Goal: Contribute content: Contribute content

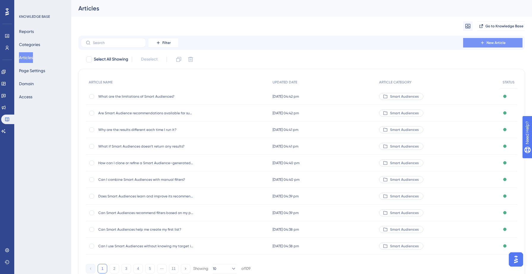
click at [474, 43] on button "New Article" at bounding box center [492, 42] width 59 height 9
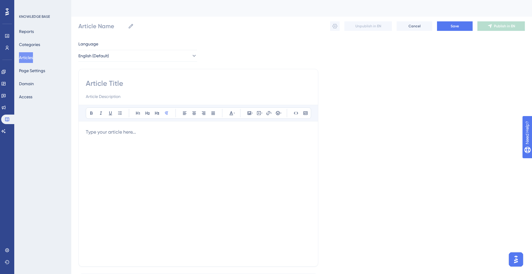
click at [159, 79] on input at bounding box center [198, 83] width 225 height 9
paste input "1. What are search filters?"
type input "1. What are search filters?"
click at [99, 81] on input "1. What are search filters?" at bounding box center [198, 83] width 225 height 9
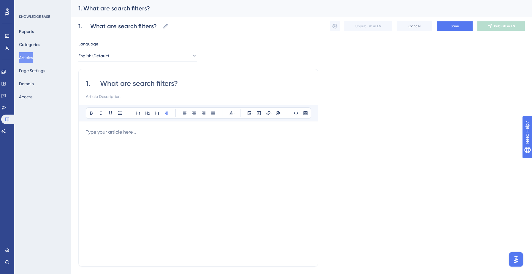
type input "1.What are search filters?"
type input "What are search filters?"
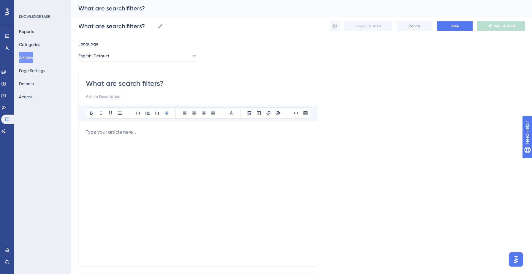
click at [102, 133] on p at bounding box center [198, 131] width 225 height 7
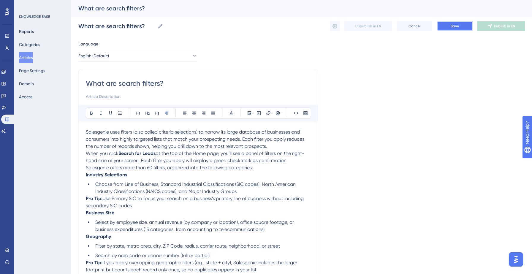
click at [444, 24] on button "Save" at bounding box center [455, 25] width 36 height 9
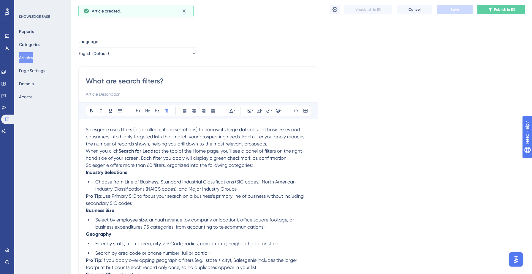
scroll to position [116, 0]
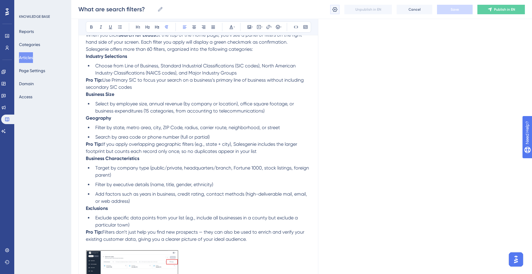
click at [338, 8] on button at bounding box center [334, 9] width 9 height 9
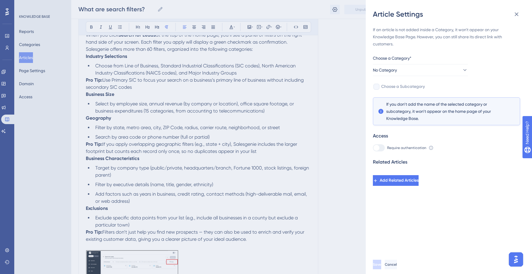
click at [421, 62] on div "Choose a Category*" at bounding box center [420, 59] width 95 height 9
click at [418, 68] on button "No Category" at bounding box center [420, 70] width 95 height 12
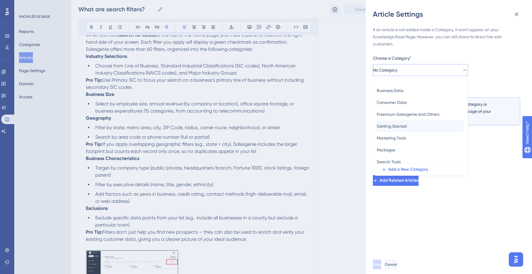
scroll to position [26, 0]
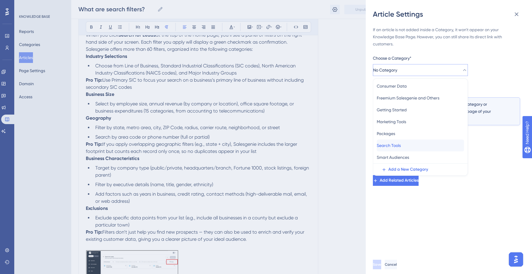
click at [396, 146] on span "Search Tools" at bounding box center [389, 145] width 24 height 7
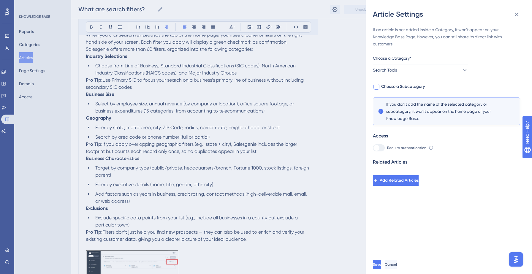
click at [407, 87] on span "Choose a Subcategory" at bounding box center [403, 86] width 44 height 7
checkbox input "true"
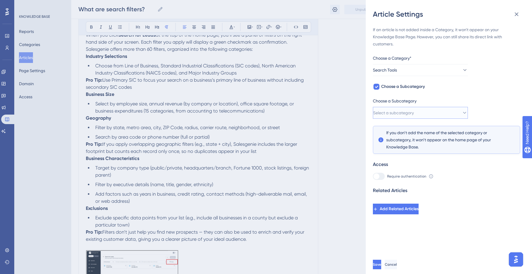
click at [405, 113] on span "Select a subcategory" at bounding box center [393, 112] width 41 height 7
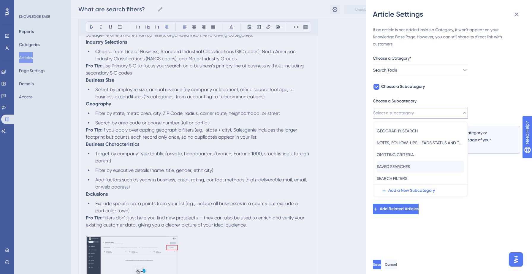
scroll to position [132, 0]
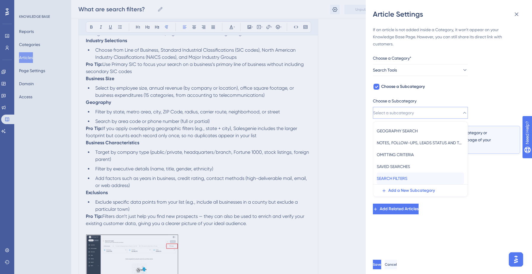
click at [403, 178] on span "SEARCH FILTERS" at bounding box center [392, 178] width 31 height 7
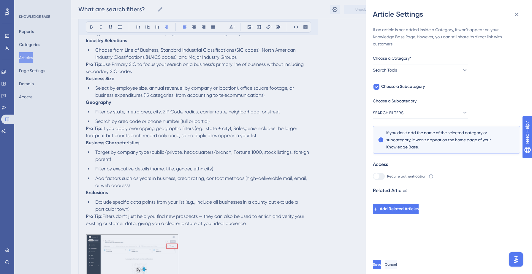
click at [403, 232] on div "If an article is not added inside a Category, it won't appear on your Knowledge…" at bounding box center [451, 137] width 157 height 236
click at [382, 266] on span "Save" at bounding box center [377, 264] width 8 height 5
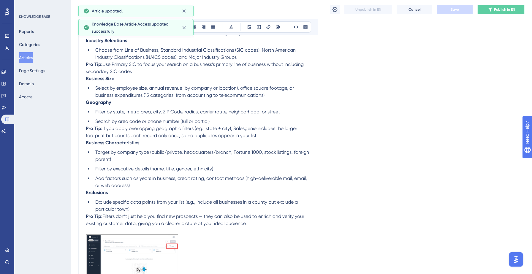
click at [500, 10] on span "Publish in EN" at bounding box center [504, 9] width 21 height 5
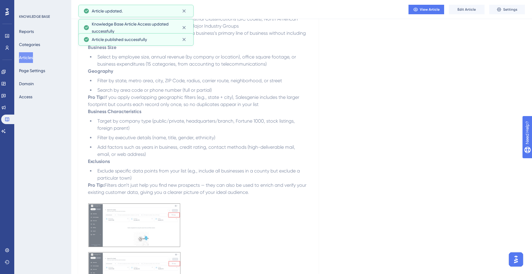
click at [28, 56] on button "Articles" at bounding box center [26, 57] width 14 height 11
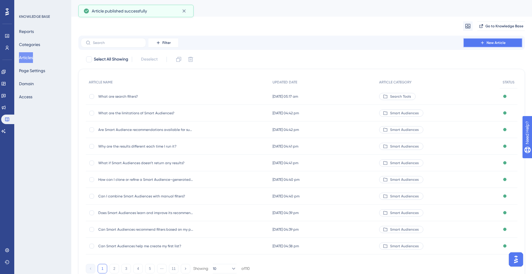
click at [498, 45] on button "New Article" at bounding box center [492, 42] width 59 height 9
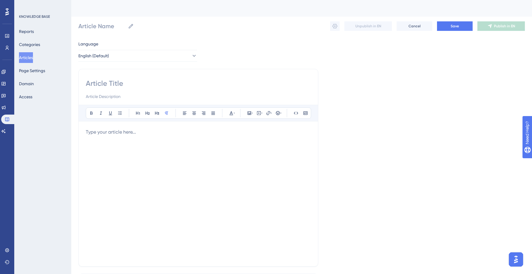
click at [105, 82] on input at bounding box center [198, 83] width 225 height 9
paste input "2. What Consumer Demographics can I use in my search?"
type input "2. What Consumer Demographics can I use in my search?"
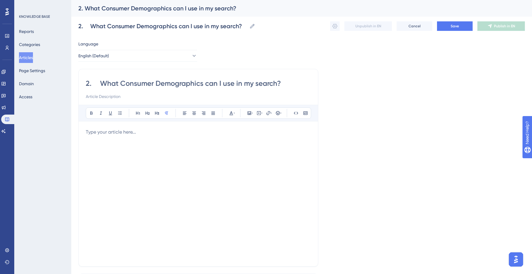
click at [101, 82] on input "2. What Consumer Demographics can I use in my search?" at bounding box center [198, 83] width 225 height 9
type input "What Consumer Demographics can I use in my search?"
click at [109, 135] on p at bounding box center [198, 131] width 225 height 7
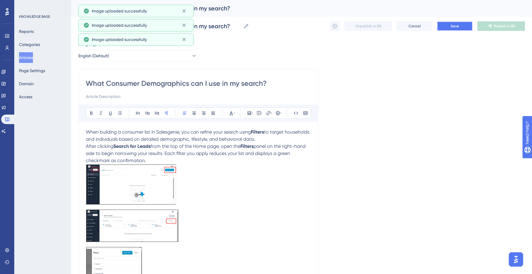
click at [455, 29] on button "Save" at bounding box center [455, 25] width 36 height 9
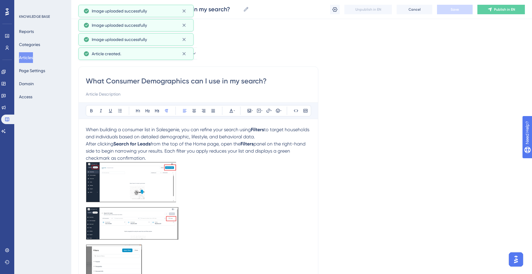
scroll to position [120, 0]
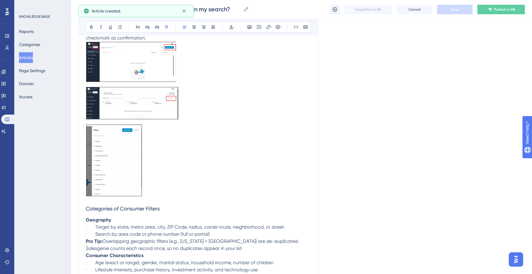
click at [334, 8] on icon at bounding box center [335, 10] width 6 height 6
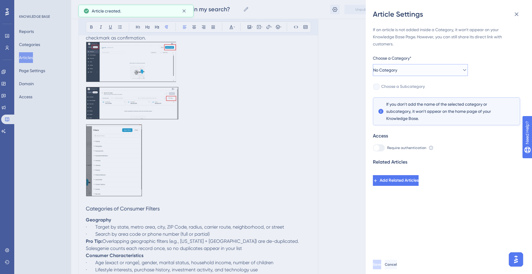
click at [427, 68] on button "No Category" at bounding box center [420, 70] width 95 height 12
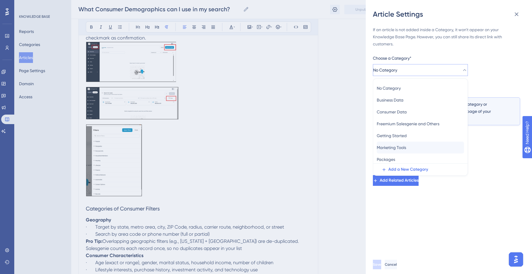
scroll to position [26, 0]
click at [392, 147] on span "Search Tools" at bounding box center [389, 145] width 24 height 7
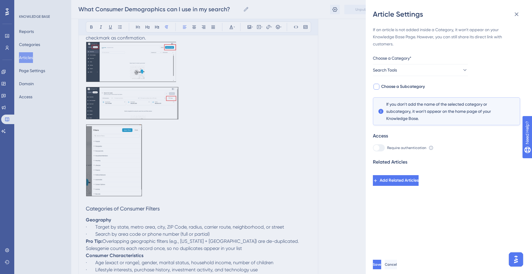
click at [403, 86] on span "Choose a Subcategory" at bounding box center [403, 86] width 44 height 7
checkbox input "true"
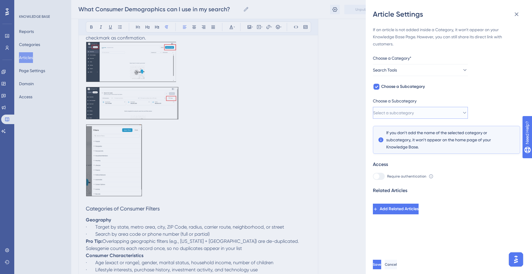
click at [414, 111] on span "Select a subcategory" at bounding box center [393, 112] width 41 height 7
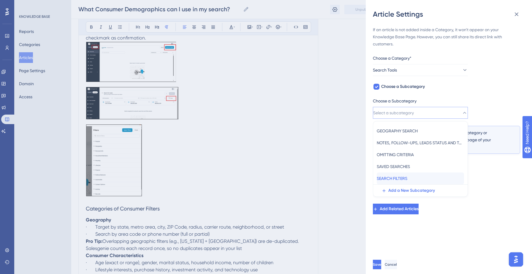
click at [415, 177] on div "SEARCH FILTERS SEARCH FILTERS" at bounding box center [420, 178] width 87 height 12
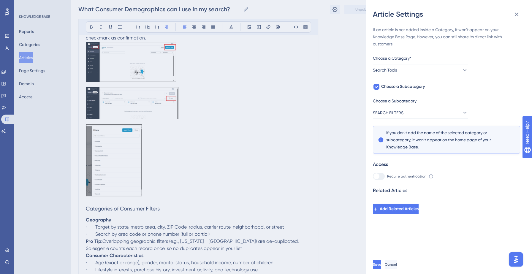
click at [405, 230] on div "If an article is not added inside a Category, it won't appear on your Knowledge…" at bounding box center [451, 137] width 157 height 236
click at [382, 262] on button "Save" at bounding box center [377, 264] width 9 height 9
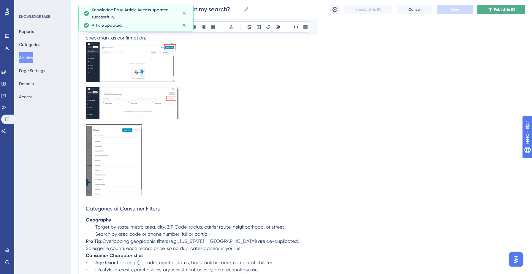
click at [493, 11] on button "Publish in EN" at bounding box center [500, 9] width 47 height 9
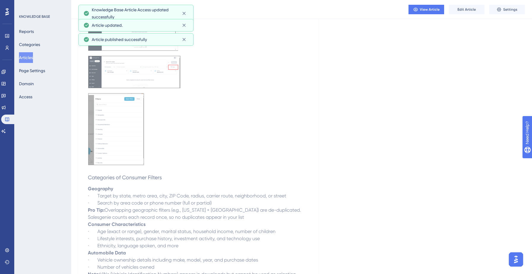
click at [32, 57] on button "Articles" at bounding box center [26, 57] width 14 height 11
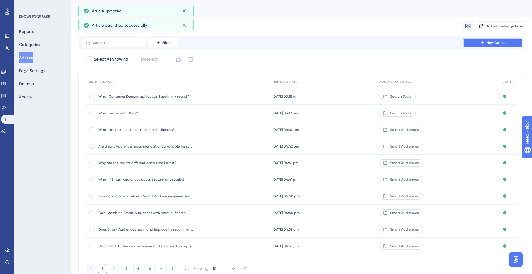
click at [470, 43] on button "New Article" at bounding box center [492, 42] width 59 height 9
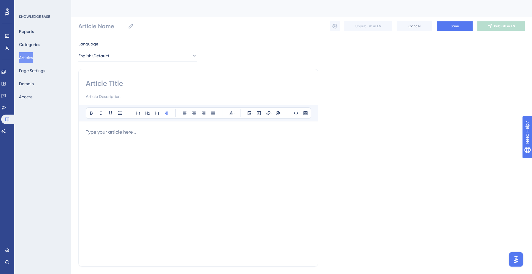
click at [99, 84] on input at bounding box center [198, 83] width 225 height 9
paste input "3. How do I omit, exclude, or suppress records from a list?"
type input "3. How do I omit, exclude, or suppress records from a list?"
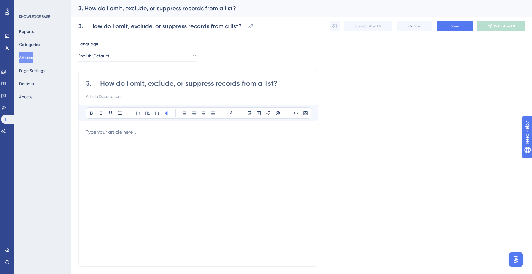
click at [101, 86] on input "3. How do I omit, exclude, or suppress records from a list?" at bounding box center [198, 83] width 225 height 9
type input "How do I omit, exclude, or suppress records from a list?"
click at [96, 142] on div at bounding box center [198, 193] width 225 height 131
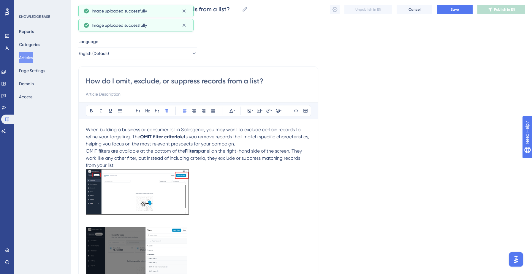
scroll to position [35, 0]
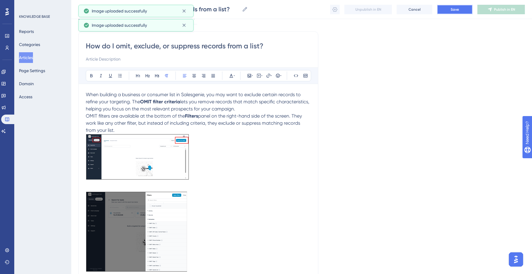
click at [458, 10] on span "Save" at bounding box center [454, 9] width 8 height 5
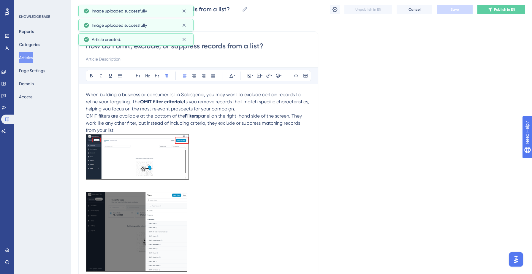
scroll to position [33, 0]
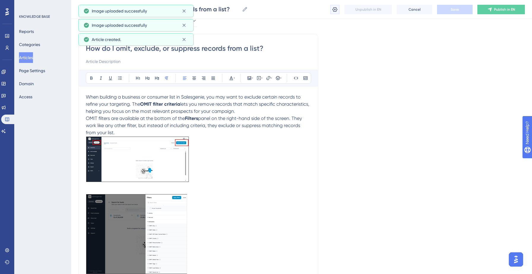
click at [332, 8] on icon at bounding box center [335, 10] width 6 height 6
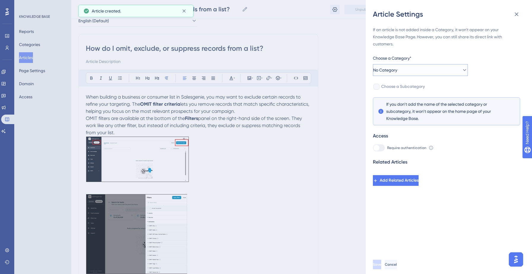
click at [442, 69] on button "No Category" at bounding box center [420, 70] width 95 height 12
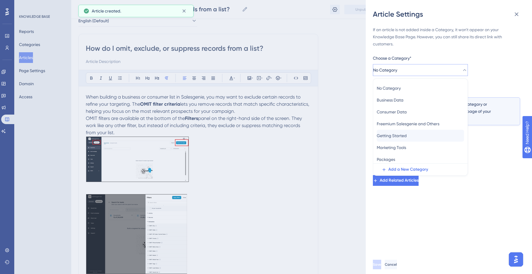
scroll to position [26, 0]
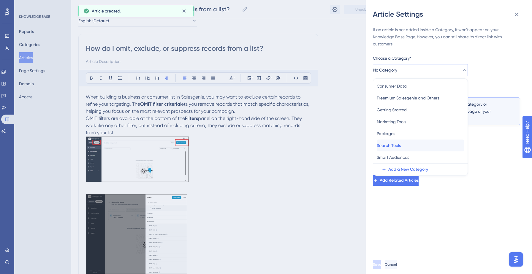
click at [397, 146] on span "Search Tools" at bounding box center [389, 145] width 24 height 7
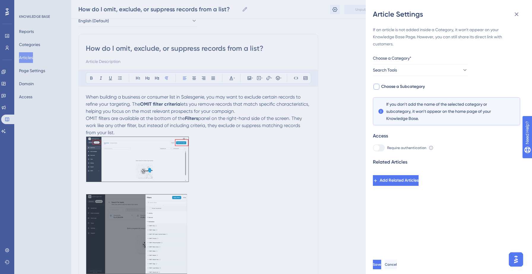
click at [415, 85] on span "Choose a Subcategory" at bounding box center [403, 86] width 44 height 7
checkbox input "true"
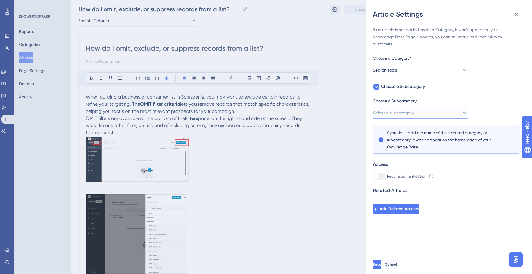
click at [437, 111] on button "Select a subcategory" at bounding box center [420, 113] width 95 height 12
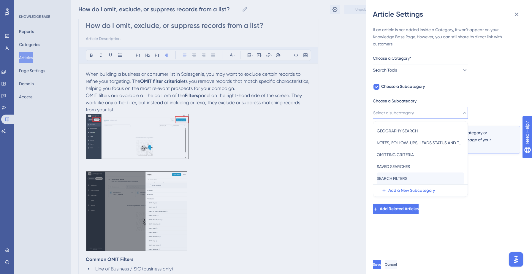
scroll to position [56, 0]
click at [406, 177] on span "SEARCH FILTERS" at bounding box center [392, 178] width 31 height 7
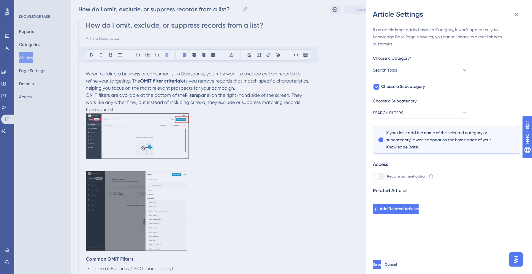
click at [389, 239] on div "If an article is not added inside a Category, it won't appear on your Knowledge…" at bounding box center [451, 137] width 157 height 236
click at [382, 265] on span "Save" at bounding box center [377, 264] width 8 height 5
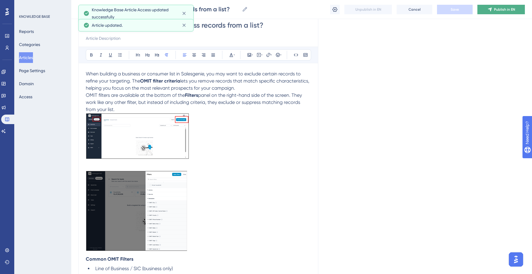
click at [496, 10] on span "Publish in EN" at bounding box center [504, 9] width 21 height 5
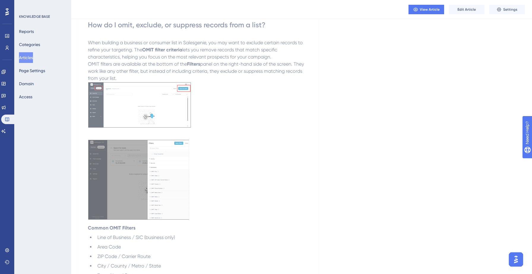
click at [32, 56] on button "Articles" at bounding box center [26, 57] width 14 height 11
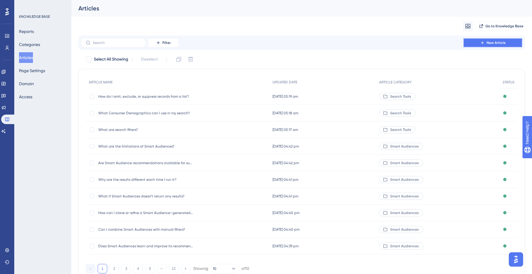
click at [489, 45] on span "New Article" at bounding box center [495, 42] width 19 height 5
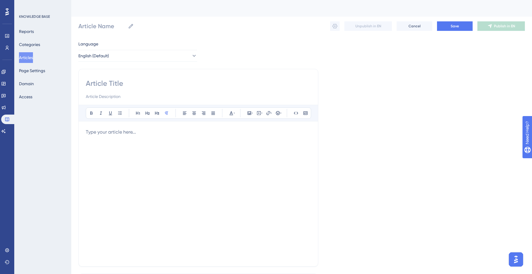
click at [152, 86] on input at bounding box center [198, 83] width 225 height 9
paste input "4. What is lead status?"
type input "4. What is lead status?"
click at [99, 83] on input "4. What is lead status?" at bounding box center [198, 83] width 225 height 9
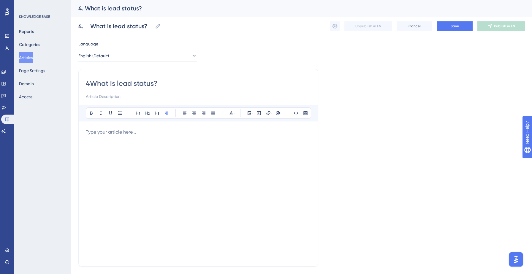
type input "What is lead status?"
click at [117, 142] on div at bounding box center [198, 193] width 225 height 131
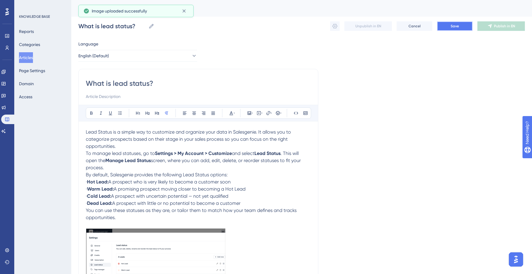
click at [444, 28] on button "Save" at bounding box center [455, 25] width 36 height 9
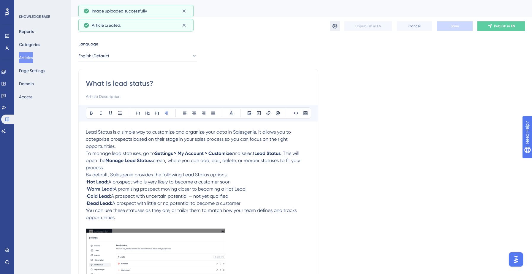
click at [333, 27] on icon at bounding box center [334, 26] width 5 height 5
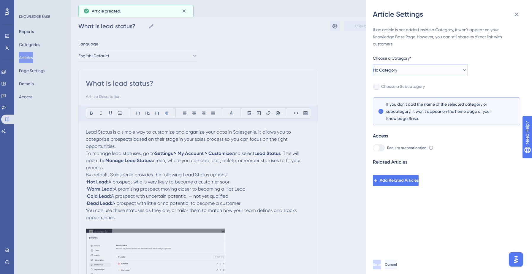
click at [427, 66] on button "No Category" at bounding box center [420, 70] width 95 height 12
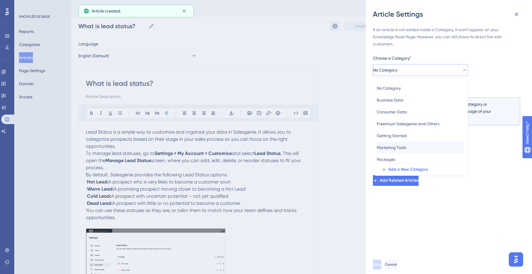
scroll to position [26, 0]
click at [401, 146] on span "Search Tools" at bounding box center [389, 145] width 24 height 7
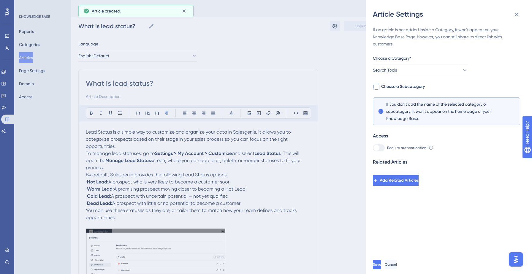
click at [415, 86] on span "Choose a Subcategory" at bounding box center [403, 86] width 44 height 7
checkbox input "true"
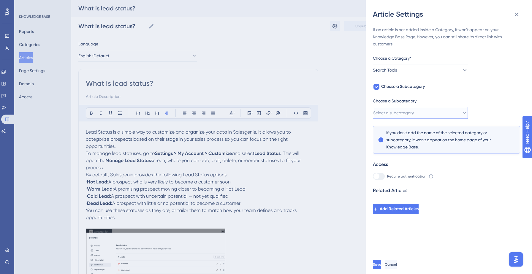
click at [441, 108] on button "Select a subcategory" at bounding box center [420, 113] width 95 height 12
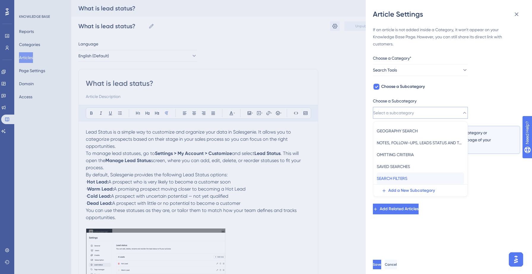
click at [414, 175] on div "SEARCH FILTERS SEARCH FILTERS" at bounding box center [420, 178] width 87 height 12
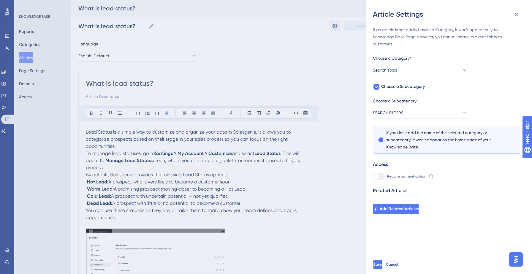
click at [382, 260] on button "Save" at bounding box center [377, 264] width 9 height 9
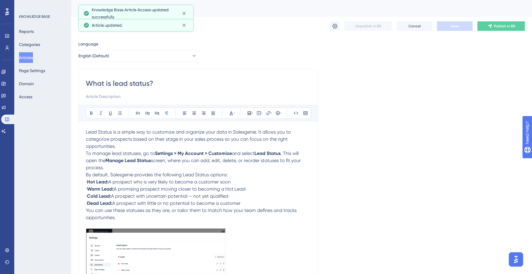
click at [490, 21] on div "What is lead status? What is lead status? Unpublish in EN Cancel Save Publish i…" at bounding box center [301, 26] width 446 height 19
click at [490, 24] on icon at bounding box center [489, 26] width 5 height 5
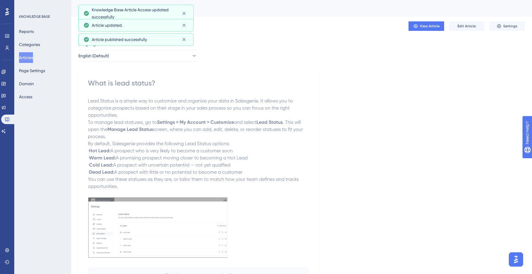
click at [396, 108] on div "Language English (Default) What is lead status? Lead Status is a simple way to …" at bounding box center [301, 173] width 446 height 266
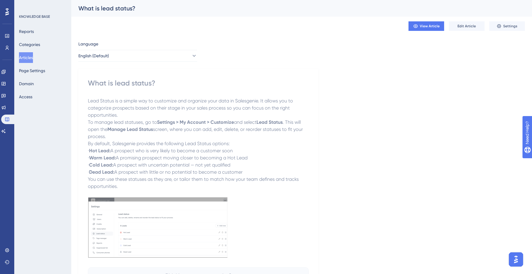
click at [28, 56] on button "Articles" at bounding box center [26, 57] width 14 height 11
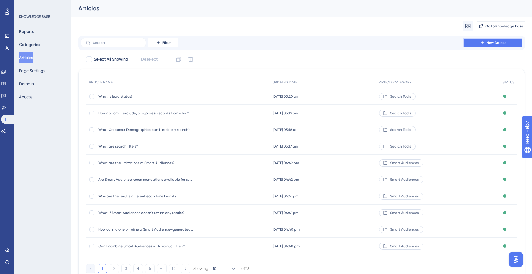
click at [499, 43] on span "New Article" at bounding box center [495, 42] width 19 height 5
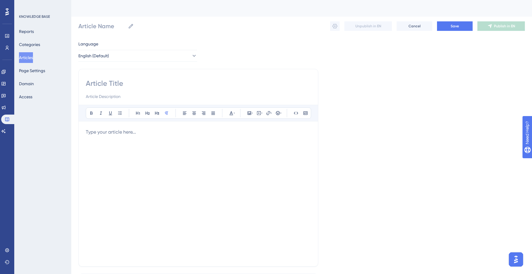
click at [128, 83] on input at bounding box center [198, 83] width 225 height 9
paste input "5. What is "Group By" in Salesgenie?"
type input "5. What is "Group By" in Salesgenie?"
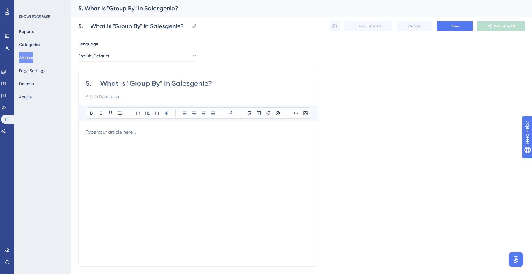
click at [98, 86] on input "5. What is "Group By" in Salesgenie?" at bounding box center [198, 83] width 225 height 9
type input "What is "Group By" in Salesgenie?"
click at [110, 136] on div at bounding box center [198, 193] width 225 height 131
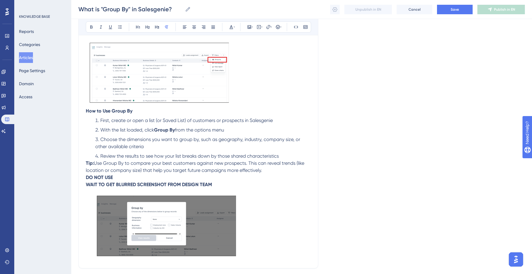
scroll to position [240, 0]
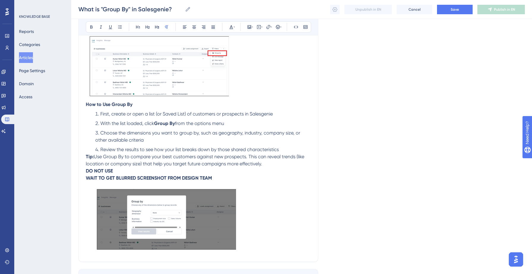
click at [86, 173] on strong "DO NOT USE" at bounding box center [99, 171] width 27 height 6
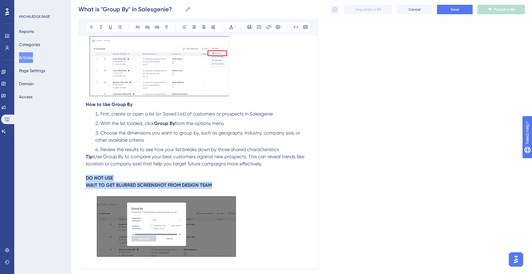
drag, startPoint x: 86, startPoint y: 177, endPoint x: 218, endPoint y: 186, distance: 132.6
click at [218, 186] on p "DO NOT USE WAIT TO GET BLURRED SCREENSHOT FROM DESIGN TEAM" at bounding box center [198, 181] width 225 height 14
click at [230, 26] on icon at bounding box center [231, 27] width 5 height 5
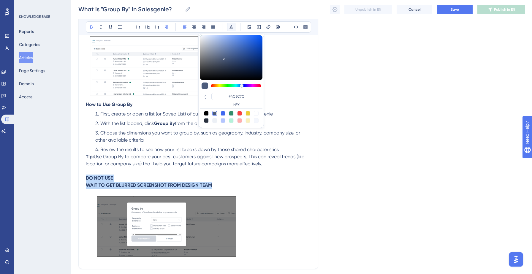
click at [238, 112] on div at bounding box center [239, 113] width 5 height 5
type input "#F84343"
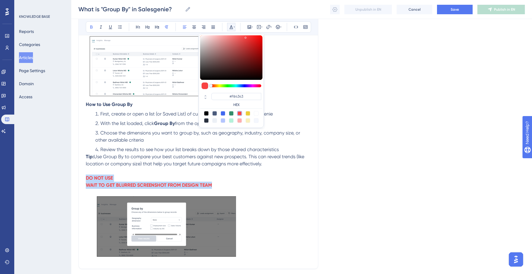
click at [144, 146] on ol "First, create or open a list (or Saved List) of customers or prospects in Sales…" at bounding box center [198, 131] width 225 height 43
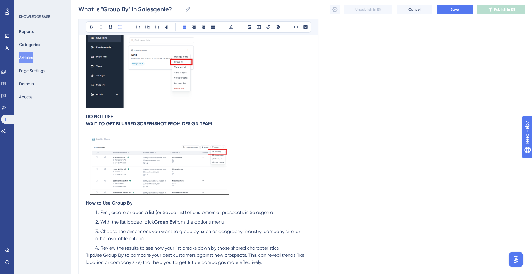
scroll to position [141, 0]
drag, startPoint x: 86, startPoint y: 117, endPoint x: 220, endPoint y: 126, distance: 133.9
click at [220, 126] on p "DO NOT USE WAIT TO GET BLURRED SCREENSHOT FROM DESIGN TEAM" at bounding box center [198, 121] width 225 height 14
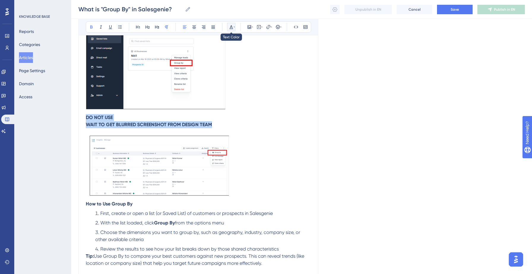
click at [232, 28] on icon at bounding box center [231, 27] width 5 height 5
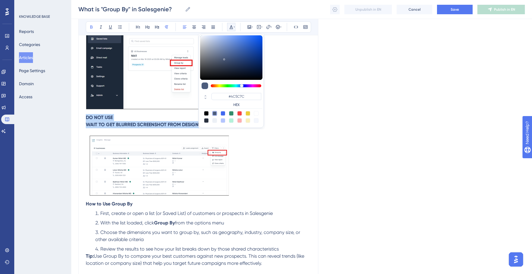
click at [240, 112] on div at bounding box center [239, 113] width 5 height 5
type input "#F84343"
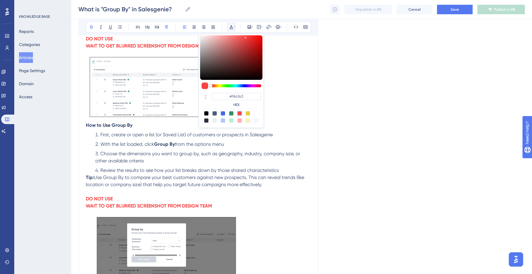
scroll to position [244, 0]
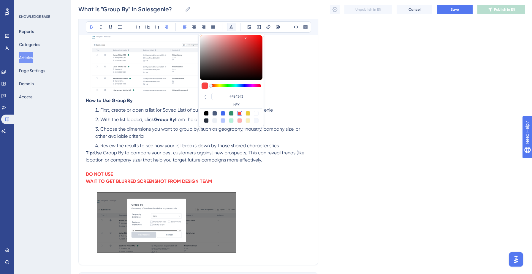
click at [156, 144] on span "Review the results to see how your list breaks down by those shared characteris…" at bounding box center [189, 146] width 178 height 6
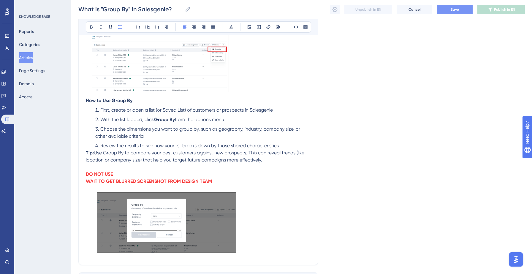
click at [443, 11] on button "Save" at bounding box center [455, 9] width 36 height 9
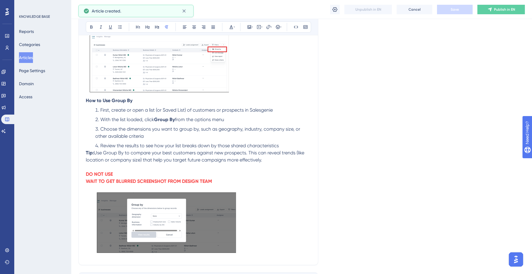
scroll to position [19, 0]
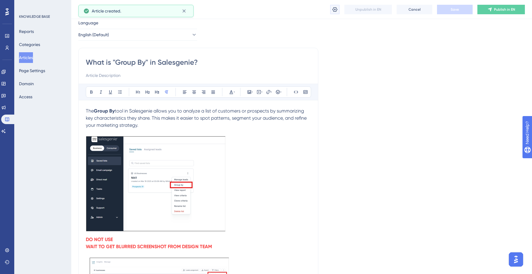
click at [330, 8] on button at bounding box center [334, 9] width 9 height 9
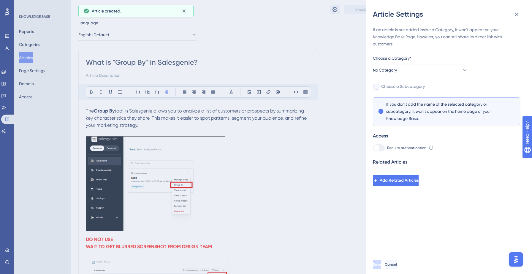
click at [409, 61] on span "Choose a Category*" at bounding box center [392, 58] width 39 height 7
click at [407, 67] on button "No Category" at bounding box center [420, 70] width 95 height 12
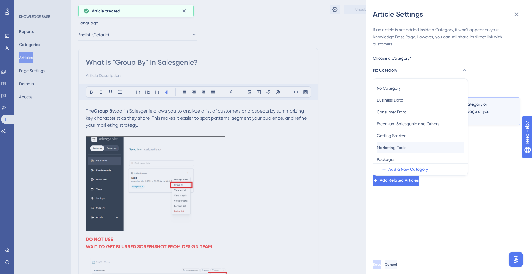
scroll to position [26, 0]
click at [401, 146] on span "Search Tools" at bounding box center [389, 145] width 24 height 7
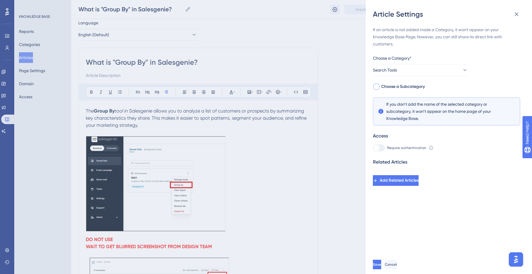
click at [413, 85] on span "Choose a Subcategory" at bounding box center [403, 86] width 44 height 7
checkbox input "true"
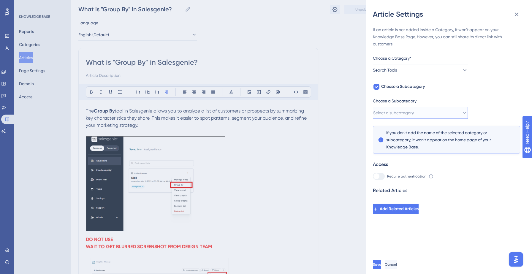
click at [443, 111] on button "Select a subcategory" at bounding box center [420, 113] width 95 height 12
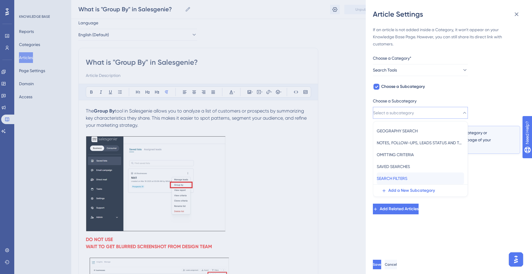
click at [417, 176] on div "SEARCH FILTERS SEARCH FILTERS" at bounding box center [420, 178] width 87 height 12
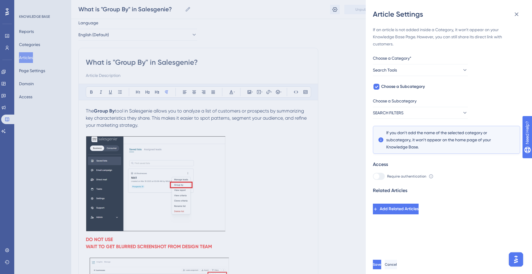
click at [404, 232] on div "If an article is not added inside a Category, it won't appear on your Knowledge…" at bounding box center [451, 137] width 157 height 236
click at [382, 265] on span "Save" at bounding box center [377, 264] width 8 height 5
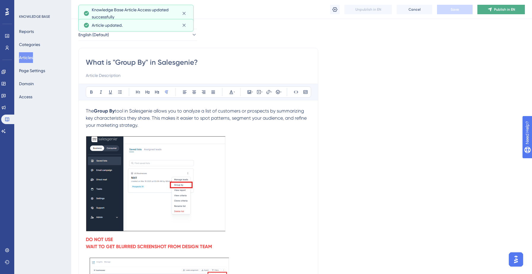
click at [492, 10] on button "Publish in EN" at bounding box center [500, 9] width 47 height 9
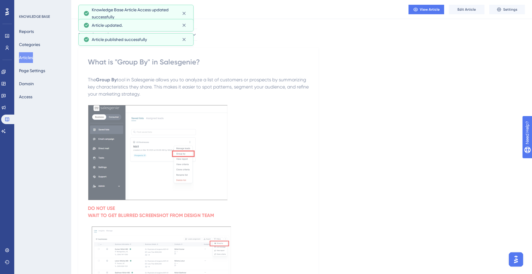
click at [31, 58] on button "Articles" at bounding box center [26, 57] width 14 height 11
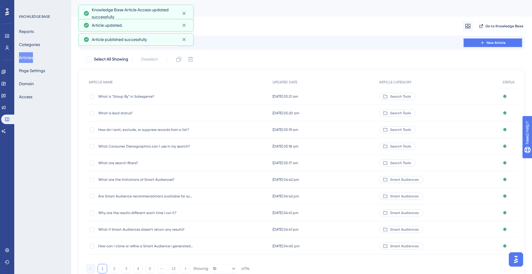
click at [498, 45] on button "New Article" at bounding box center [492, 42] width 59 height 9
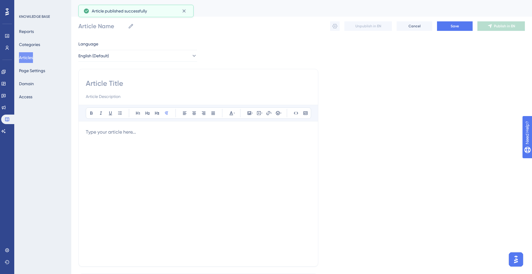
click at [164, 83] on input at bounding box center [198, 83] width 225 height 9
paste input "How do I search using geography?"
type input "How do I search using geography?"
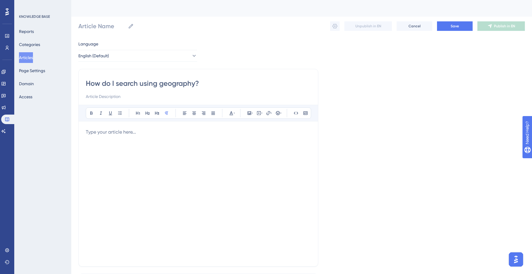
type input "How do I search using geography?"
click at [119, 135] on p at bounding box center [198, 131] width 225 height 7
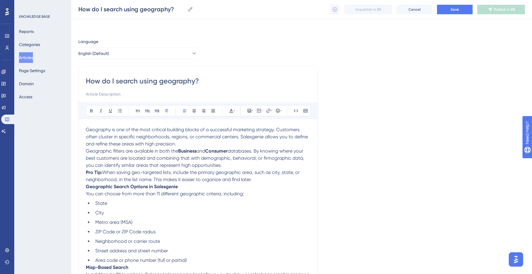
scroll to position [56, 0]
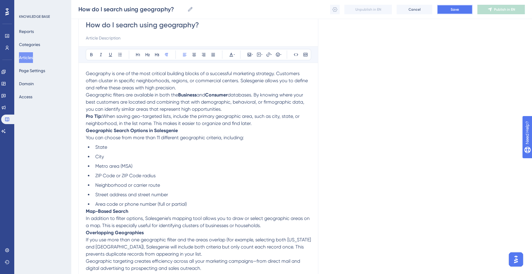
click at [451, 11] on span "Save" at bounding box center [454, 9] width 8 height 5
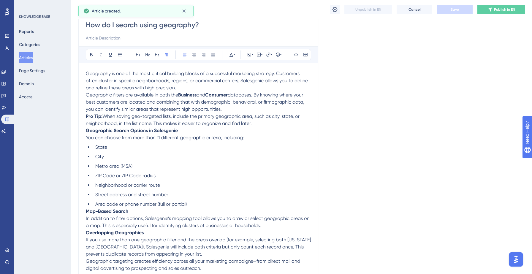
scroll to position [54, 0]
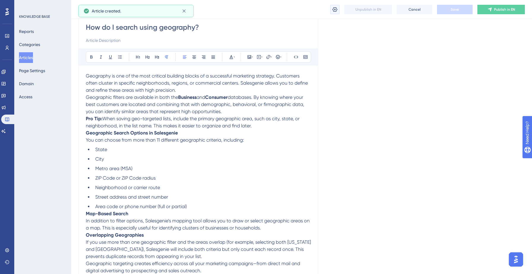
click at [334, 10] on icon at bounding box center [334, 9] width 5 height 5
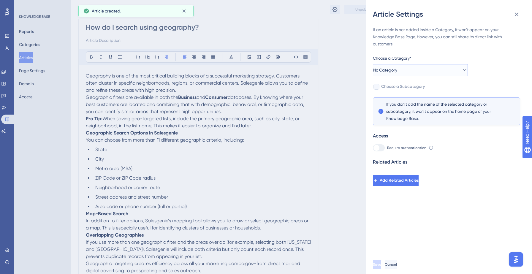
click at [397, 71] on span "No Category" at bounding box center [385, 69] width 24 height 7
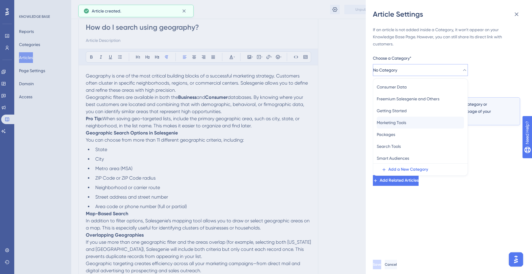
scroll to position [26, 0]
click at [395, 147] on span "Search Tools" at bounding box center [389, 145] width 24 height 7
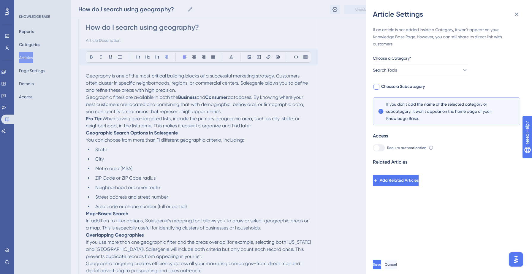
click at [399, 85] on span "Choose a Subcategory" at bounding box center [403, 86] width 44 height 7
checkbox input "true"
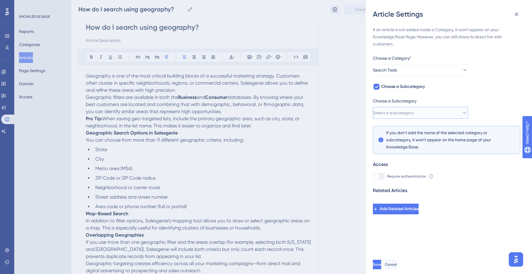
click at [423, 112] on button "Select a subcategory" at bounding box center [420, 113] width 95 height 12
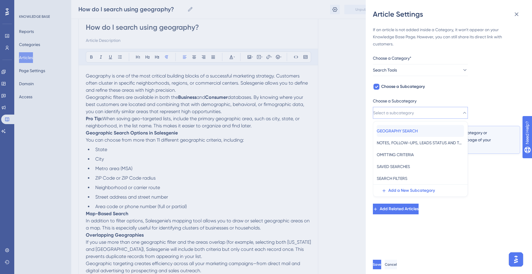
click at [407, 130] on span "GEOGRAPHY SEARCH" at bounding box center [397, 130] width 41 height 7
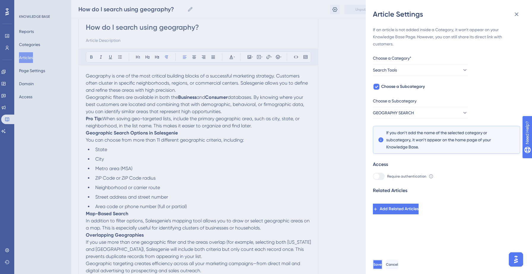
click at [382, 260] on button "Save" at bounding box center [377, 264] width 9 height 9
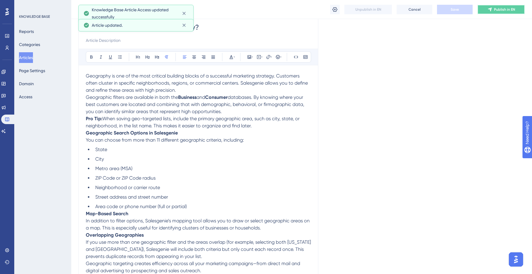
click at [496, 7] on span "Publish in EN" at bounding box center [504, 9] width 21 height 5
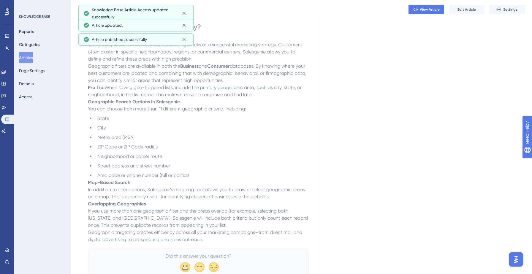
click at [28, 56] on button "Articles" at bounding box center [26, 57] width 14 height 11
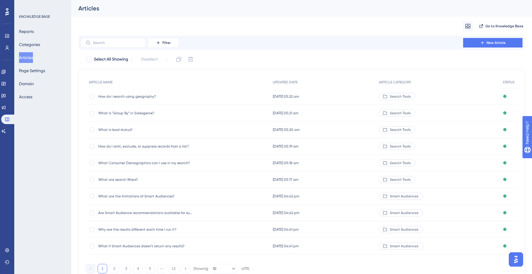
click at [288, 15] on div "Articles" at bounding box center [301, 8] width 461 height 17
click at [475, 46] on button "New Article" at bounding box center [492, 42] width 59 height 9
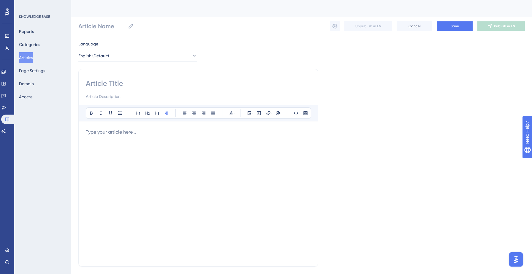
click at [119, 84] on input at bounding box center [198, 83] width 225 height 9
paste input "How do I search using a map?"
type input "How do I search using a map?"
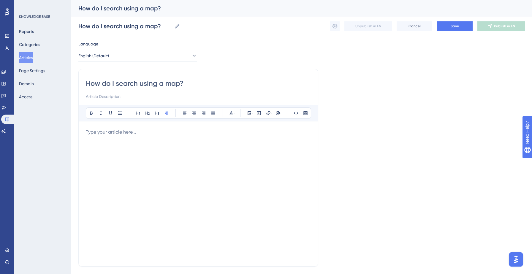
click at [107, 139] on div at bounding box center [198, 193] width 225 height 131
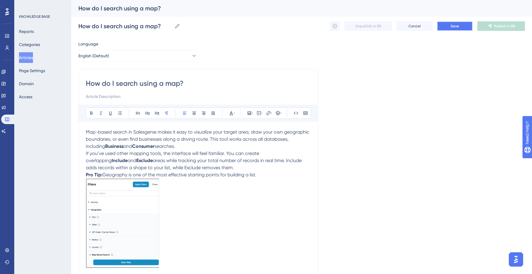
click at [459, 30] on button "Save" at bounding box center [455, 25] width 36 height 9
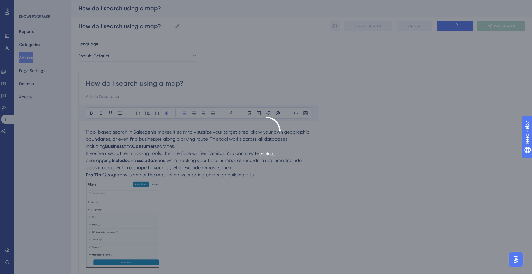
scroll to position [101, 0]
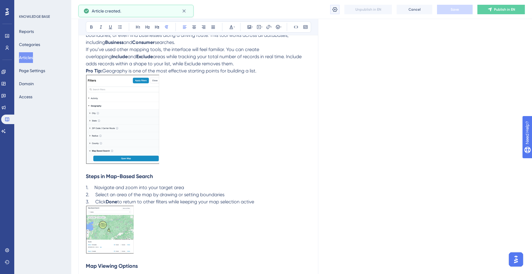
click at [337, 9] on icon at bounding box center [334, 9] width 5 height 5
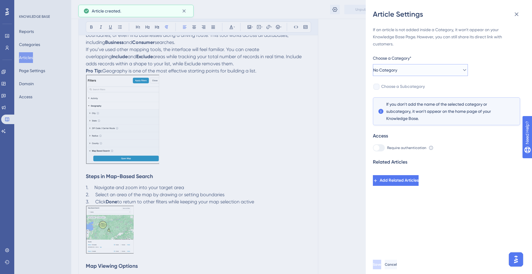
click at [442, 70] on button "No Category" at bounding box center [420, 70] width 95 height 12
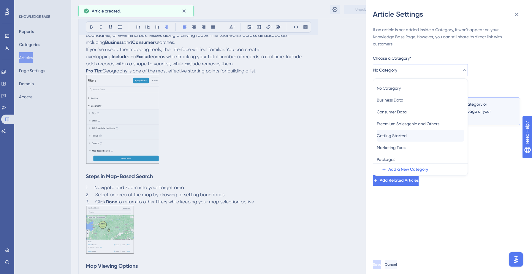
scroll to position [26, 0]
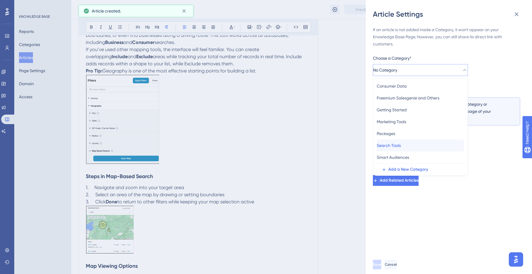
click at [397, 144] on span "Search Tools" at bounding box center [389, 145] width 24 height 7
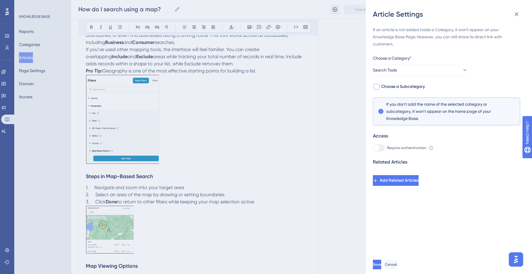
click at [402, 87] on span "Choose a Subcategory" at bounding box center [403, 86] width 44 height 7
checkbox input "true"
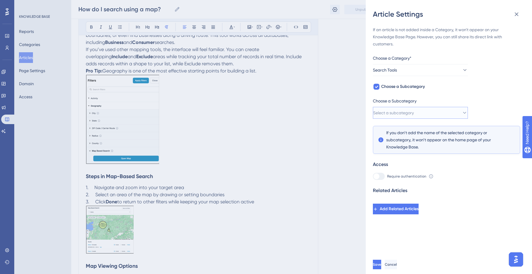
click at [433, 113] on button "Select a subcategory" at bounding box center [420, 113] width 95 height 12
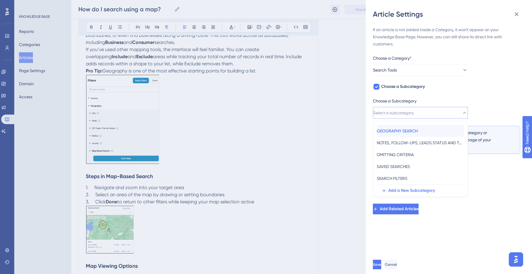
click at [415, 130] on span "GEOGRAPHY SEARCH" at bounding box center [397, 130] width 41 height 7
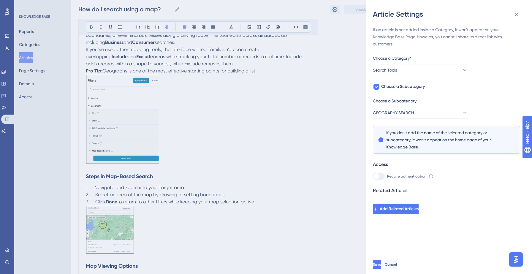
click at [386, 259] on div "Save Cancel" at bounding box center [456, 264] width 166 height 19
click at [381, 261] on button "Save" at bounding box center [377, 264] width 8 height 9
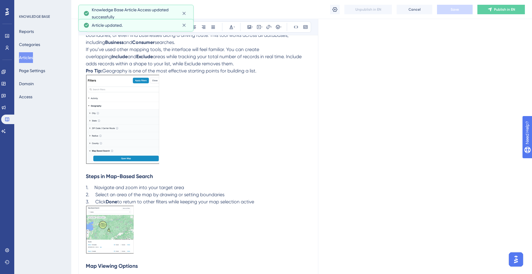
click at [507, 15] on div "How do I search using a map? How do I search using a map? Unpublish in EN Cance…" at bounding box center [301, 9] width 461 height 19
click at [500, 10] on span "Publish in EN" at bounding box center [504, 9] width 21 height 5
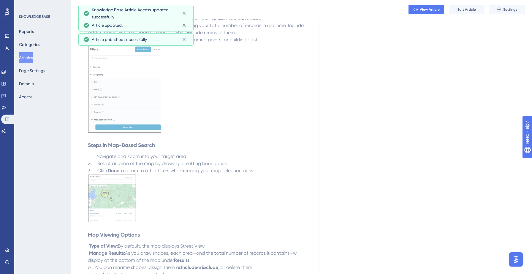
click at [33, 60] on button "Articles" at bounding box center [26, 57] width 14 height 11
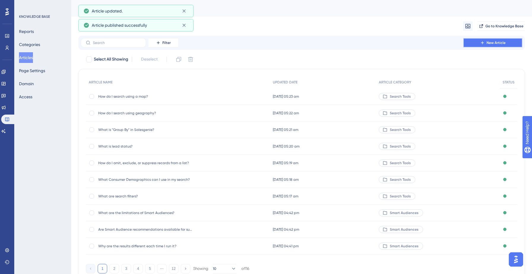
click at [467, 45] on button "New Article" at bounding box center [492, 42] width 59 height 9
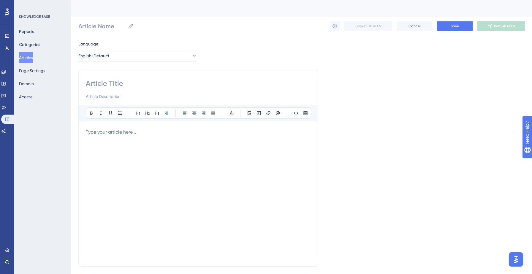
click at [115, 79] on input at bounding box center [198, 83] width 225 height 9
paste input "How can I search a radius around an address?"
type input "How can I search a radius around an address?"
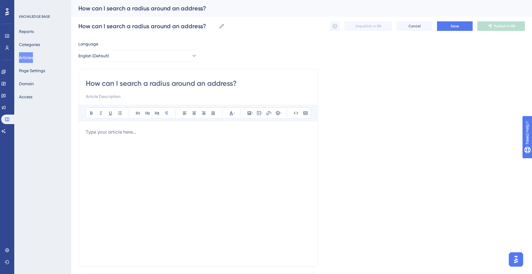
type input "How can I search a radius around an address?"
click at [109, 140] on div at bounding box center [198, 193] width 225 height 131
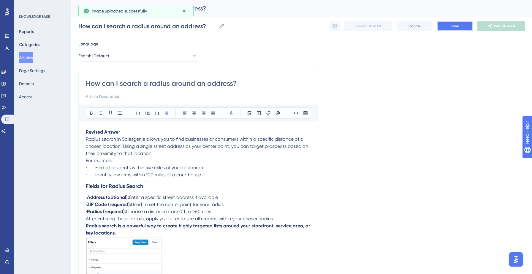
click at [454, 24] on span "Save" at bounding box center [454, 26] width 8 height 5
click at [336, 28] on icon at bounding box center [334, 26] width 5 height 5
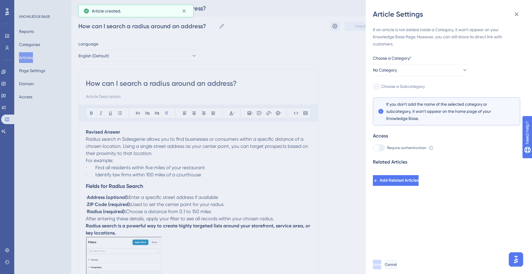
click at [436, 64] on div "Choose a Category*" at bounding box center [420, 59] width 95 height 9
click at [426, 76] on div "If an article is not added inside a Category, it won't appear on your Knowledge…" at bounding box center [446, 106] width 147 height 160
click at [418, 72] on button "No Category" at bounding box center [420, 70] width 95 height 12
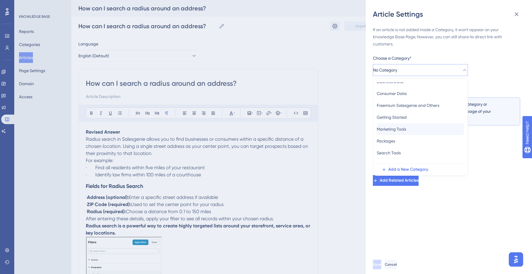
scroll to position [26, 0]
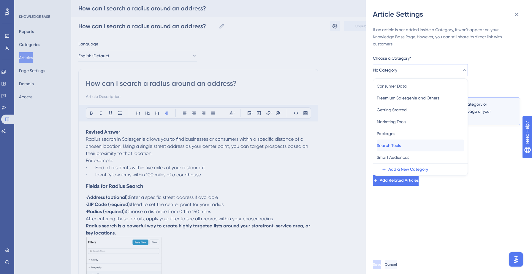
click at [401, 146] on span "Search Tools" at bounding box center [389, 145] width 24 height 7
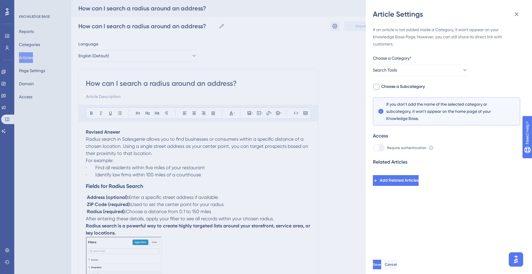
click at [407, 84] on span "Choose a Subcategory" at bounding box center [403, 86] width 44 height 7
checkbox input "true"
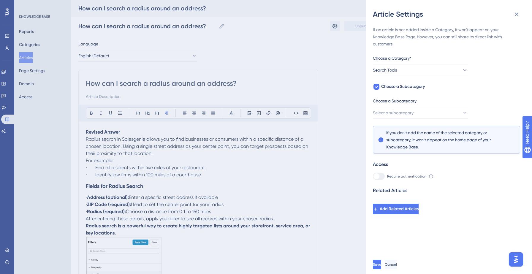
click at [438, 104] on div "Choose a Subcategory" at bounding box center [420, 101] width 95 height 9
click at [438, 111] on button "Select a subcategory" at bounding box center [420, 113] width 95 height 12
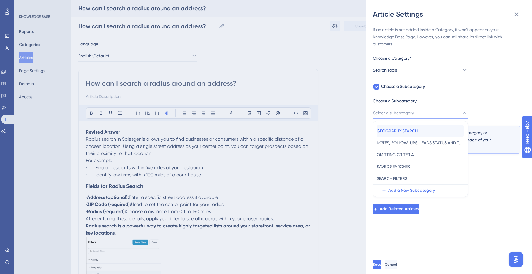
click at [418, 128] on span "GEOGRAPHY SEARCH" at bounding box center [397, 130] width 41 height 7
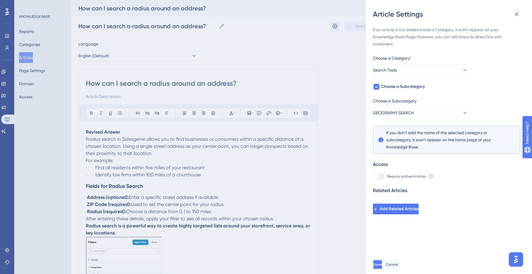
click at [382, 263] on span "Save" at bounding box center [377, 264] width 8 height 5
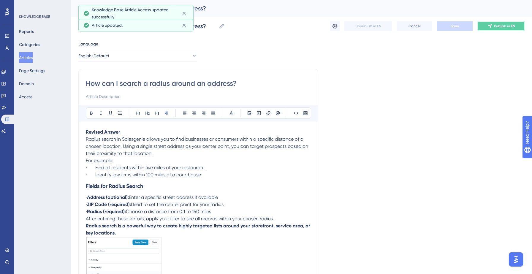
click at [506, 27] on span "Publish in EN" at bounding box center [504, 26] width 21 height 5
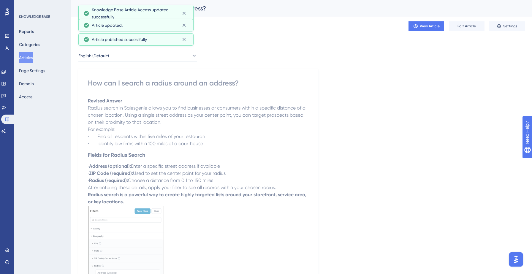
click at [33, 58] on button "Articles" at bounding box center [26, 57] width 14 height 11
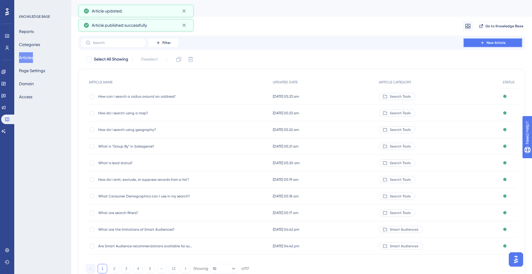
click at [484, 44] on icon at bounding box center [482, 42] width 5 height 5
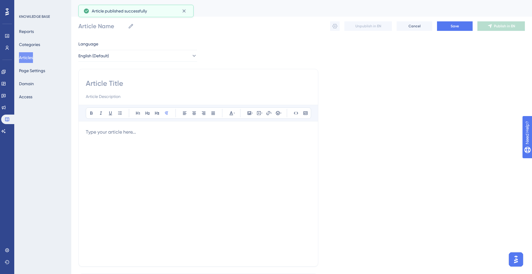
click at [154, 90] on div at bounding box center [198, 89] width 225 height 21
click at [149, 82] on input at bounding box center [198, 83] width 225 height 9
paste input "What is a Saved list?"
type input "What is a Saved list?"
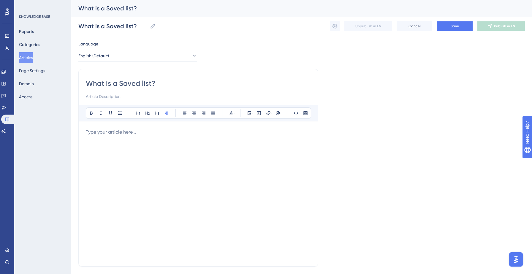
type input "What is a Saved list?"
click at [101, 154] on div at bounding box center [198, 193] width 225 height 131
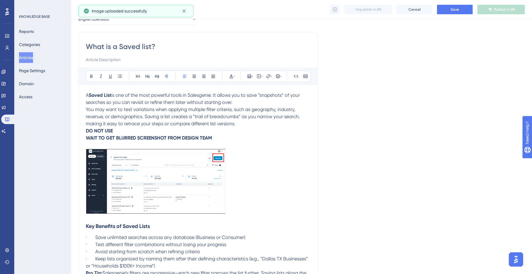
scroll to position [39, 0]
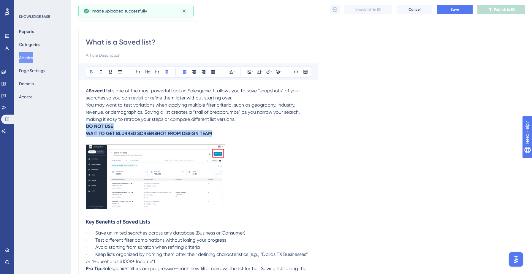
drag, startPoint x: 86, startPoint y: 126, endPoint x: 226, endPoint y: 133, distance: 140.5
click at [226, 133] on p "DO NOT USE WAIT TO GET BLURRED SCREENSHOT FROM DESIGN TEAM" at bounding box center [198, 130] width 225 height 14
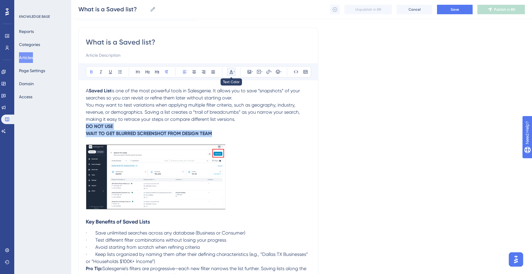
click at [231, 70] on icon at bounding box center [231, 72] width 4 height 4
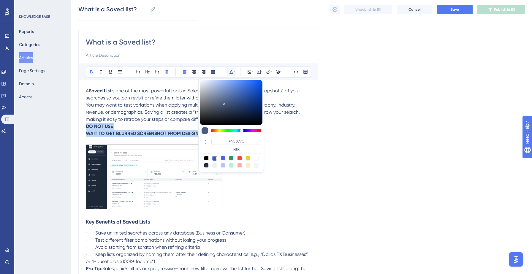
click at [240, 159] on div at bounding box center [239, 158] width 5 height 5
type input "#F84343"
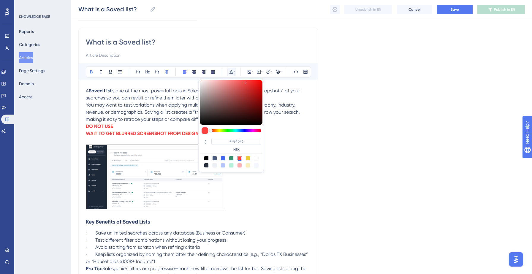
click at [158, 116] on p "You may want to test variations when applying multiple filter criteria, such as…" at bounding box center [198, 111] width 225 height 21
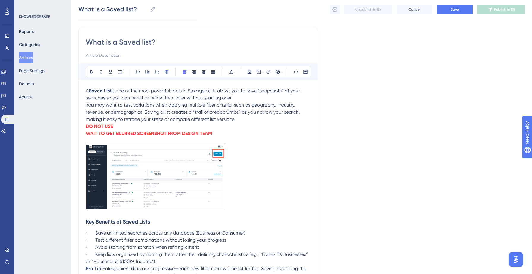
click at [85, 128] on div "What is a Saved list? Bold Italic Underline Bullet Point Heading 1 Heading 2 He…" at bounding box center [198, 168] width 240 height 280
click at [86, 127] on strong "DO NOT USE" at bounding box center [99, 126] width 27 height 6
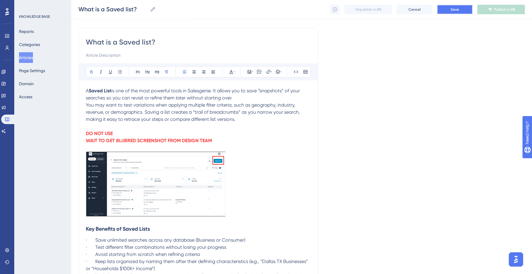
click at [452, 8] on span "Save" at bounding box center [454, 9] width 8 height 5
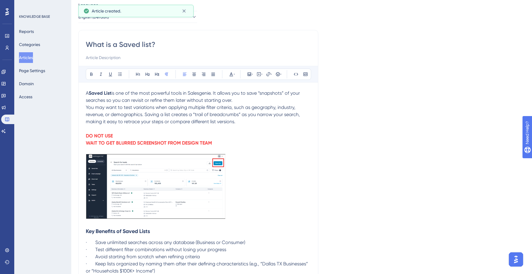
scroll to position [10, 0]
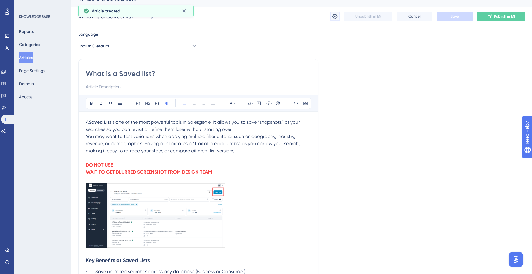
click at [334, 16] on icon at bounding box center [334, 16] width 5 height 5
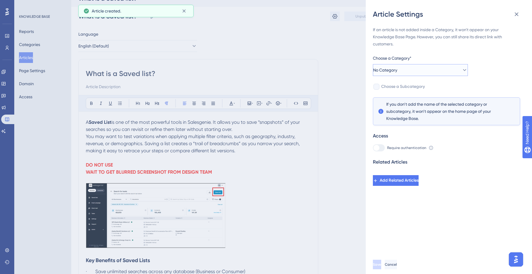
click at [406, 70] on button "No Category" at bounding box center [420, 70] width 95 height 12
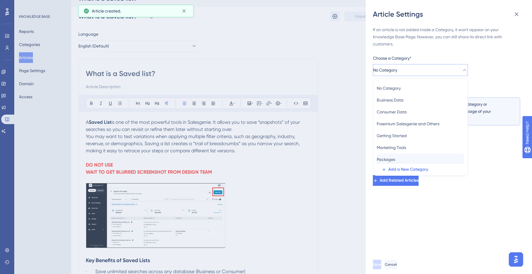
scroll to position [26, 0]
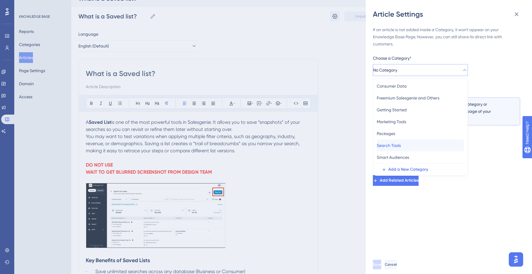
click at [394, 147] on span "Search Tools" at bounding box center [389, 145] width 24 height 7
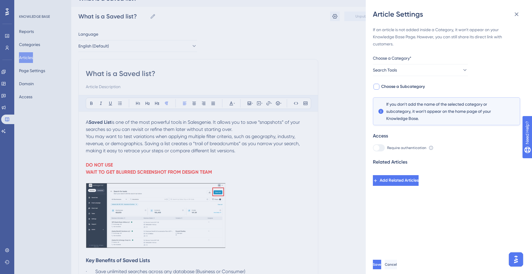
click at [411, 85] on span "Choose a Subcategory" at bounding box center [403, 86] width 44 height 7
checkbox input "true"
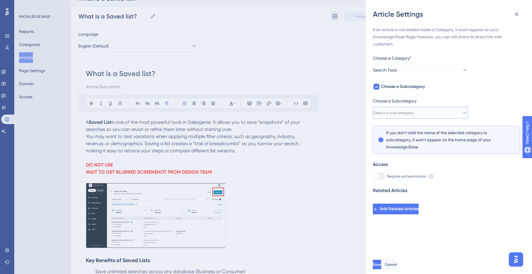
click at [422, 110] on button "Select a subcategory" at bounding box center [420, 113] width 95 height 12
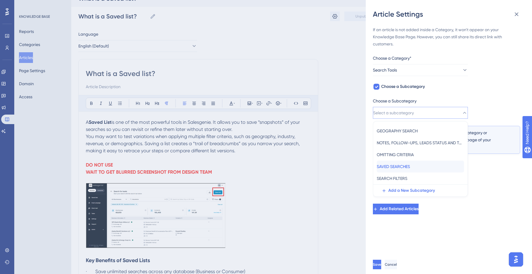
click at [409, 168] on span "SAVED SEARCHES" at bounding box center [393, 166] width 33 height 7
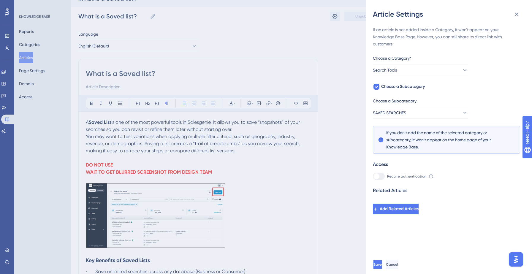
click at [382, 262] on span "Save" at bounding box center [377, 264] width 8 height 5
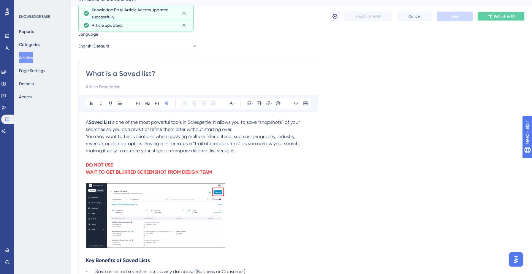
click at [506, 16] on span "Publish in EN" at bounding box center [504, 16] width 21 height 5
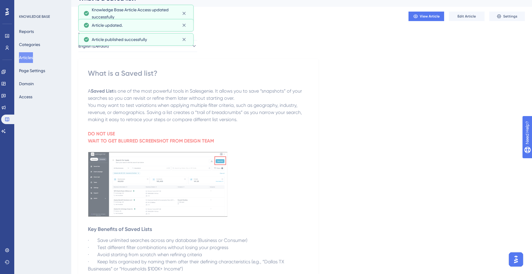
click at [33, 58] on button "Articles" at bounding box center [26, 57] width 14 height 11
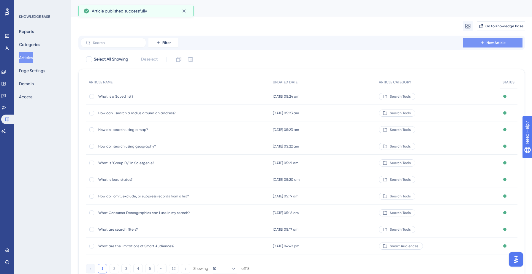
click at [482, 47] on button "New Article" at bounding box center [492, 42] width 59 height 9
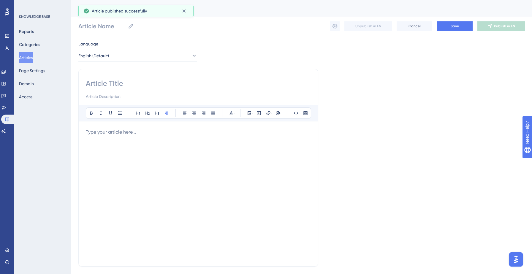
click at [186, 83] on input at bounding box center [198, 83] width 225 height 9
paste input "How do I save my search?"
type input "How do I save my search?"
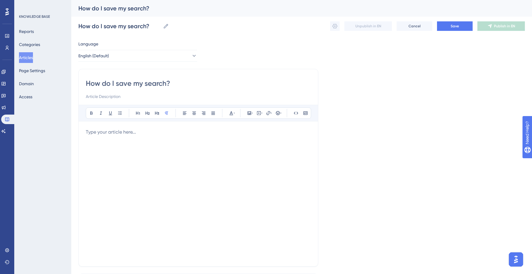
type input "How do I save my search?"
click at [118, 144] on div at bounding box center [198, 193] width 225 height 131
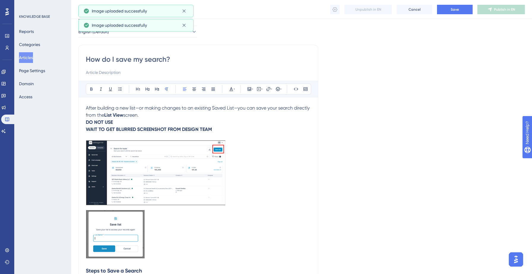
scroll to position [48, 0]
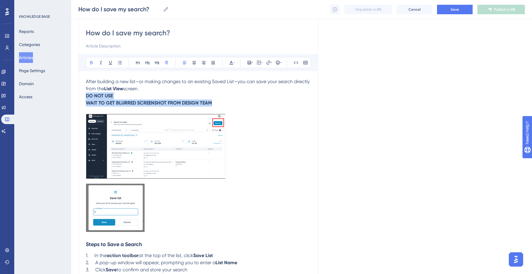
drag, startPoint x: 86, startPoint y: 96, endPoint x: 224, endPoint y: 102, distance: 138.7
click at [224, 102] on p "DO NOT USE WAIT TO GET BLURRED SCREENSHOT FROM DESIGN TEAM" at bounding box center [198, 99] width 225 height 14
click at [234, 63] on icon at bounding box center [234, 62] width 1 height 5
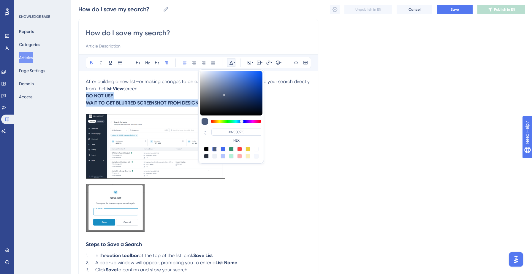
click at [241, 148] on div at bounding box center [239, 149] width 5 height 5
type input "#F84343"
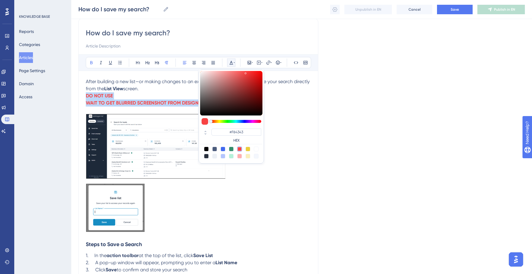
click at [172, 96] on p "DO NOT USE WAIT TO GET BLURRED SCREENSHOT FROM DESIGN TEAM" at bounding box center [198, 99] width 225 height 14
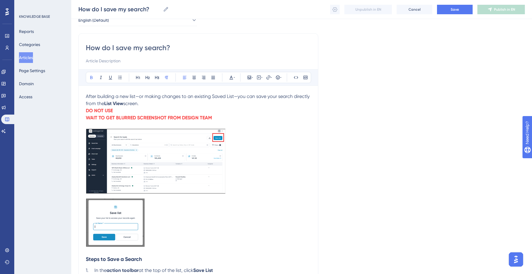
scroll to position [0, 0]
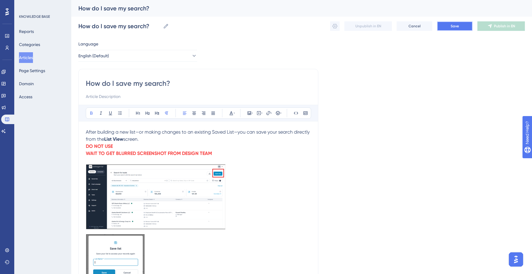
click at [453, 25] on span "Save" at bounding box center [454, 26] width 8 height 5
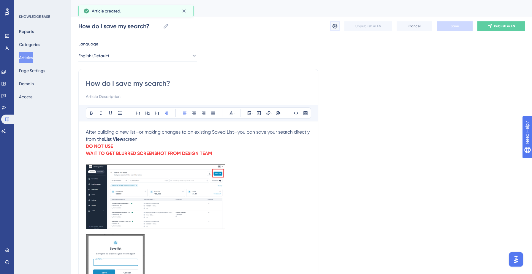
click at [333, 27] on icon at bounding box center [335, 26] width 6 height 6
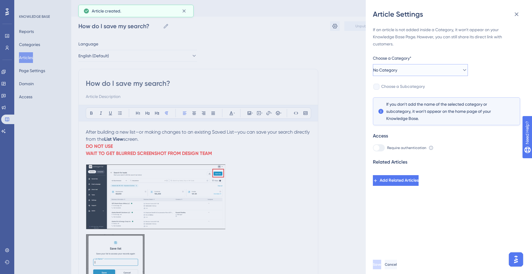
click at [439, 71] on button "No Category" at bounding box center [420, 70] width 95 height 12
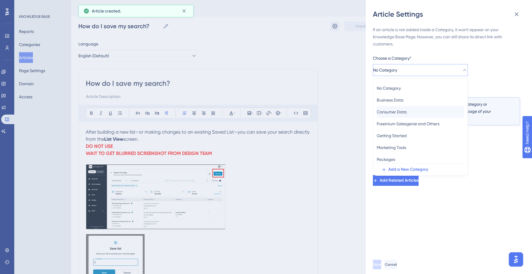
scroll to position [26, 0]
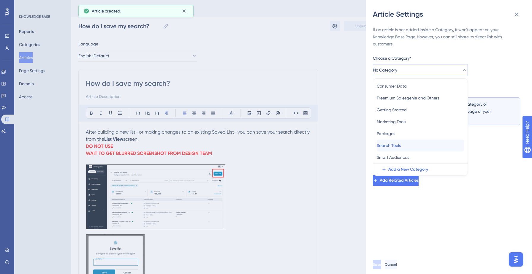
click at [409, 148] on div "Search Tools Search Tools" at bounding box center [420, 145] width 87 height 12
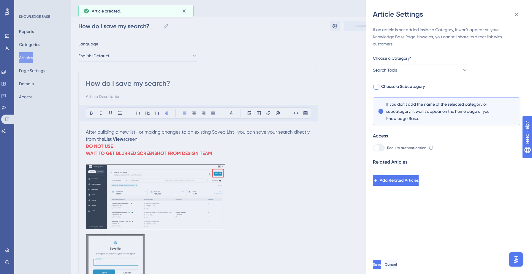
click at [406, 87] on span "Choose a Subcategory" at bounding box center [403, 86] width 44 height 7
checkbox input "true"
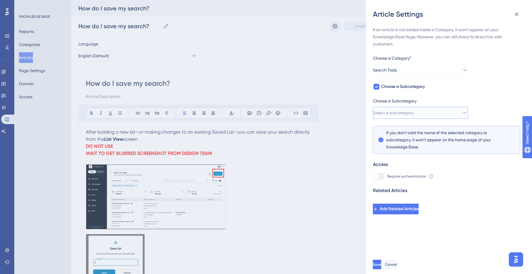
click at [422, 112] on button "Select a subcategory" at bounding box center [420, 113] width 95 height 12
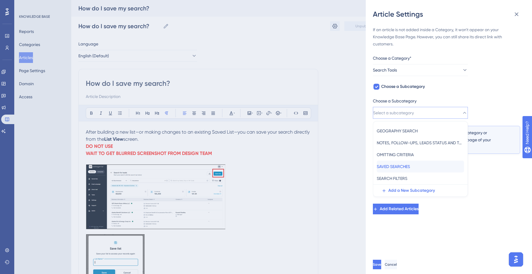
click at [410, 165] on span "SAVED SEARCHES" at bounding box center [393, 166] width 33 height 7
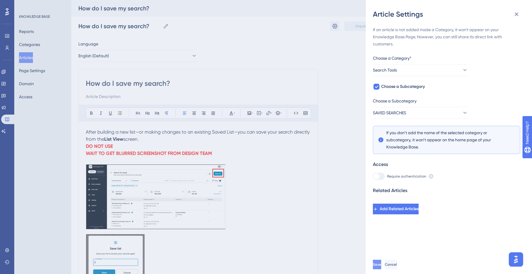
click at [381, 265] on span "Save" at bounding box center [377, 264] width 8 height 5
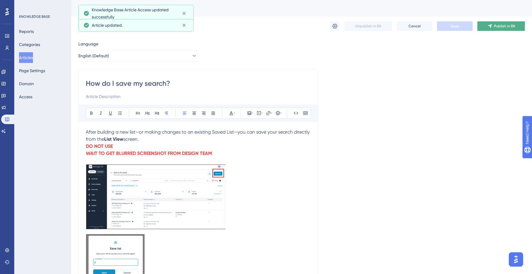
click at [496, 26] on span "Publish in EN" at bounding box center [504, 26] width 21 height 5
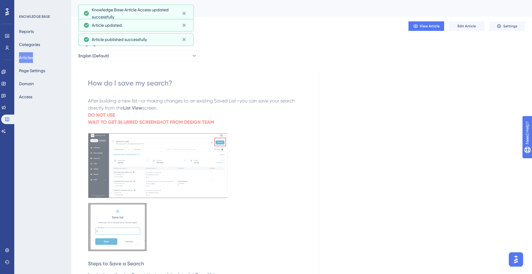
click at [31, 54] on button "Articles" at bounding box center [26, 57] width 14 height 11
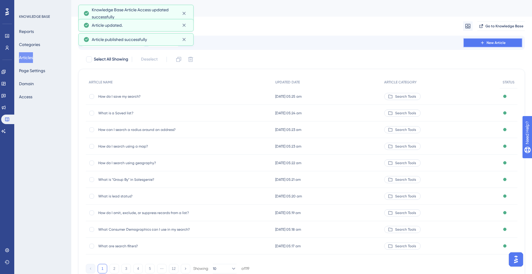
click at [485, 42] on button "New Article" at bounding box center [492, 42] width 59 height 9
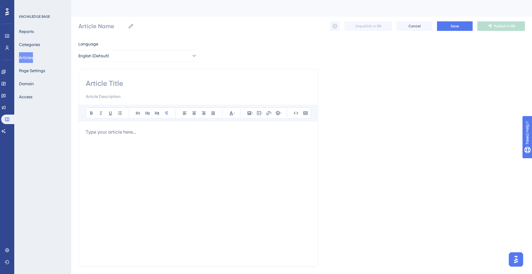
click at [124, 83] on input at bounding box center [198, 83] width 225 height 9
paste input "How do I rename a saved list?"
type input "How do I rename a saved list?"
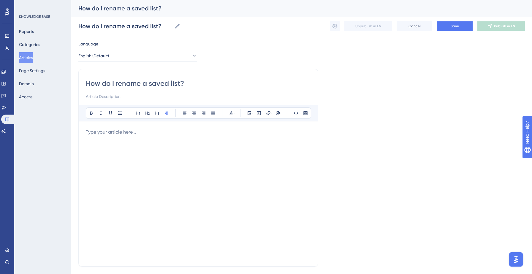
click at [113, 133] on p at bounding box center [198, 131] width 225 height 7
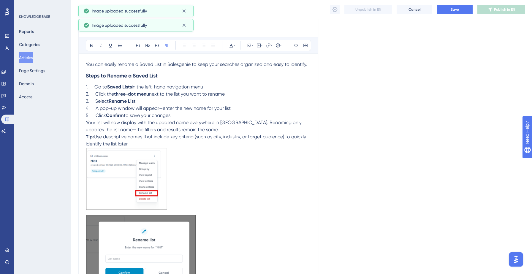
scroll to position [1, 0]
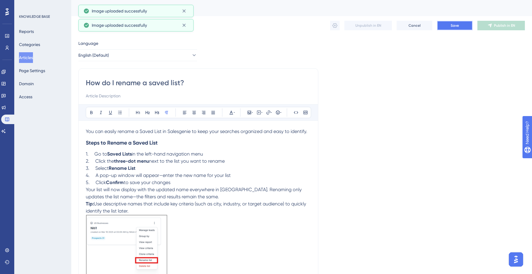
click at [447, 28] on button "Save" at bounding box center [455, 25] width 36 height 9
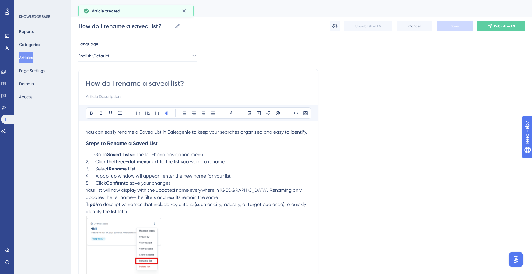
click at [342, 23] on div "Unpublish in EN Cancel Save Publish in EN" at bounding box center [427, 25] width 195 height 9
click at [332, 27] on icon at bounding box center [335, 26] width 6 height 6
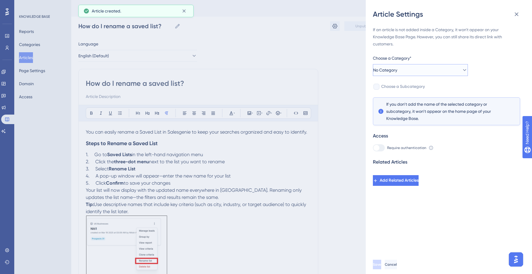
click at [418, 66] on button "No Category" at bounding box center [420, 70] width 95 height 12
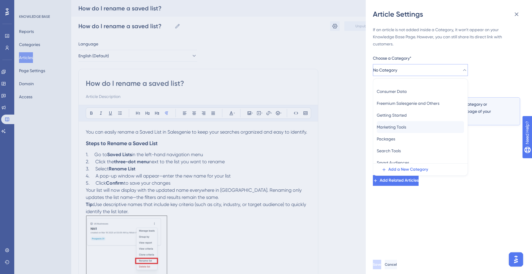
scroll to position [26, 0]
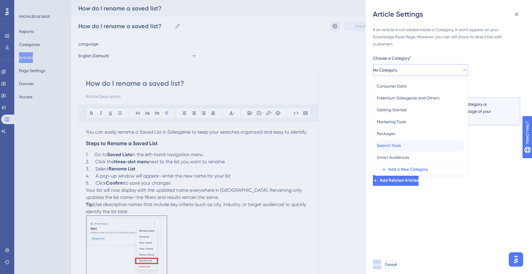
click at [401, 144] on span "Search Tools" at bounding box center [389, 145] width 24 height 7
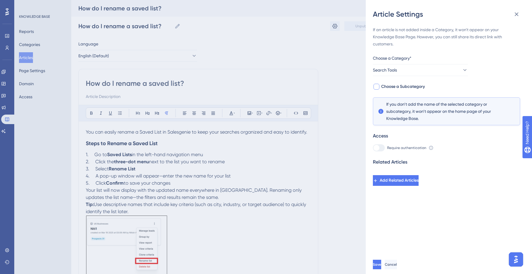
click at [418, 85] on span "Choose a Subcategory" at bounding box center [403, 86] width 44 height 7
checkbox input "true"
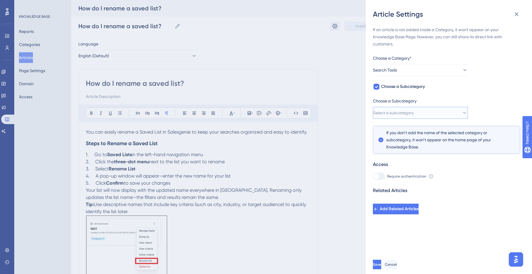
click at [437, 116] on button "Select a subcategory" at bounding box center [420, 113] width 95 height 12
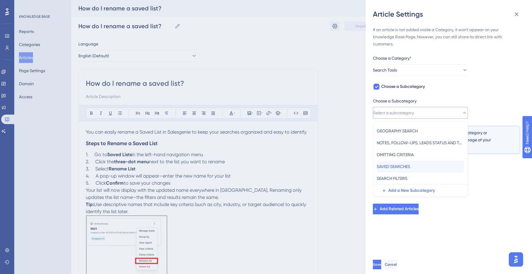
click at [409, 163] on span "SAVED SEARCHES" at bounding box center [393, 166] width 33 height 7
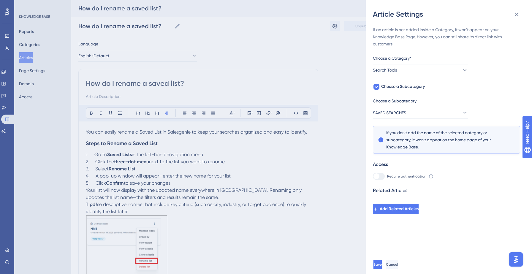
click at [382, 261] on button "Save" at bounding box center [377, 264] width 9 height 9
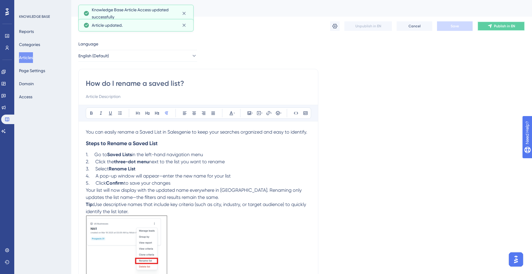
click at [506, 26] on span "Publish in EN" at bounding box center [504, 26] width 21 height 5
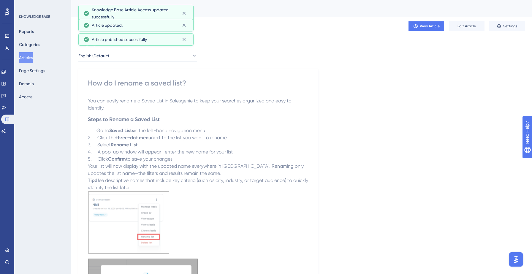
click at [33, 57] on button "Articles" at bounding box center [26, 57] width 14 height 11
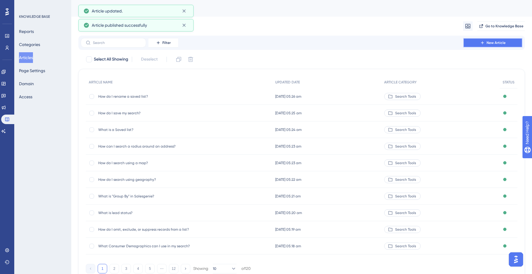
click at [505, 40] on button "New Article" at bounding box center [492, 42] width 59 height 9
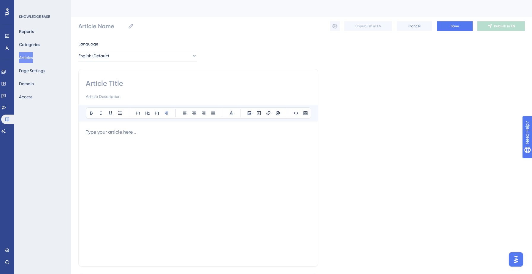
click at [116, 80] on input at bounding box center [198, 83] width 225 height 9
paste input "How do I suppress a saved search?"
type input "How do I suppress a saved search?"
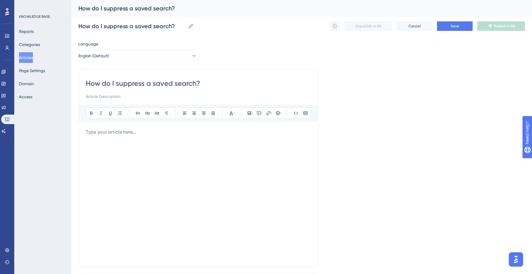
type input "How do I suppress a saved search?"
click at [117, 129] on p at bounding box center [198, 131] width 225 height 7
click at [179, 142] on div at bounding box center [198, 193] width 225 height 131
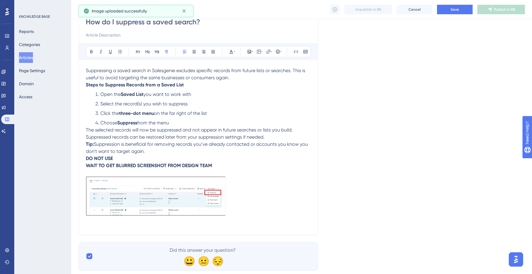
scroll to position [75, 0]
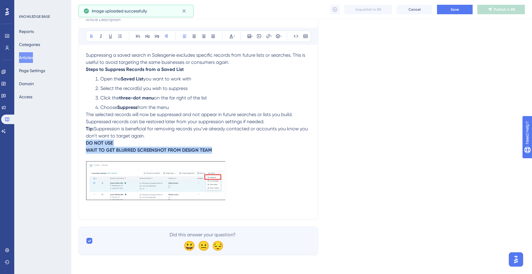
drag, startPoint x: 86, startPoint y: 144, endPoint x: 222, endPoint y: 152, distance: 135.8
click at [222, 152] on p "DO NOT USE WAIT TO GET BLURRED SCREENSHOT FROM DESIGN TEAM" at bounding box center [198, 146] width 225 height 14
click at [232, 34] on icon at bounding box center [231, 36] width 5 height 5
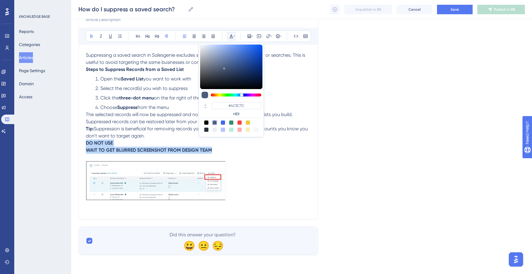
click at [239, 120] on div at bounding box center [239, 122] width 5 height 5
type input "#F84343"
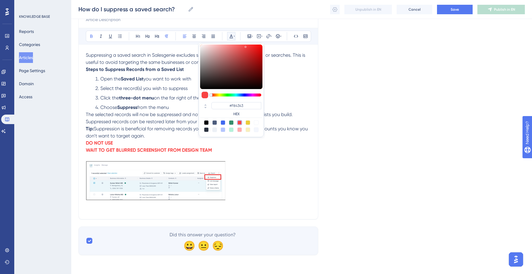
click at [147, 121] on span "The selected records will now be suppressed and not appear in future searches o…" at bounding box center [190, 118] width 208 height 13
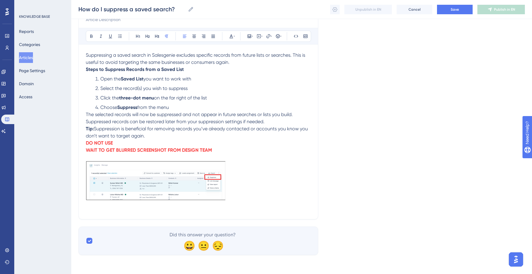
click at [163, 139] on p "DO NOT USE WAIT TO GET BLURRED SCREENSHOT FROM DESIGN TEAM" at bounding box center [198, 146] width 225 height 14
click at [155, 135] on p "Tip: Suppression is beneficial for removing records you’ve already contacted or…" at bounding box center [198, 132] width 225 height 14
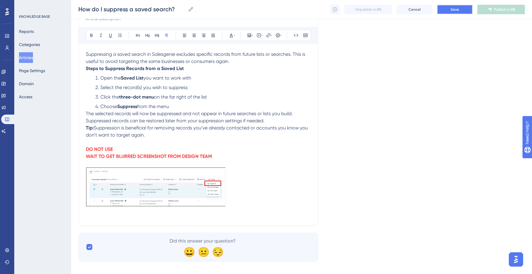
click at [461, 9] on button "Save" at bounding box center [455, 9] width 36 height 9
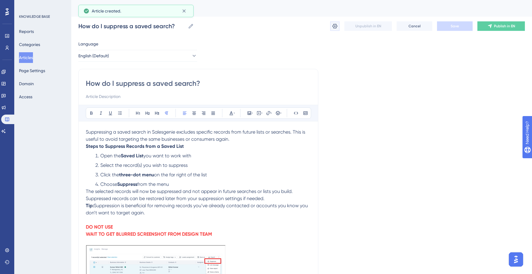
click at [334, 27] on icon at bounding box center [335, 26] width 6 height 6
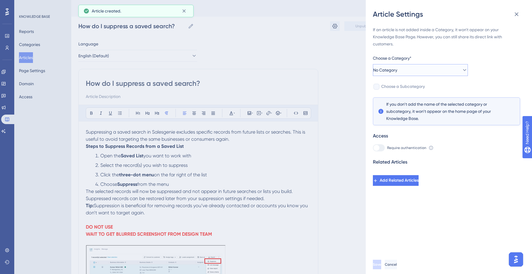
click at [428, 72] on button "No Category" at bounding box center [420, 70] width 95 height 12
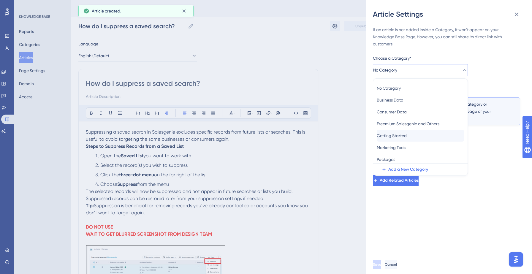
scroll to position [26, 0]
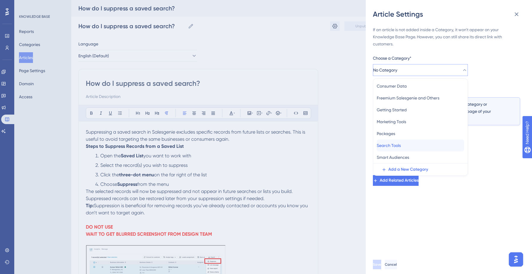
click at [401, 147] on span "Search Tools" at bounding box center [389, 145] width 24 height 7
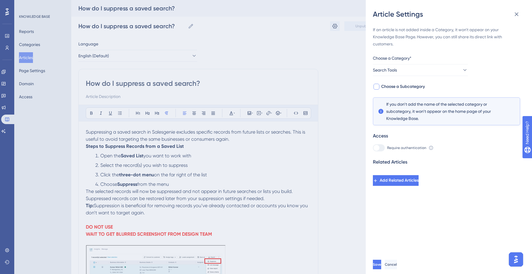
click at [409, 88] on span "Choose a Subcategory" at bounding box center [403, 86] width 44 height 7
checkbox input "true"
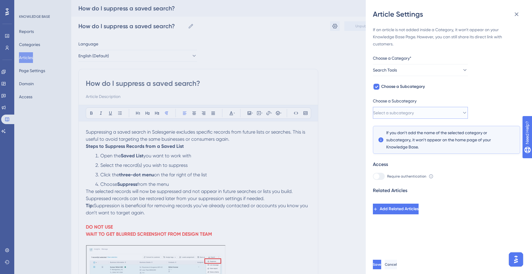
click at [426, 116] on button "Select a subcategory" at bounding box center [420, 113] width 95 height 12
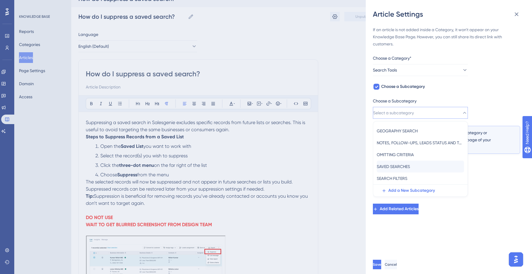
scroll to position [12, 0]
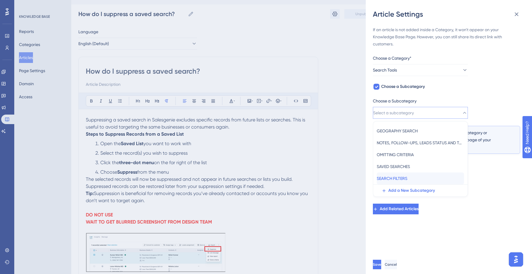
click at [407, 175] on span "SEARCH FILTERS" at bounding box center [392, 178] width 31 height 7
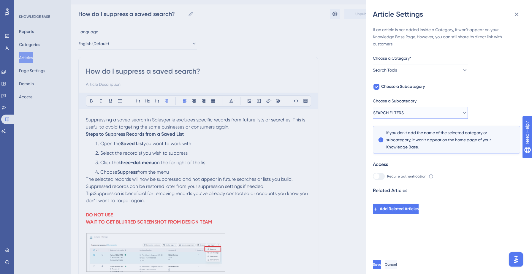
click at [418, 112] on button "SEARCH FILTERS" at bounding box center [420, 113] width 95 height 12
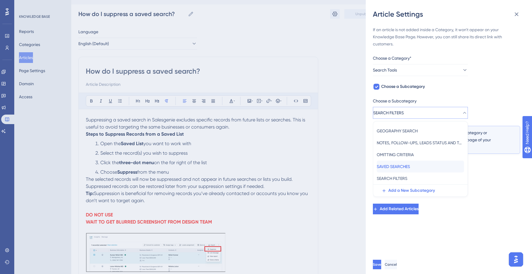
click at [400, 166] on span "SAVED SEARCHES" at bounding box center [393, 166] width 33 height 7
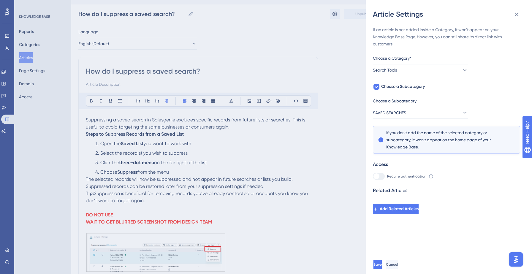
click at [382, 263] on span "Save" at bounding box center [377, 264] width 8 height 5
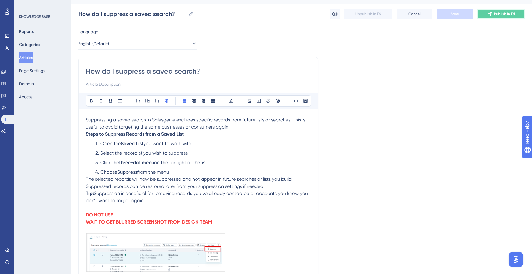
click at [499, 9] on button "Publish in EN" at bounding box center [500, 13] width 47 height 9
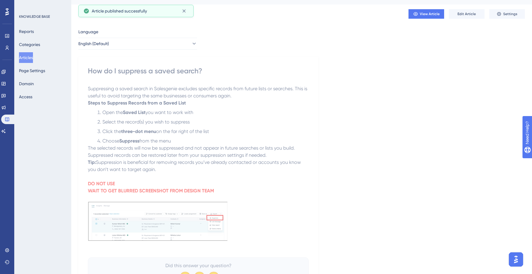
click at [25, 60] on button "Articles" at bounding box center [26, 57] width 14 height 11
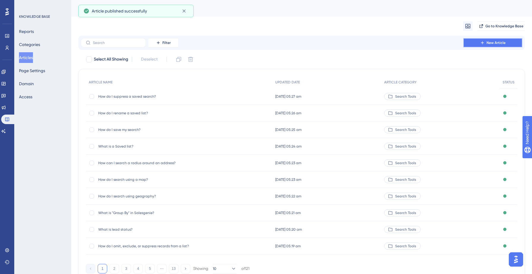
click at [497, 43] on span "New Article" at bounding box center [495, 42] width 19 height 5
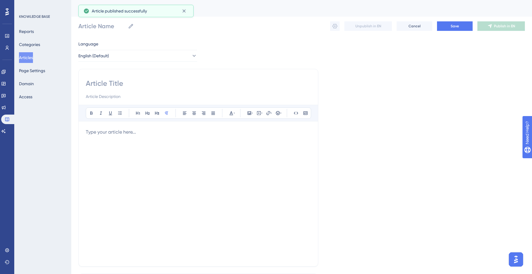
click at [148, 89] on div at bounding box center [198, 89] width 225 height 21
click at [126, 80] on input at bounding box center [198, 83] width 225 height 9
paste input "What tools does Salesgenie provide to help me organize and track my lists?"
type input "What tools does Salesgenie provide to help me organize and track my lists?"
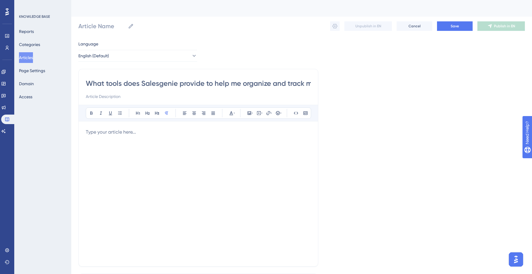
scroll to position [0, 23]
type input "What tools does Salesgenie provide to help me organize and track my lists?"
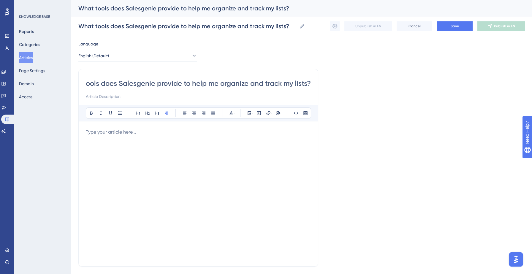
type input "What tools does Salesgenie provide to help me organize and track my lists?"
click at [119, 141] on div at bounding box center [198, 193] width 225 height 131
click at [139, 131] on p at bounding box center [198, 131] width 225 height 7
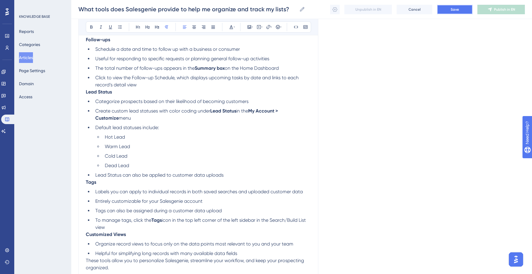
click at [447, 11] on button "Save" at bounding box center [455, 9] width 36 height 9
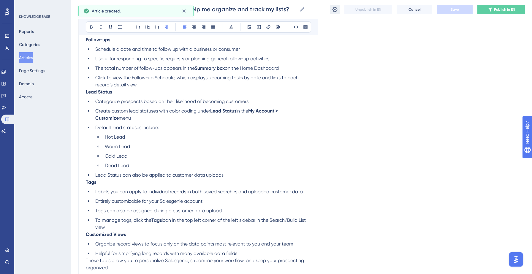
scroll to position [149, 0]
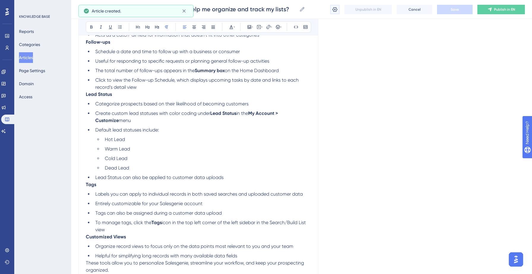
click at [333, 10] on icon at bounding box center [335, 10] width 6 height 6
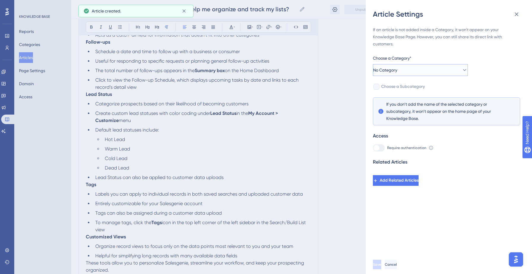
click at [428, 67] on button "No Category" at bounding box center [420, 70] width 95 height 12
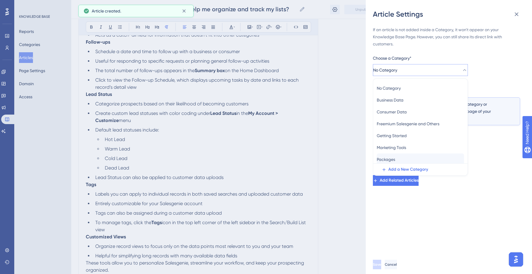
scroll to position [26, 0]
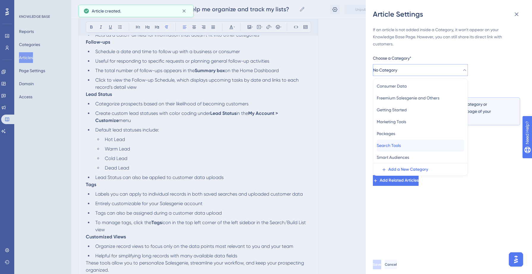
click at [401, 144] on span "Search Tools" at bounding box center [389, 145] width 24 height 7
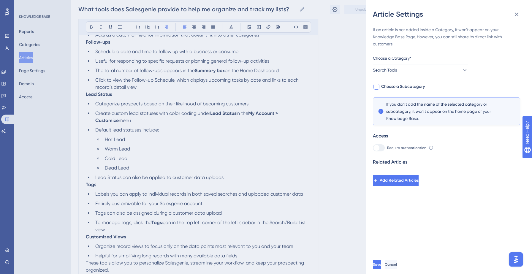
click at [406, 85] on span "Choose a Subcategory" at bounding box center [403, 86] width 44 height 7
checkbox input "true"
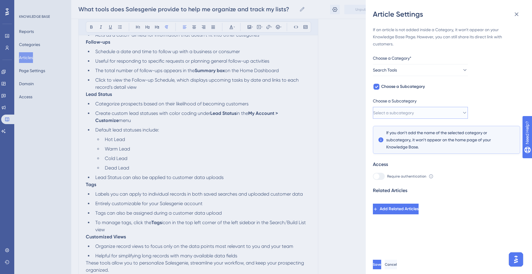
click at [410, 112] on span "Select a subcategory" at bounding box center [393, 112] width 41 height 7
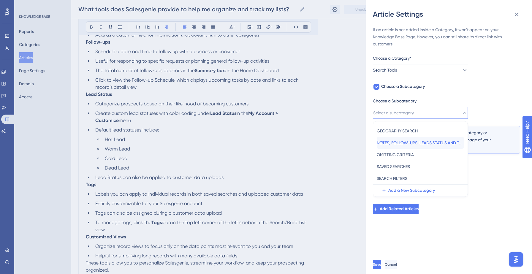
click at [404, 139] on span "NOTES, FOLLOW-UPS, LEADS STATUS AND TAGS" at bounding box center [420, 142] width 87 height 7
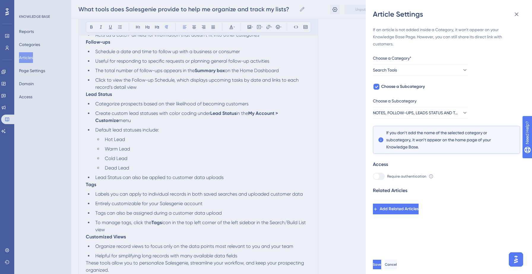
click at [388, 270] on div "Save Cancel" at bounding box center [456, 264] width 166 height 19
click at [382, 263] on span "Save" at bounding box center [377, 264] width 8 height 5
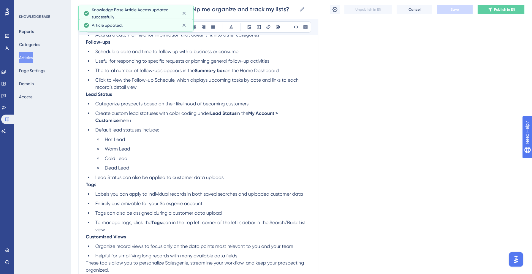
click at [502, 13] on button "Publish in EN" at bounding box center [500, 9] width 47 height 9
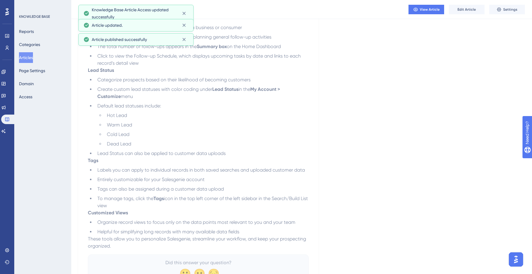
click at [30, 55] on button "Articles" at bounding box center [26, 57] width 14 height 11
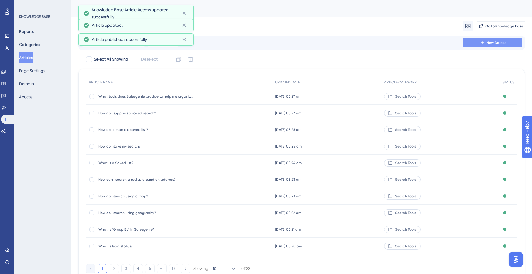
click at [475, 43] on button "New Article" at bounding box center [492, 42] width 59 height 9
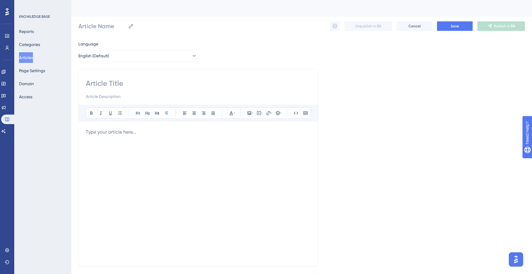
click at [104, 84] on input at bounding box center [198, 83] width 225 height 9
paste input "What are Tags in Salesgenie?"
type input "What are Tags in Salesgenie?"
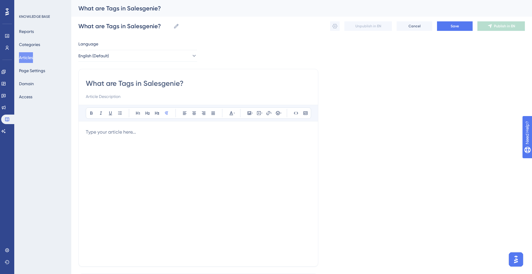
type input "What are Tags in Salesgenie?"
click at [92, 133] on p at bounding box center [198, 131] width 225 height 7
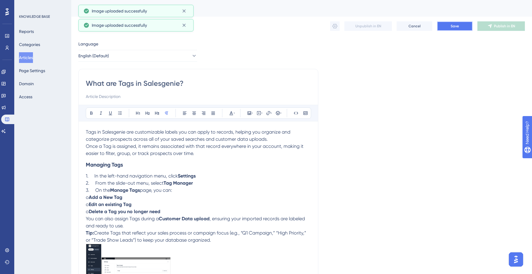
click at [453, 25] on span "Save" at bounding box center [454, 26] width 8 height 5
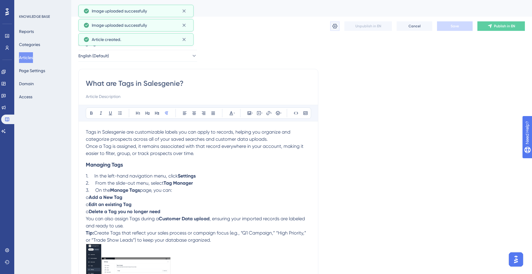
click at [334, 24] on icon at bounding box center [334, 26] width 5 height 5
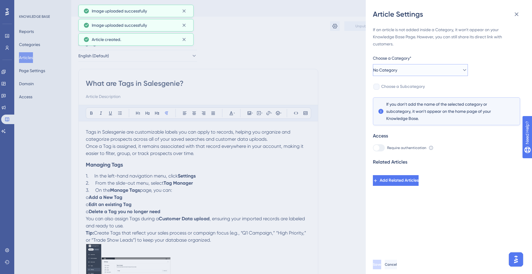
click at [424, 71] on button "No Category" at bounding box center [420, 70] width 95 height 12
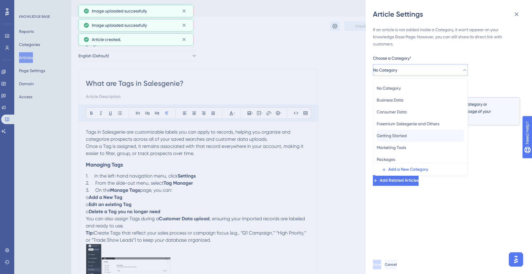
scroll to position [26, 0]
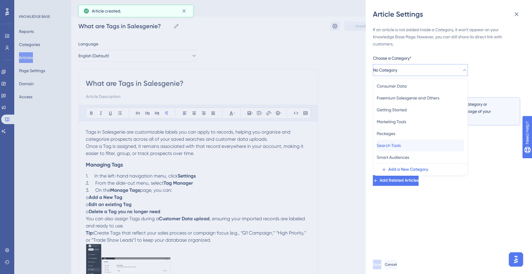
click at [399, 147] on span "Search Tools" at bounding box center [389, 145] width 24 height 7
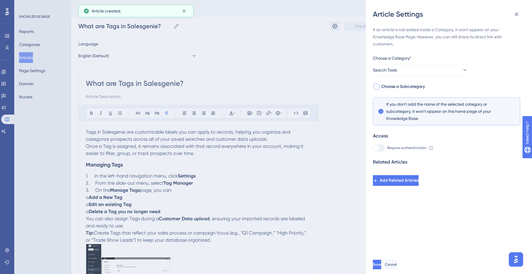
click at [415, 89] on span "Choose a Subcategory" at bounding box center [403, 86] width 44 height 7
checkbox input "true"
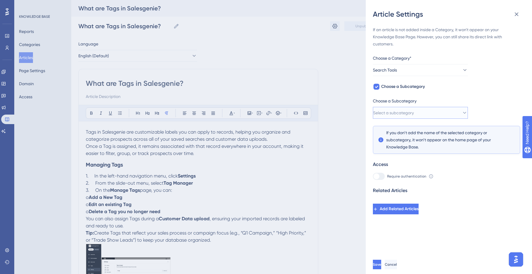
click at [429, 110] on button "Select a subcategory" at bounding box center [420, 113] width 95 height 12
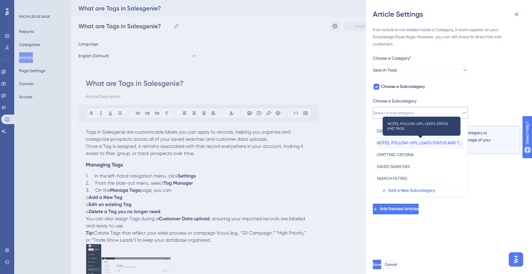
click at [416, 141] on span "NOTES, FOLLOW-UPS, LEADS STATUS AND TAGS" at bounding box center [420, 142] width 87 height 7
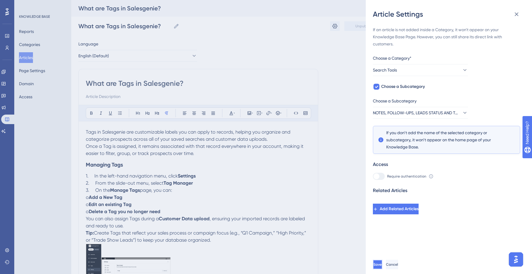
click at [382, 263] on span "Save" at bounding box center [377, 264] width 8 height 5
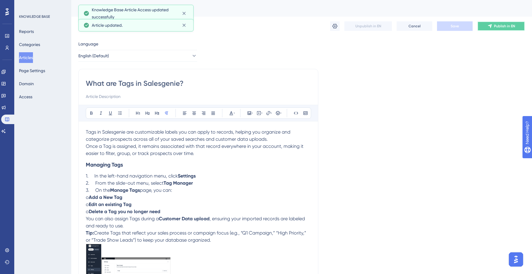
click at [507, 27] on span "Publish in EN" at bounding box center [504, 26] width 21 height 5
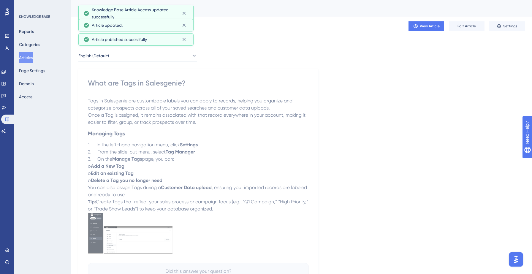
click at [28, 61] on button "Articles" at bounding box center [26, 57] width 14 height 11
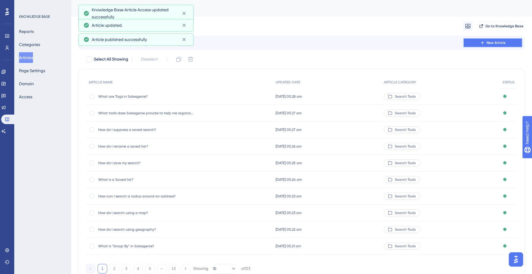
click at [474, 45] on button "New Article" at bounding box center [492, 42] width 59 height 9
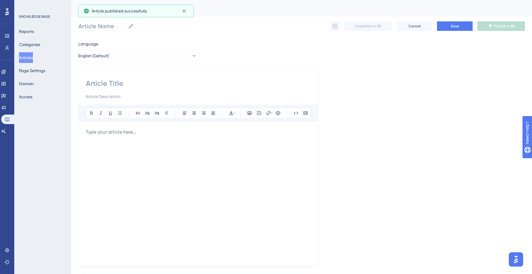
click at [177, 90] on div at bounding box center [198, 89] width 225 height 21
click at [129, 79] on input at bounding box center [198, 83] width 225 height 9
paste input "How do I remove my customers from a list?"
type input "How do I remove my customers from a list?"
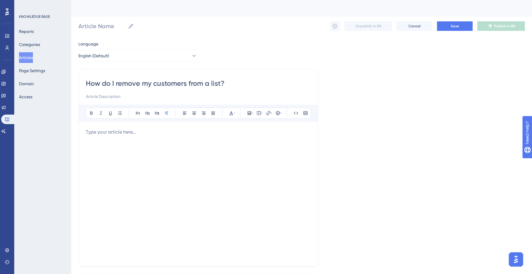
type input "How do I remove my customers from a list?"
click at [96, 143] on div at bounding box center [198, 193] width 225 height 131
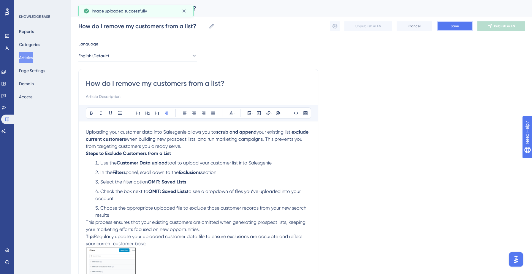
click at [445, 23] on button "Save" at bounding box center [455, 25] width 36 height 9
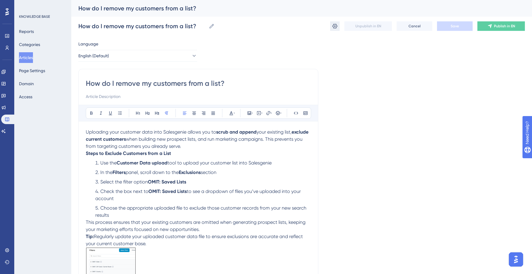
click at [330, 27] on button at bounding box center [334, 25] width 9 height 9
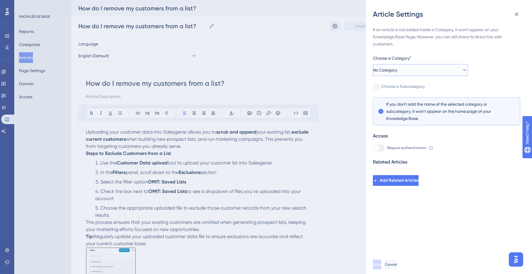
click at [423, 66] on button "No Category" at bounding box center [420, 70] width 95 height 12
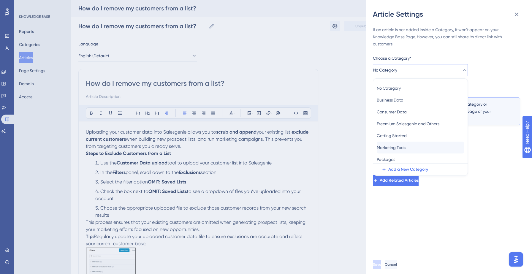
scroll to position [26, 0]
click at [400, 145] on span "Search Tools" at bounding box center [389, 145] width 24 height 7
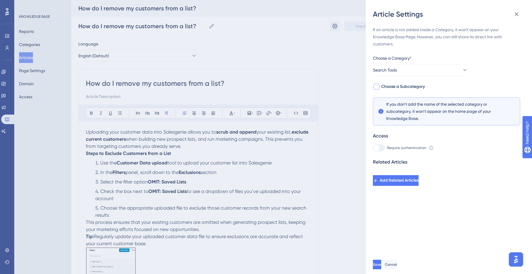
click at [408, 83] on span "Choose a Subcategory" at bounding box center [403, 86] width 44 height 7
checkbox input "true"
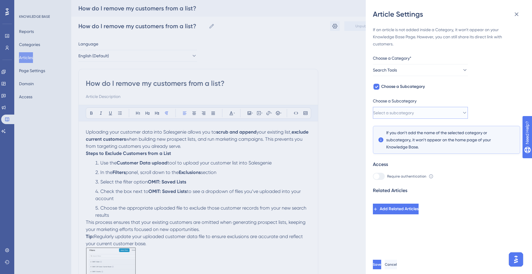
click at [416, 107] on button "Select a subcategory" at bounding box center [420, 113] width 95 height 12
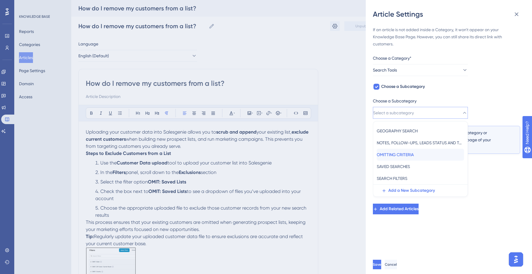
click at [409, 155] on span "OMITTING CRITERIA" at bounding box center [395, 154] width 37 height 7
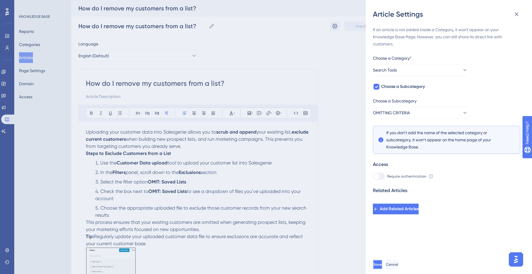
click at [382, 266] on span "Save" at bounding box center [377, 264] width 8 height 5
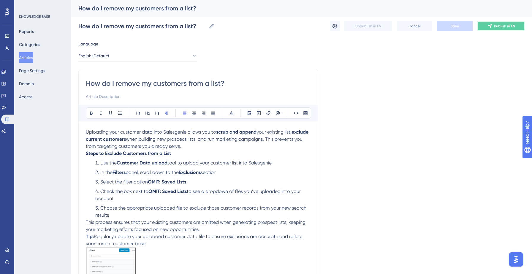
click at [502, 26] on span "Publish in EN" at bounding box center [504, 26] width 21 height 5
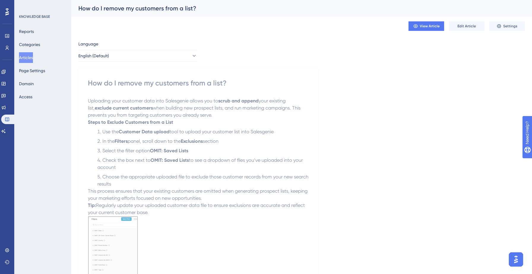
click at [33, 57] on button "Articles" at bounding box center [26, 57] width 14 height 11
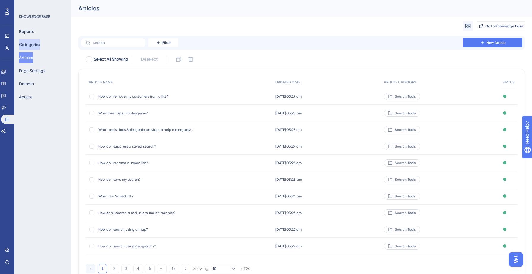
click at [23, 43] on button "Categories" at bounding box center [29, 44] width 21 height 11
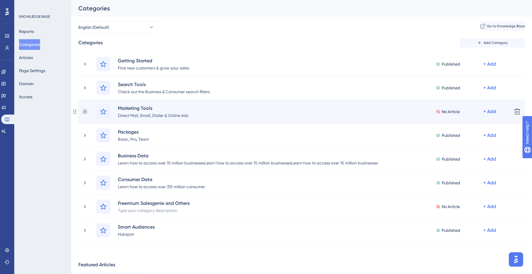
click at [82, 114] on icon at bounding box center [85, 112] width 6 height 6
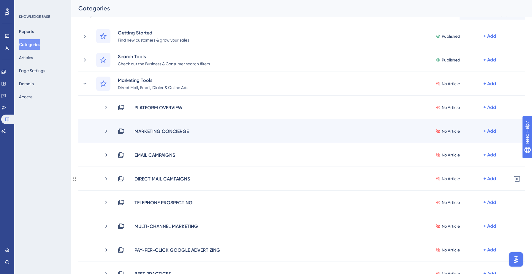
scroll to position [49, 0]
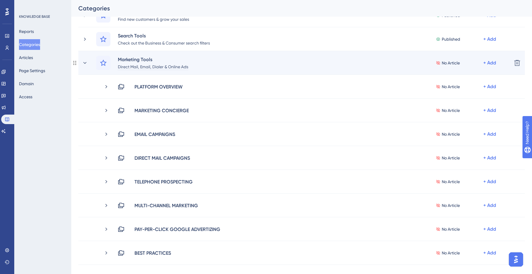
click at [176, 66] on div "Direct Mail, Email, Dialer & Online Ads" at bounding box center [153, 66] width 71 height 7
click at [138, 66] on div "Direct Mail, Email, Dialer & Online Ads" at bounding box center [153, 66] width 71 height 7
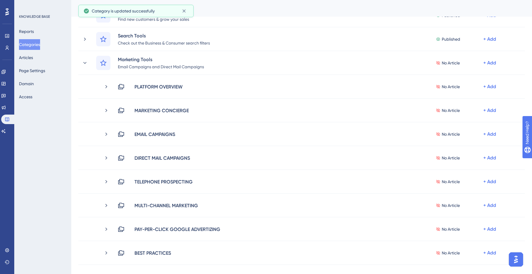
click at [302, 6] on div "Categories" at bounding box center [293, 8] width 431 height 8
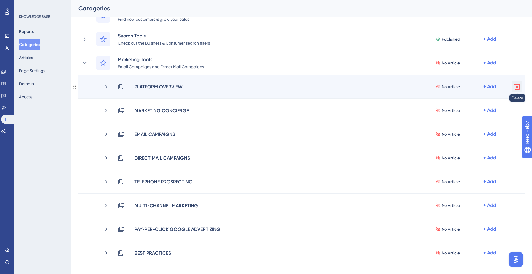
click at [518, 86] on icon at bounding box center [516, 86] width 7 height 7
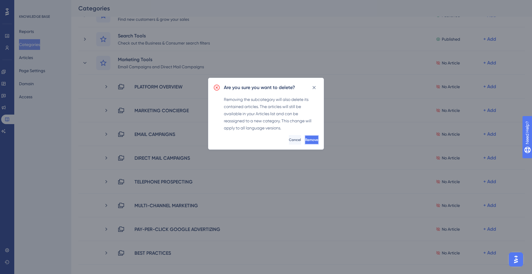
click at [306, 138] on span "Remove" at bounding box center [311, 139] width 13 height 5
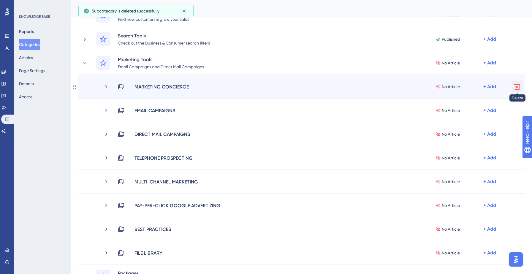
click at [515, 87] on icon at bounding box center [516, 86] width 7 height 7
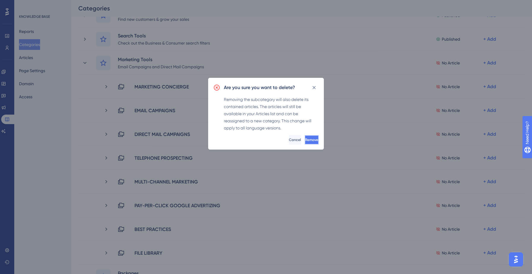
click at [308, 140] on span "Remove" at bounding box center [311, 139] width 13 height 5
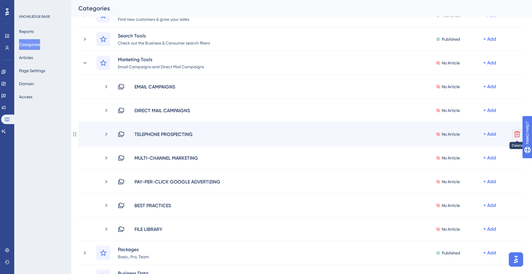
click at [518, 135] on icon at bounding box center [516, 134] width 7 height 7
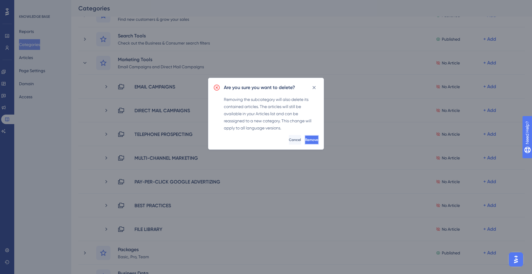
click at [308, 137] on button "Remove" at bounding box center [311, 139] width 14 height 9
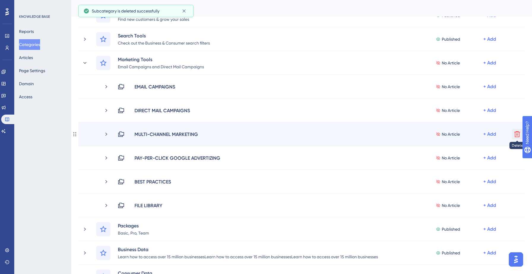
click at [517, 133] on icon at bounding box center [516, 134] width 7 height 7
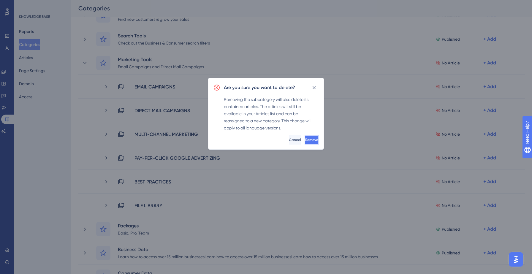
click at [313, 142] on button "Remove" at bounding box center [311, 139] width 14 height 9
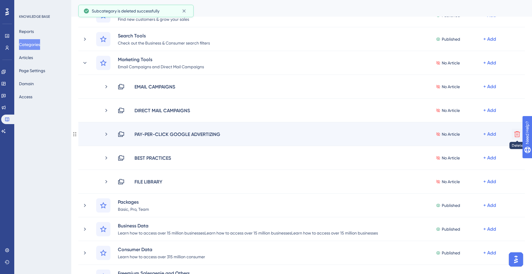
click at [516, 135] on icon at bounding box center [517, 134] width 6 height 6
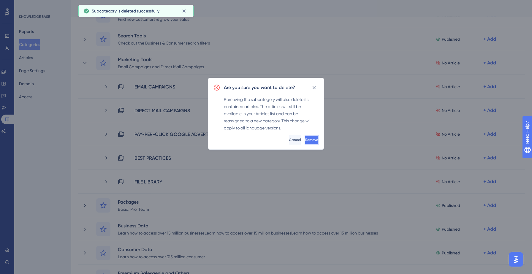
click at [310, 141] on button "Remove" at bounding box center [311, 139] width 14 height 9
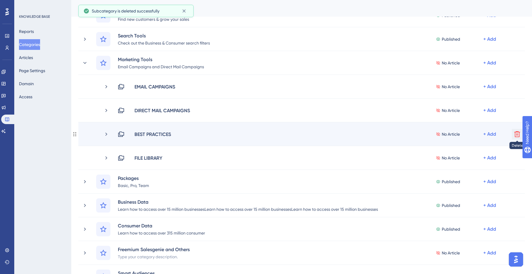
click at [515, 134] on icon at bounding box center [516, 134] width 7 height 7
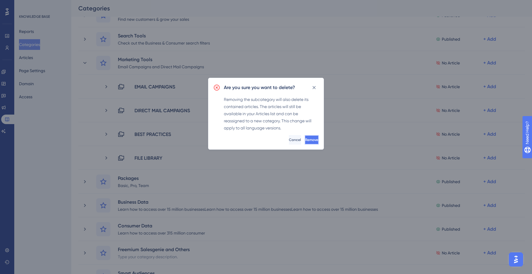
click at [306, 138] on span "Remove" at bounding box center [311, 139] width 13 height 5
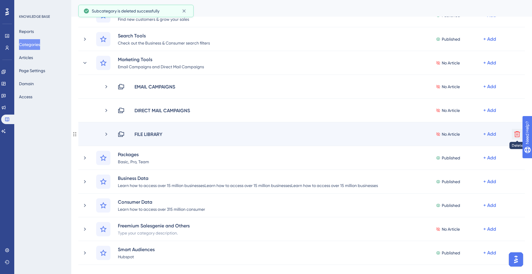
click at [517, 133] on icon at bounding box center [516, 134] width 7 height 7
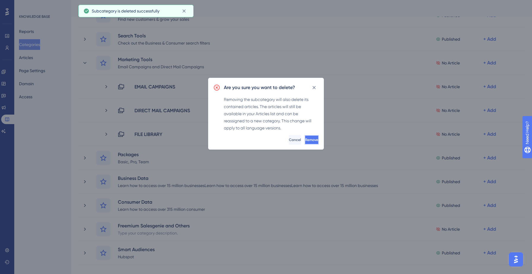
click at [305, 137] on span "Remove" at bounding box center [311, 139] width 13 height 5
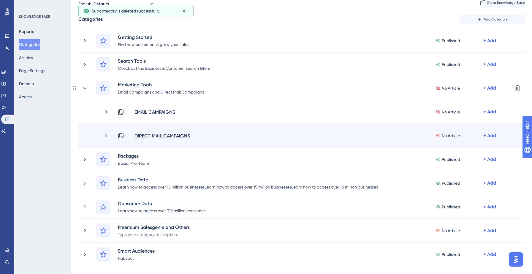
scroll to position [5, 0]
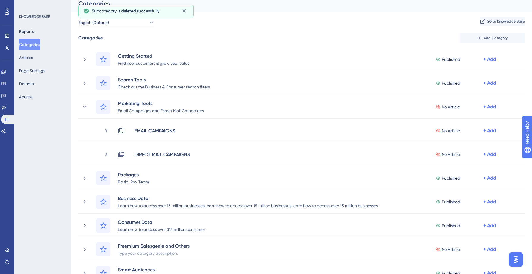
click at [365, 9] on div "Categories" at bounding box center [301, 3] width 461 height 17
click at [33, 57] on button "Articles" at bounding box center [26, 57] width 14 height 11
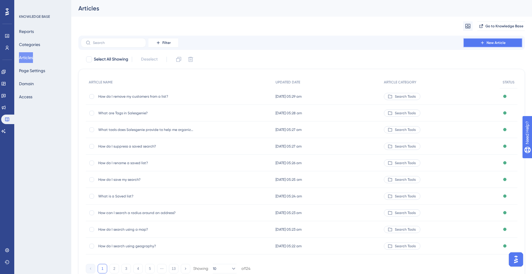
click at [474, 42] on button "New Article" at bounding box center [492, 42] width 59 height 9
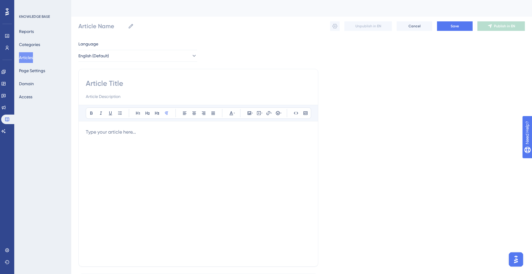
click at [119, 81] on input at bounding box center [198, 83] width 225 height 9
paste input "1. How do I send an email campaign in Salesgenie?"
type input "1. How do I send an email campaign in Salesgenie?"
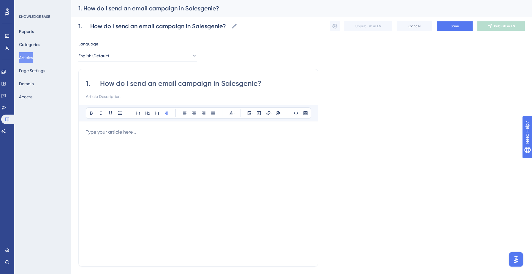
click at [100, 83] on input "1. How do I send an email campaign in Salesgenie?" at bounding box center [198, 83] width 225 height 9
type input "How do I send an email campaign in Salesgenie?"
click at [102, 137] on div at bounding box center [198, 193] width 225 height 131
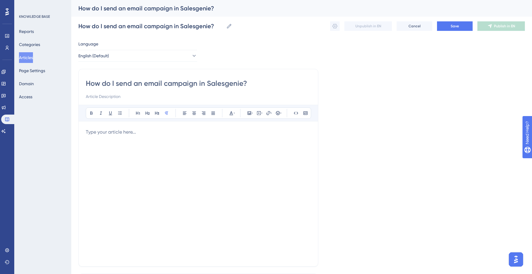
click at [117, 139] on div at bounding box center [198, 193] width 225 height 131
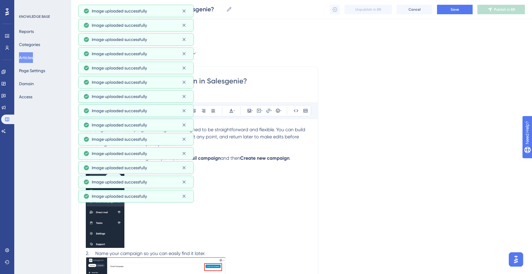
scroll to position [185, 0]
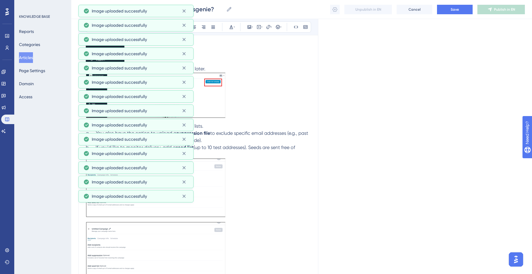
click at [263, 136] on p "a. You also have the option to upload a suppression file to exclude specific em…" at bounding box center [198, 137] width 225 height 14
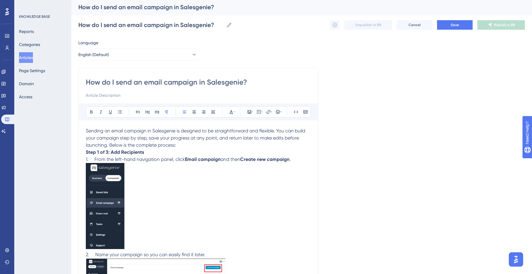
scroll to position [0, 0]
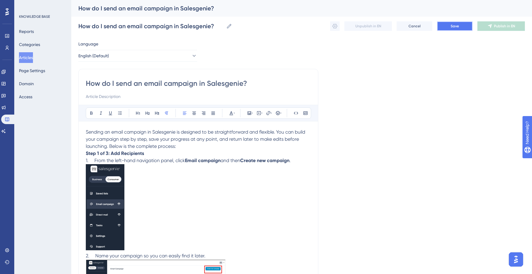
click at [458, 27] on button "Save" at bounding box center [455, 25] width 36 height 9
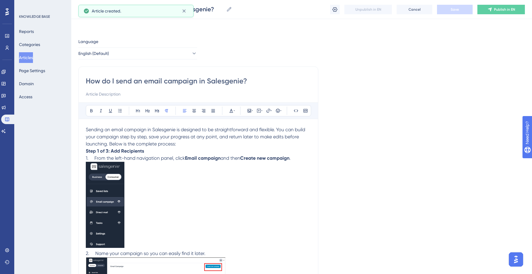
scroll to position [265, 0]
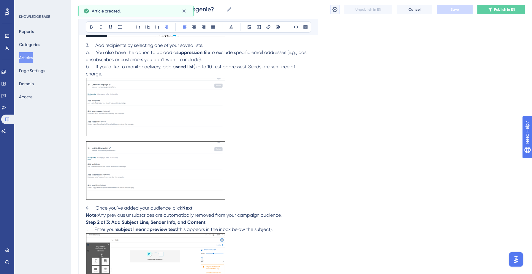
click at [334, 9] on icon at bounding box center [334, 9] width 5 height 5
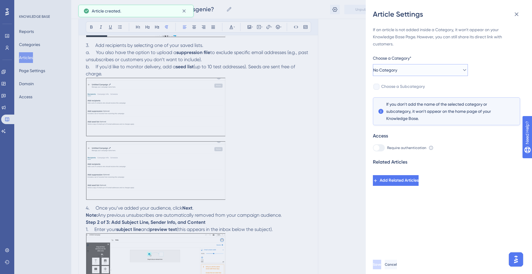
click at [429, 71] on button "No Category" at bounding box center [420, 70] width 95 height 12
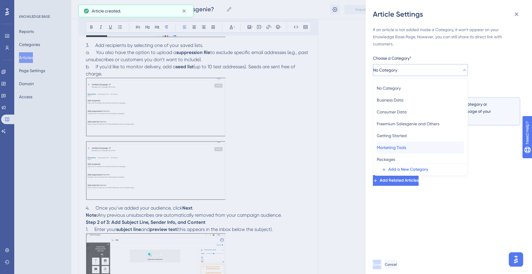
click at [403, 146] on span "Marketing Tools" at bounding box center [391, 147] width 29 height 7
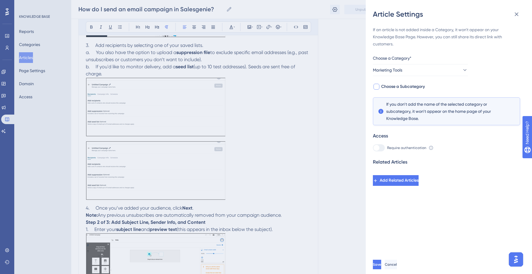
click at [408, 84] on span "Choose a Subcategory" at bounding box center [403, 86] width 44 height 7
checkbox input "true"
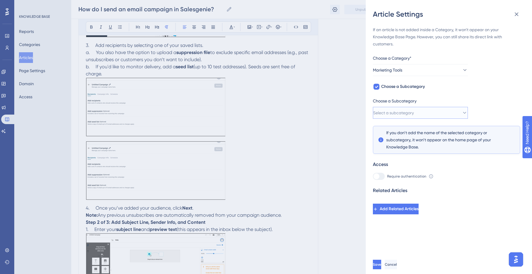
click at [406, 109] on button "Select a subcategory" at bounding box center [420, 113] width 95 height 12
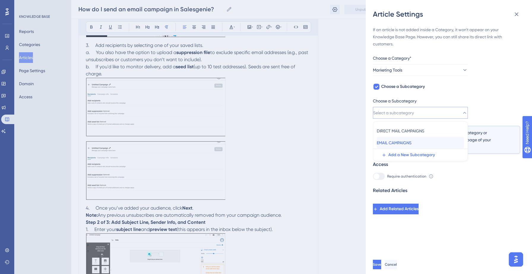
click at [399, 142] on span "EMAIL CAMPAIGNS" at bounding box center [394, 142] width 35 height 7
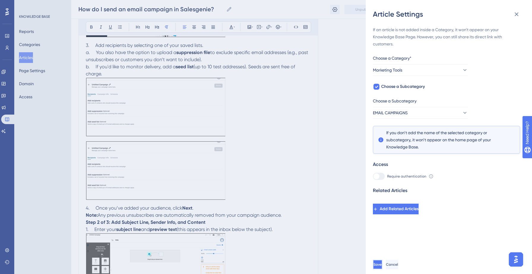
click at [382, 265] on span "Save" at bounding box center [377, 264] width 8 height 5
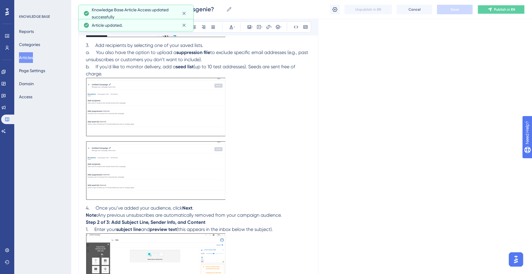
click at [498, 10] on span "Publish in EN" at bounding box center [504, 9] width 21 height 5
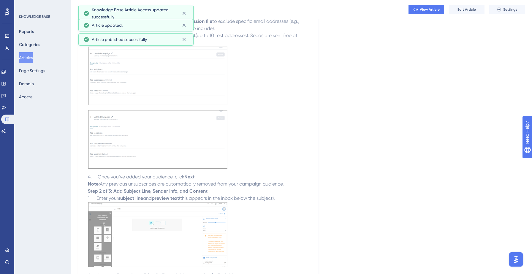
click at [28, 59] on button "Articles" at bounding box center [26, 57] width 14 height 11
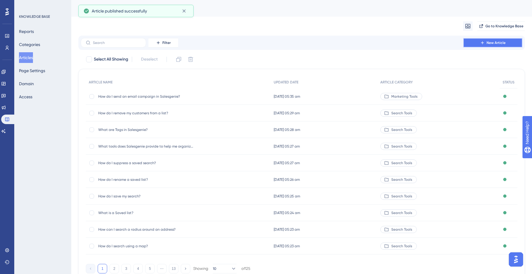
click at [476, 42] on button "New Article" at bounding box center [492, 42] width 59 height 9
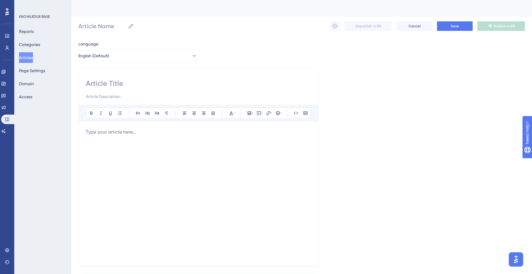
click at [158, 82] on input at bounding box center [198, 83] width 225 height 9
paste input "2. How can I track email campaign opens and clicks?"
type input "2. How can I track email campaign opens and clicks?"
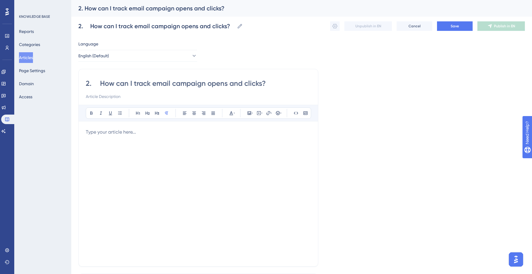
click at [99, 85] on input "2. How can I track email campaign opens and clicks?" at bounding box center [198, 83] width 225 height 9
type input "How can I track email campaign opens and clicks?"
click at [103, 136] on div at bounding box center [198, 193] width 225 height 131
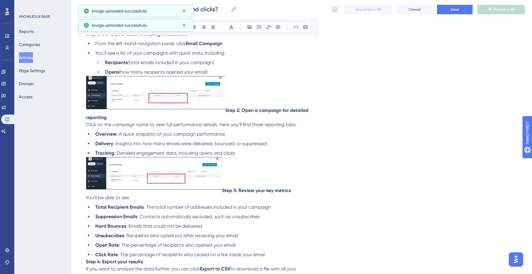
scroll to position [107, 0]
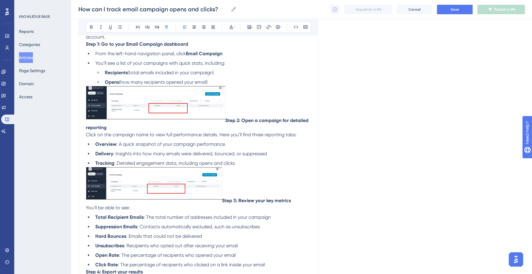
click at [241, 112] on p "Step 2: Open a campaign for detailed reporting Click on the campaign name to vi…" at bounding box center [198, 112] width 225 height 53
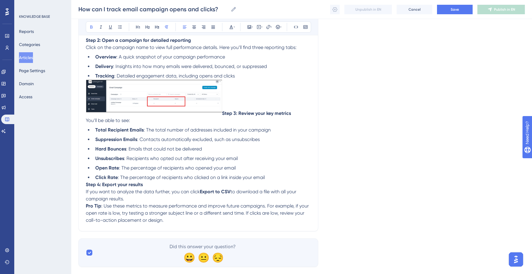
scroll to position [207, 0]
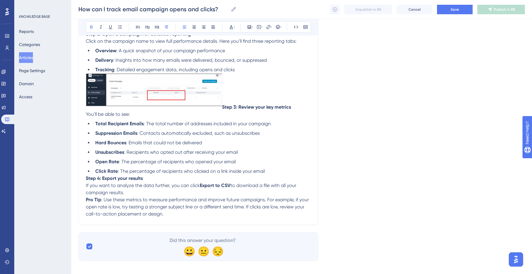
click at [225, 105] on p "Step 3: Review your key metrics You’ll be able to see:" at bounding box center [198, 95] width 225 height 45
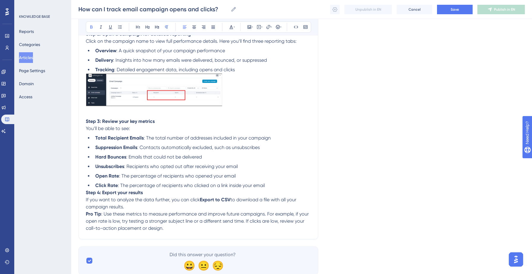
click at [86, 192] on strong "Step 4: Export your results" at bounding box center [114, 193] width 57 height 6
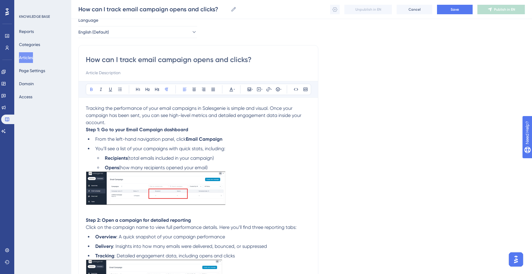
scroll to position [19, 0]
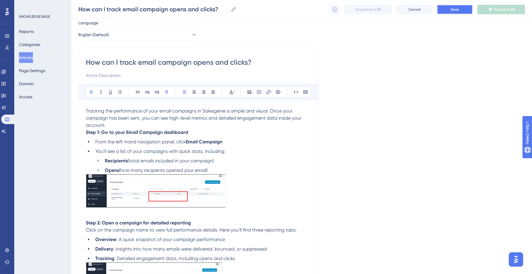
click at [448, 8] on button "Save" at bounding box center [455, 9] width 36 height 9
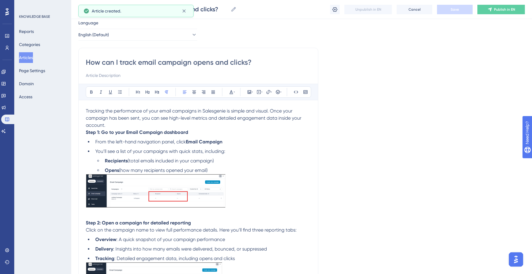
scroll to position [113, 0]
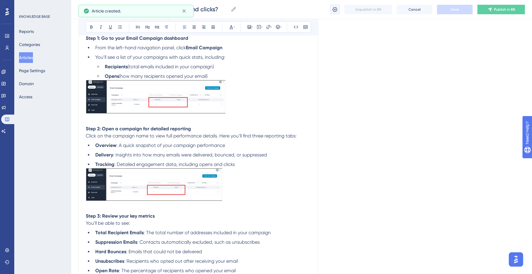
click at [336, 7] on icon at bounding box center [335, 10] width 6 height 6
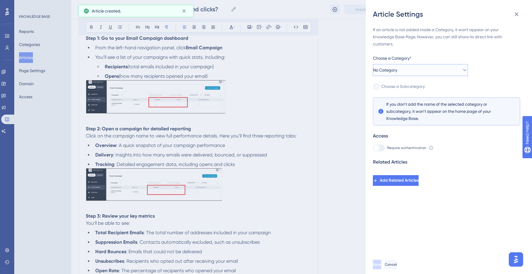
click at [404, 70] on button "No Category" at bounding box center [420, 70] width 95 height 12
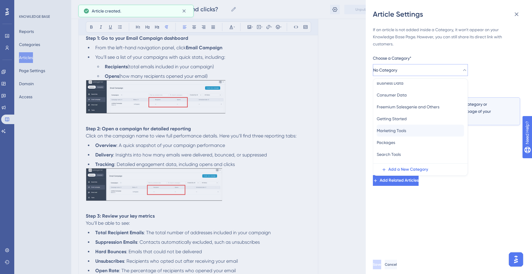
scroll to position [17, 0]
click at [404, 132] on span "Marketing Tools" at bounding box center [391, 130] width 29 height 7
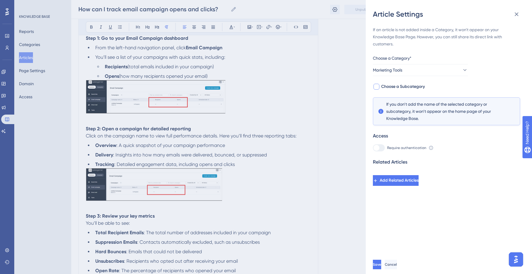
click at [416, 85] on span "Choose a Subcategory" at bounding box center [403, 86] width 44 height 7
checkbox input "true"
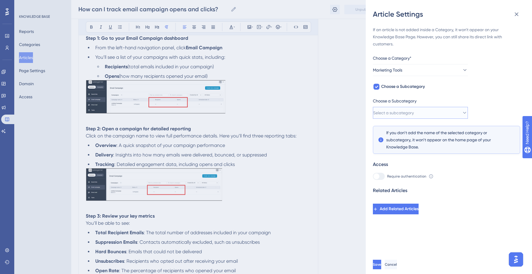
click at [404, 110] on span "Select a subcategory" at bounding box center [393, 112] width 41 height 7
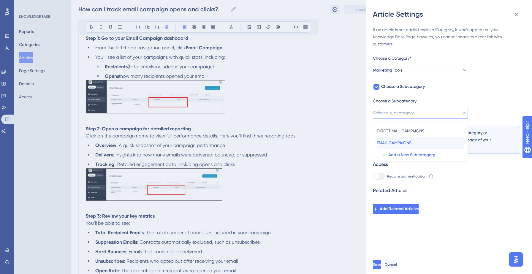
click at [396, 140] on span "EMAIL CAMPAIGNS" at bounding box center [394, 142] width 35 height 7
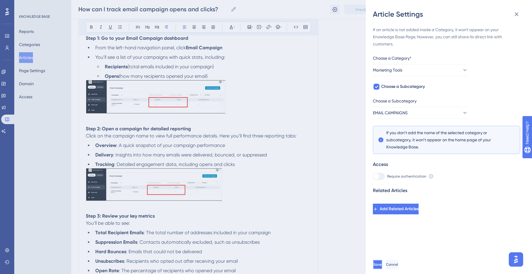
click at [382, 263] on span "Save" at bounding box center [377, 264] width 8 height 5
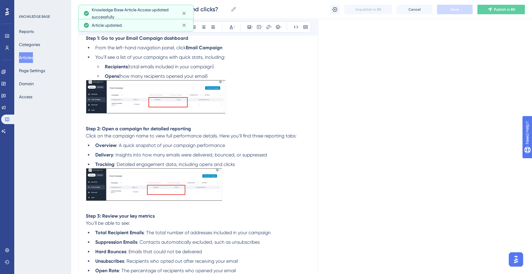
click at [507, 2] on div "How can I track email campaign opens and clicks? How can I track email campaign…" at bounding box center [301, 9] width 461 height 19
click at [505, 9] on span "Publish in EN" at bounding box center [504, 9] width 21 height 5
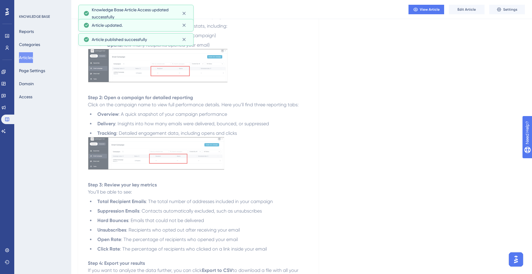
click at [33, 61] on button "Articles" at bounding box center [26, 57] width 14 height 11
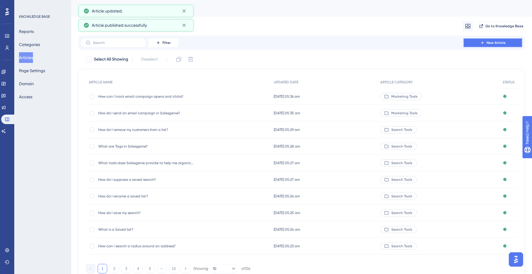
click at [488, 43] on span "New Article" at bounding box center [495, 42] width 19 height 5
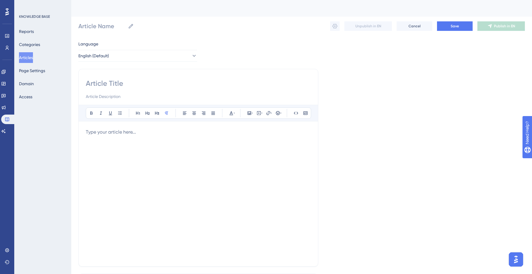
click at [133, 81] on input at bounding box center [198, 83] width 225 height 9
paste input "3. Where can I find my email campaigns?"
type input "3. Where can I find my email campaigns?"
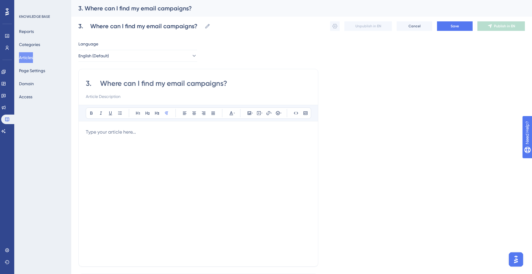
click at [99, 83] on input "3. Where can I find my email campaigns?" at bounding box center [198, 83] width 225 height 9
type input "Where can I find my email campaigns?"
click at [107, 135] on p at bounding box center [198, 131] width 225 height 7
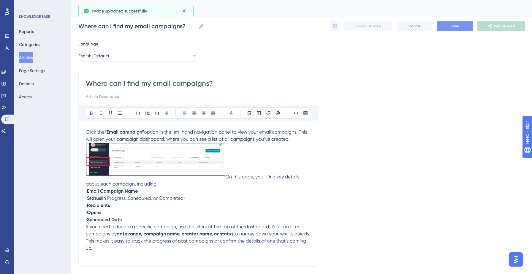
click at [448, 22] on button "Save" at bounding box center [455, 25] width 36 height 9
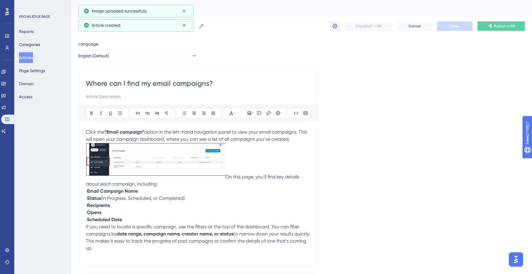
click at [334, 23] on icon at bounding box center [335, 26] width 6 height 6
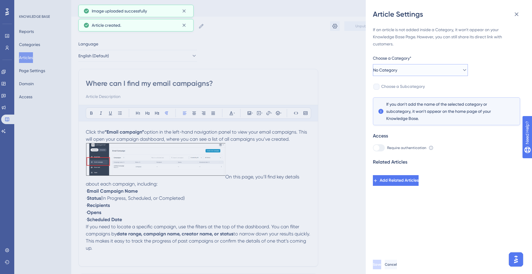
click at [443, 66] on button "No Category" at bounding box center [420, 70] width 95 height 12
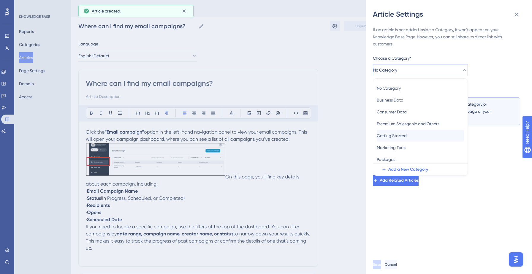
scroll to position [26, 0]
click at [404, 120] on span "Marketing Tools" at bounding box center [391, 121] width 29 height 7
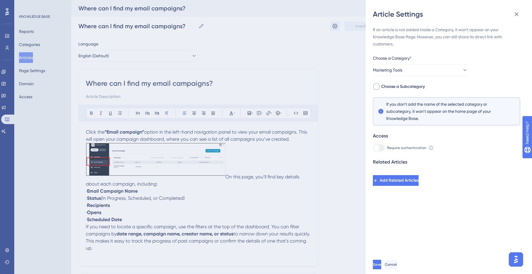
click at [409, 84] on span "Choose a Subcategory" at bounding box center [403, 86] width 44 height 7
checkbox input "true"
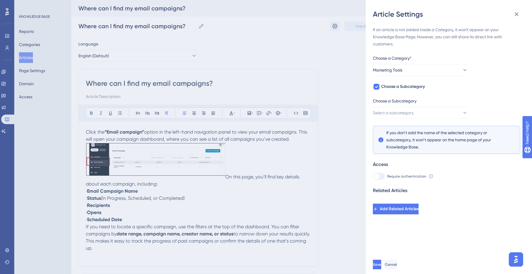
click at [423, 120] on div "If an article is not added inside a Category, it won't appear on your Knowledge…" at bounding box center [446, 120] width 147 height 188
click at [427, 112] on button "Select a subcategory" at bounding box center [420, 113] width 95 height 12
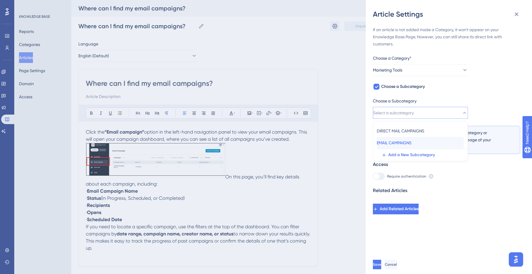
click at [406, 140] on span "EMAIL CAMPAIGNS" at bounding box center [394, 142] width 35 height 7
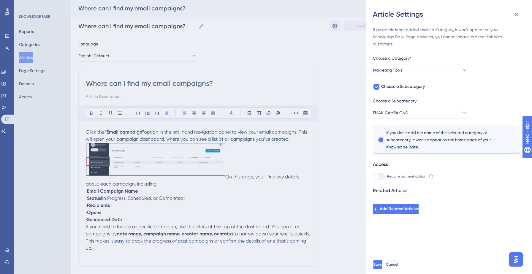
click at [382, 262] on span "Save" at bounding box center [377, 264] width 8 height 5
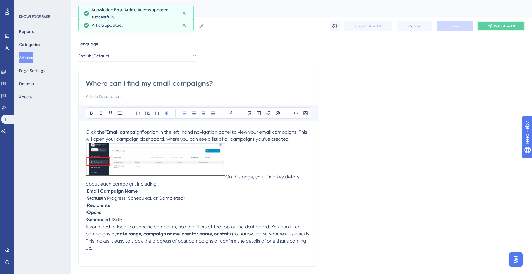
click at [489, 28] on button "Publish in EN" at bounding box center [500, 25] width 47 height 9
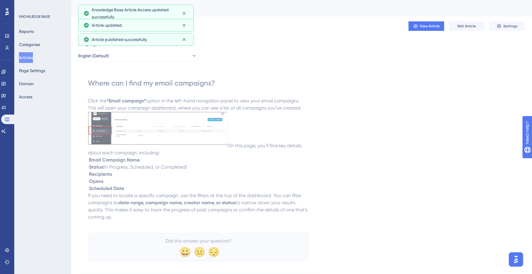
click at [33, 55] on button "Articles" at bounding box center [26, 57] width 14 height 11
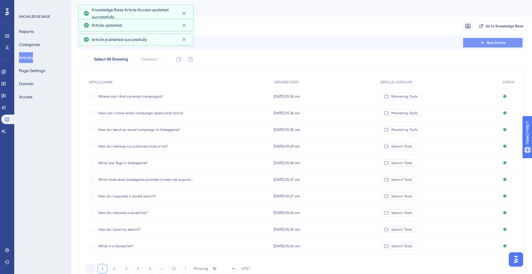
click at [483, 43] on icon at bounding box center [482, 42] width 5 height 5
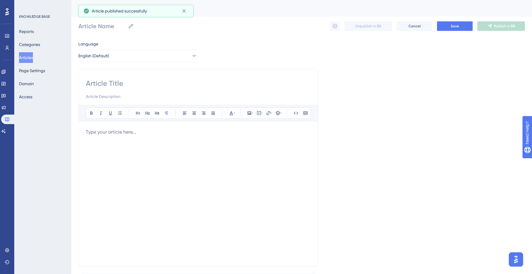
click at [172, 82] on input at bounding box center [198, 83] width 225 height 9
paste input "4. How are email bounces and opt-outs managed?"
type input "4. How are email bounces and opt-outs managed?"
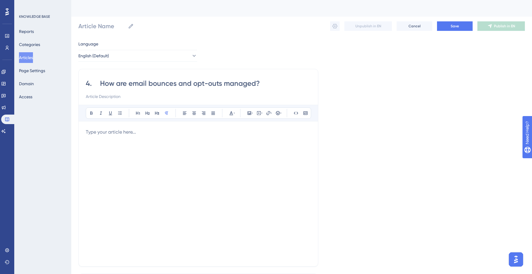
type input "4. How are email bounces and opt-outs managed?"
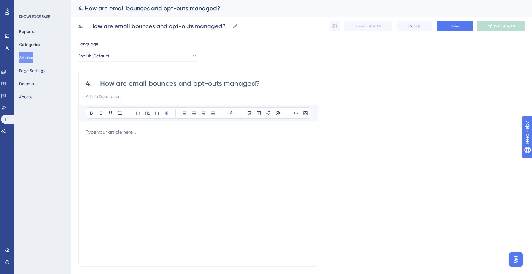
click at [100, 84] on input "4. How are email bounces and opt-outs managed?" at bounding box center [198, 83] width 225 height 9
type input "How are email bounces and opt-outs managed?"
click at [96, 141] on div at bounding box center [198, 193] width 225 height 131
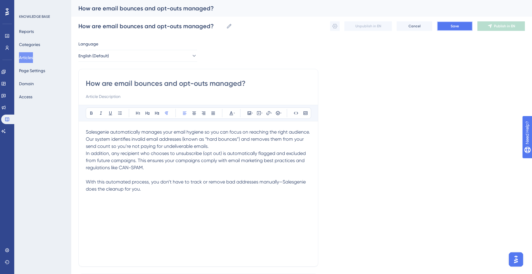
click at [450, 28] on button "Save" at bounding box center [455, 25] width 36 height 9
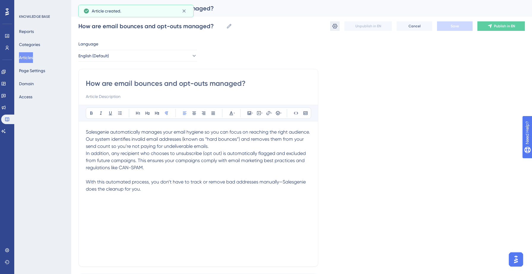
click at [332, 28] on icon at bounding box center [335, 26] width 6 height 6
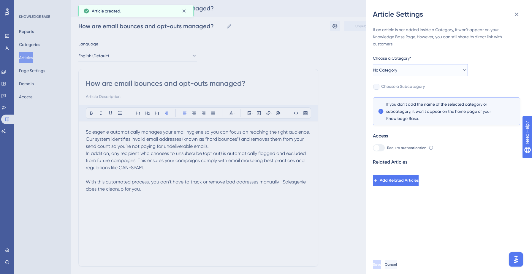
click at [434, 71] on button "No Category" at bounding box center [420, 70] width 95 height 12
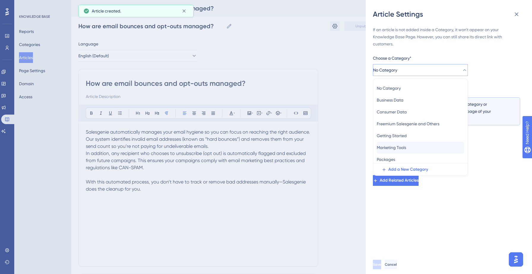
scroll to position [26, 0]
click at [406, 124] on span "Marketing Tools" at bounding box center [391, 121] width 29 height 7
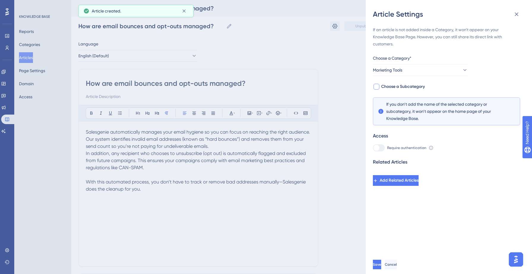
click at [401, 86] on span "Choose a Subcategory" at bounding box center [403, 86] width 44 height 7
checkbox input "true"
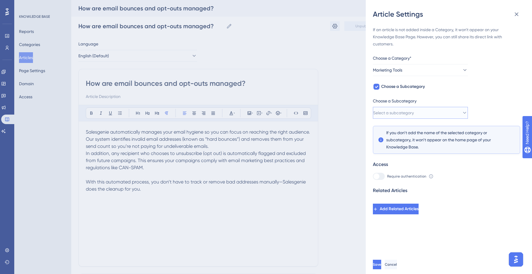
click at [421, 115] on button "Select a subcategory" at bounding box center [420, 113] width 95 height 12
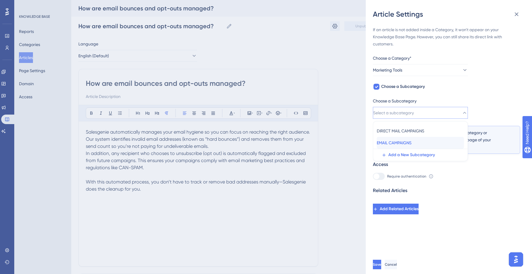
click at [411, 141] on span "EMAIL CAMPAIGNS" at bounding box center [394, 142] width 35 height 7
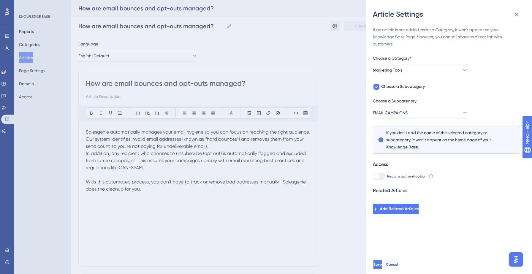
click at [381, 264] on button "Save" at bounding box center [377, 264] width 9 height 9
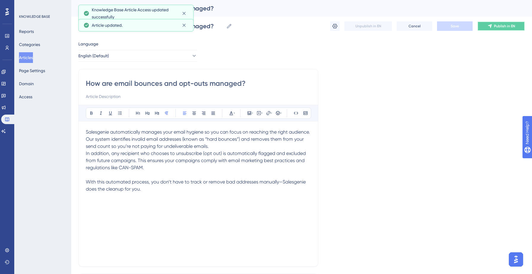
click at [513, 24] on span "Publish in EN" at bounding box center [504, 26] width 21 height 5
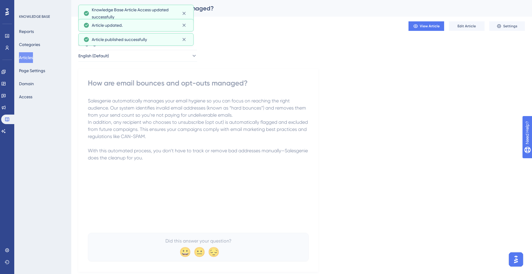
click at [33, 59] on button "Articles" at bounding box center [26, 57] width 14 height 11
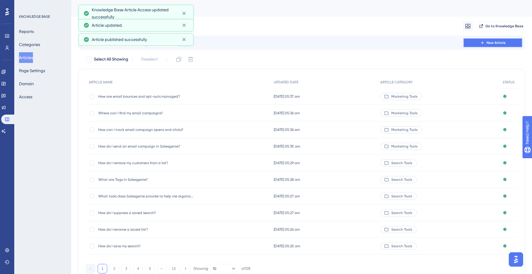
click at [485, 39] on button "New Article" at bounding box center [492, 42] width 59 height 9
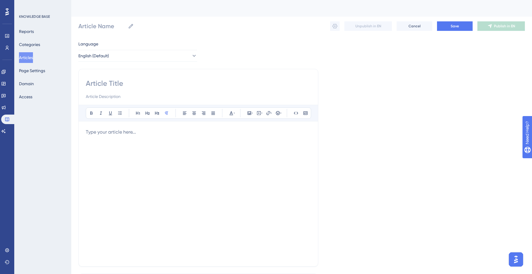
click at [123, 82] on input at bounding box center [198, 83] width 225 height 9
paste input "5. How do I know if my customer email addresses are valid?"
type input "5. How do I know if my customer email addresses are valid?"
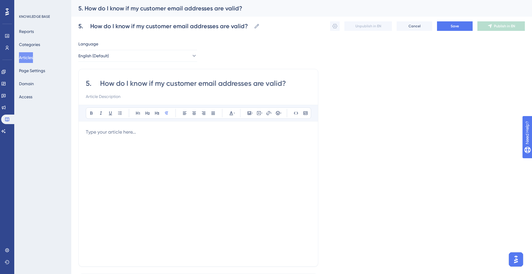
click at [99, 80] on input "5. How do I know if my customer email addresses are valid?" at bounding box center [198, 83] width 225 height 9
type input "How do I know if my customer email addresses are valid?"
click at [104, 142] on div at bounding box center [198, 193] width 225 height 131
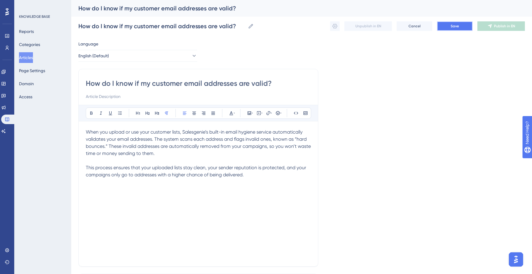
click at [440, 28] on button "Save" at bounding box center [455, 25] width 36 height 9
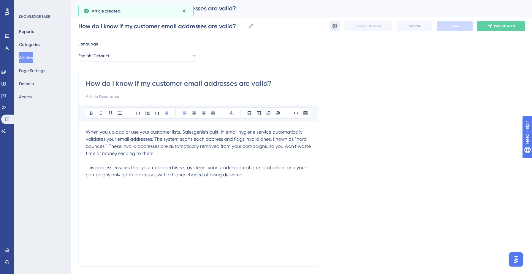
click at [333, 24] on icon at bounding box center [335, 26] width 6 height 6
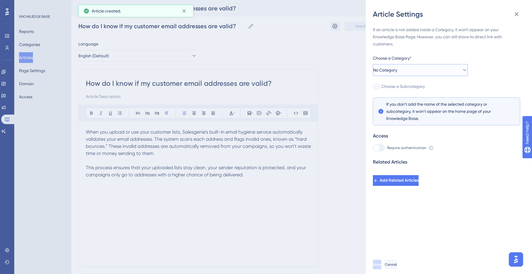
click at [438, 69] on button "No Category" at bounding box center [420, 70] width 95 height 12
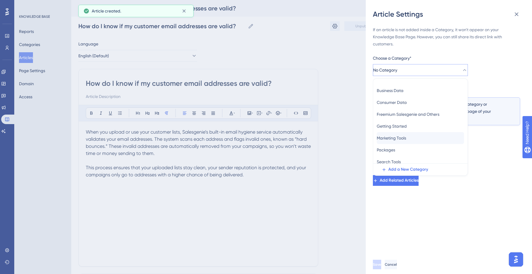
scroll to position [11, 0]
click at [427, 135] on div "Marketing Tools Marketing Tools" at bounding box center [420, 136] width 87 height 12
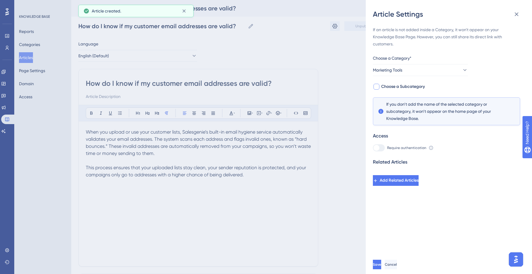
click at [420, 83] on span "Choose a Subcategory" at bounding box center [403, 86] width 44 height 7
checkbox input "true"
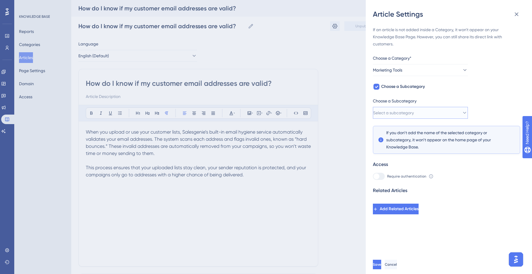
click at [430, 112] on button "Select a subcategory" at bounding box center [420, 113] width 95 height 12
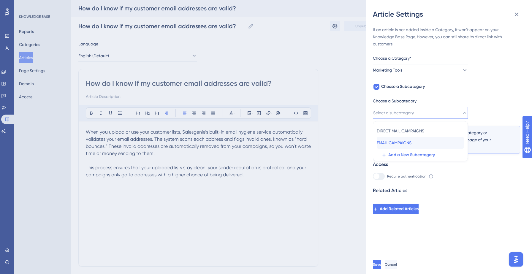
click at [421, 140] on div "EMAIL CAMPAIGNS EMAIL CAMPAIGNS" at bounding box center [420, 143] width 87 height 12
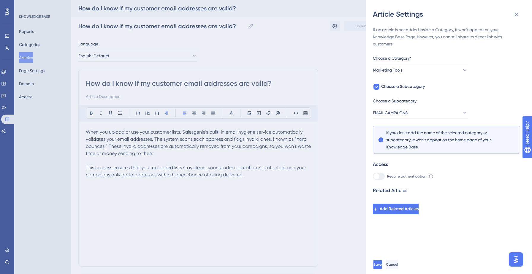
click at [382, 262] on span "Save" at bounding box center [377, 264] width 8 height 5
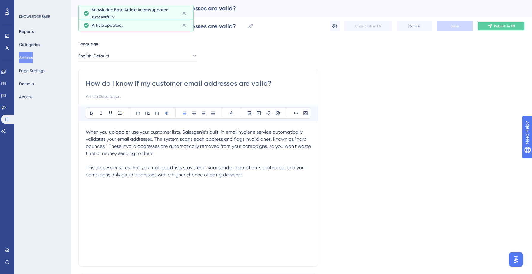
click at [494, 26] on span "Publish in EN" at bounding box center [504, 26] width 21 height 5
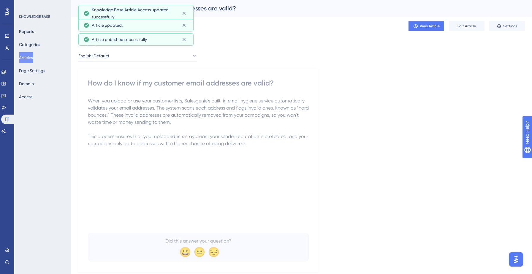
click at [33, 55] on button "Articles" at bounding box center [26, 57] width 14 height 11
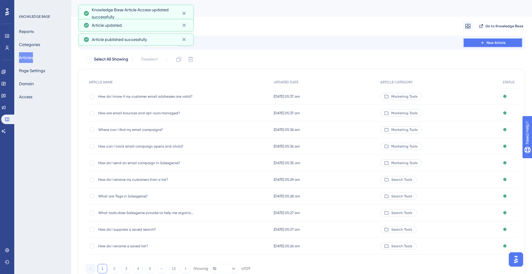
click at [478, 45] on button "New Article" at bounding box center [492, 42] width 59 height 9
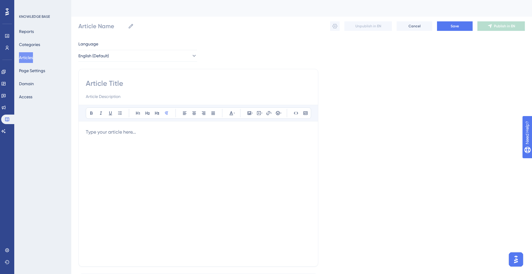
click at [135, 86] on input at bounding box center [198, 83] width 225 height 9
paste input "6. How do I start a direct mail campaign?"
type input "6. How do I start a direct mail campaign?"
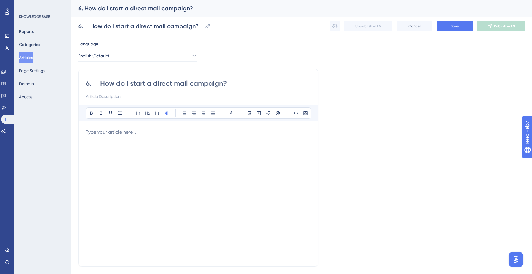
click at [97, 80] on input "6. How do I start a direct mail campaign?" at bounding box center [198, 83] width 225 height 9
type input "How do I start a direct mail campaign?"
click at [107, 135] on p at bounding box center [198, 131] width 225 height 7
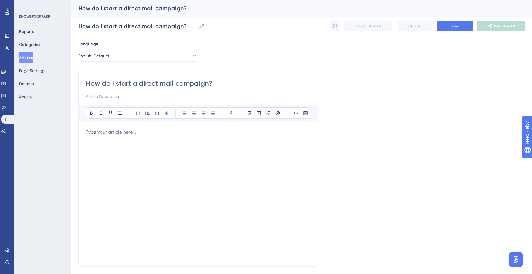
click at [141, 146] on div at bounding box center [198, 193] width 225 height 131
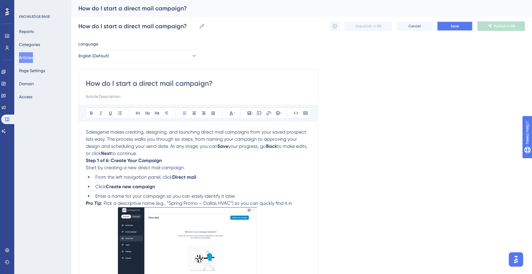
click at [447, 26] on button "Save" at bounding box center [455, 25] width 36 height 9
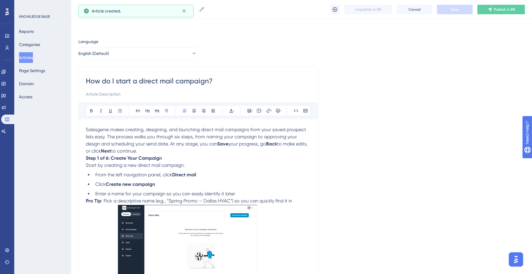
scroll to position [974, 0]
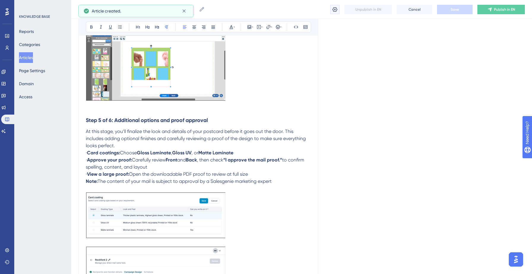
click at [332, 7] on icon at bounding box center [335, 10] width 6 height 6
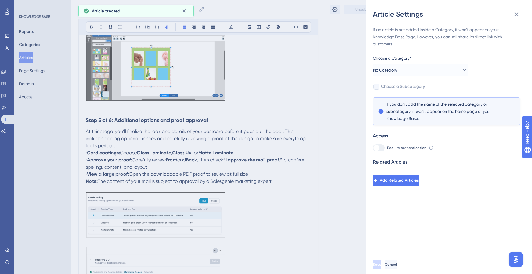
click at [437, 65] on button "No Category" at bounding box center [420, 70] width 95 height 12
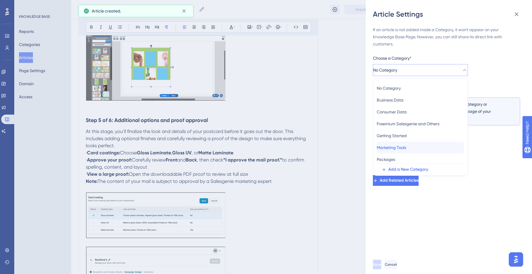
click at [403, 149] on span "Marketing Tools" at bounding box center [391, 147] width 29 height 7
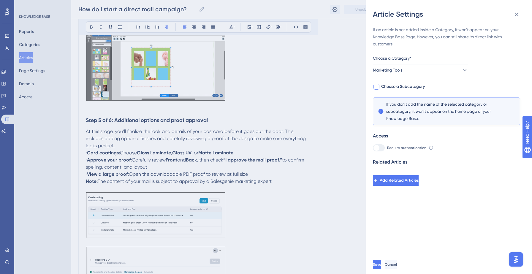
click at [415, 86] on span "Choose a Subcategory" at bounding box center [403, 86] width 44 height 7
checkbox input "true"
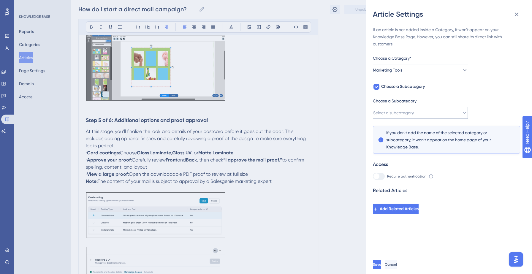
click at [414, 107] on div "Choose a Subcategory Select a subcategory" at bounding box center [420, 107] width 95 height 21
click at [411, 112] on span "Select a subcategory" at bounding box center [393, 112] width 41 height 7
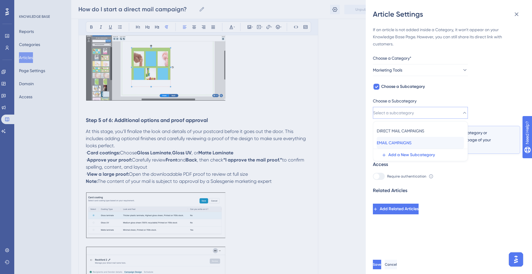
click at [402, 143] on span "EMAIL CAMPAIGNS" at bounding box center [394, 142] width 35 height 7
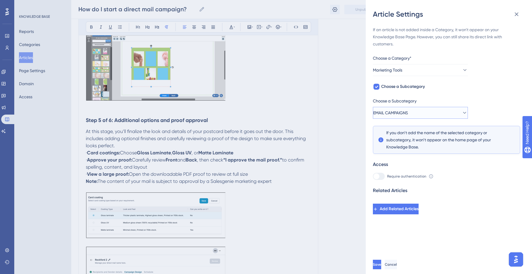
click at [408, 112] on span "EMAIL CAMPAIGNS" at bounding box center [390, 112] width 35 height 7
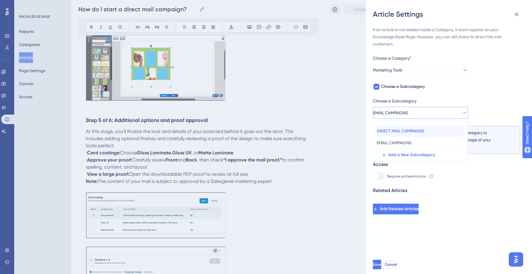
click at [411, 131] on span "DIRECT MAIL CAMPAIGNS" at bounding box center [400, 130] width 47 height 7
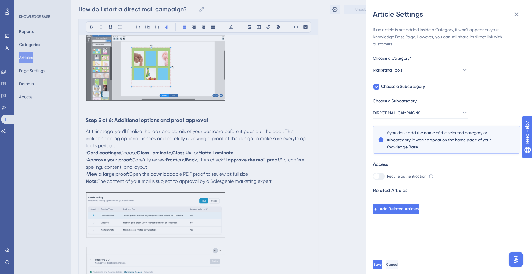
click at [382, 265] on span "Save" at bounding box center [377, 264] width 8 height 5
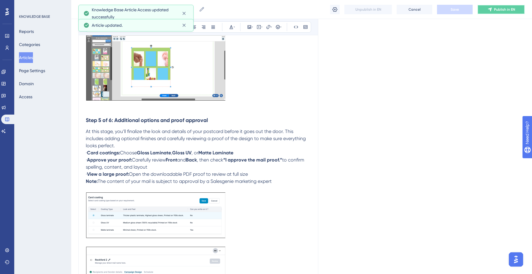
click at [491, 10] on icon at bounding box center [489, 9] width 5 height 5
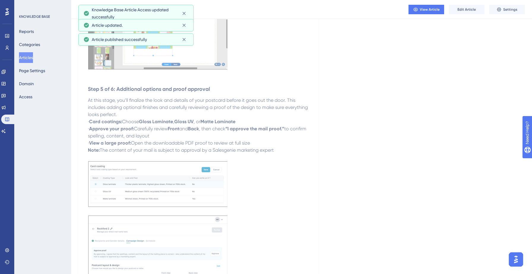
click at [40, 54] on div "Reports Categories Articles Page Settings Domain Access" at bounding box center [43, 64] width 48 height 76
click at [32, 56] on button "Articles" at bounding box center [26, 57] width 14 height 11
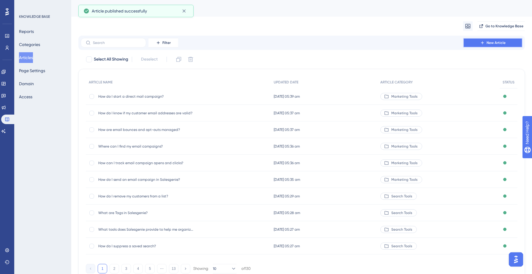
click at [483, 39] on button "New Article" at bounding box center [492, 42] width 59 height 9
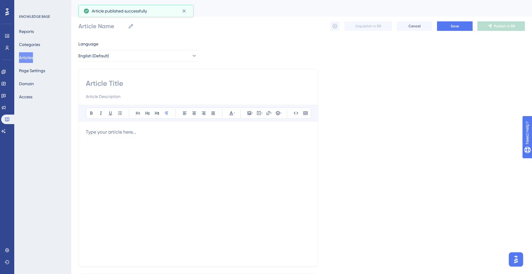
click at [164, 84] on input at bounding box center [198, 83] width 225 height 9
paste input "7. Where can I find my direct mail campaigns?"
type input "7. Where can I find my direct mail campaigns?"
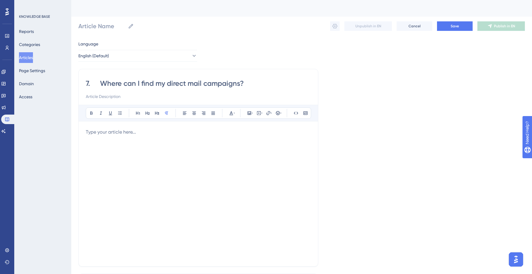
type input "7. Where can I find my direct mail campaigns?"
click at [101, 82] on input "7. Where can I find my direct mail campaigns?" at bounding box center [198, 83] width 225 height 9
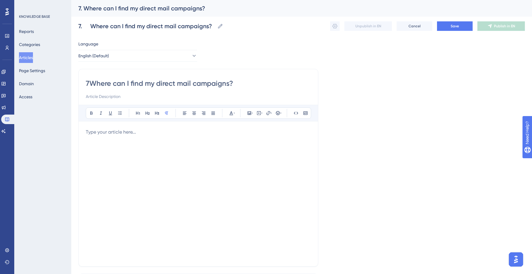
type input "Where can I find my direct mail campaigns?"
click at [108, 139] on div at bounding box center [198, 193] width 225 height 131
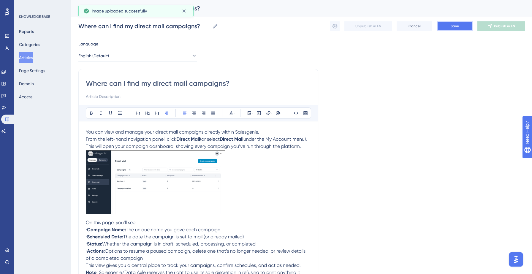
click at [444, 28] on button "Save" at bounding box center [455, 25] width 36 height 9
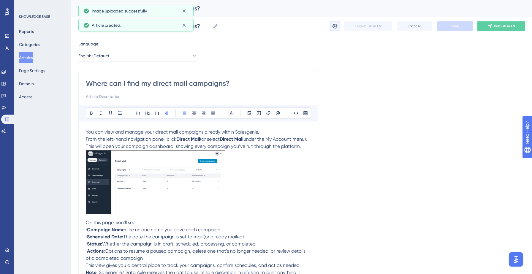
click at [334, 26] on icon at bounding box center [335, 26] width 6 height 6
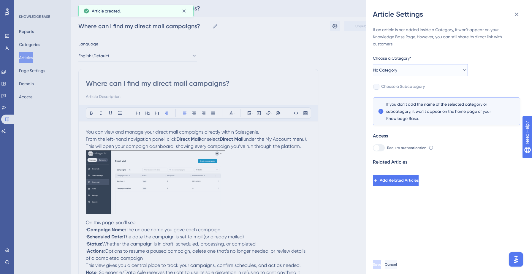
click at [443, 65] on button "No Category" at bounding box center [420, 70] width 95 height 12
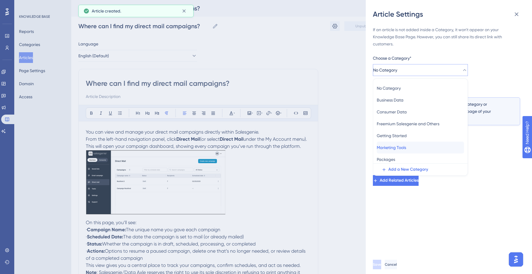
click at [406, 145] on span "Marketing Tools" at bounding box center [391, 147] width 29 height 7
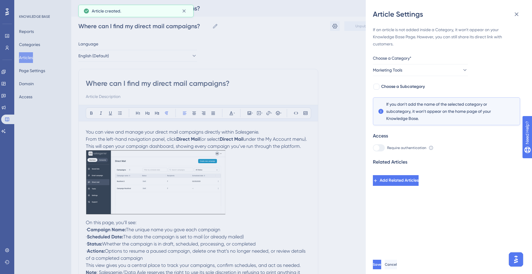
click at [412, 81] on div "If an article is not added inside a Category, it won't appear on your Knowledge…" at bounding box center [446, 106] width 147 height 160
click at [412, 84] on span "Choose a Subcategory" at bounding box center [403, 86] width 44 height 7
checkbox input "true"
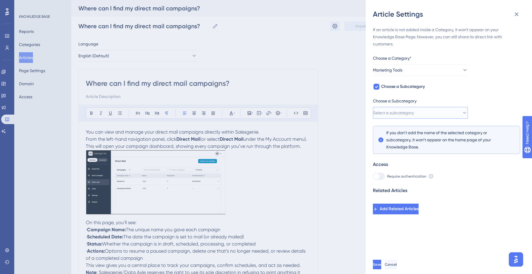
click at [412, 107] on button "Select a subcategory" at bounding box center [420, 113] width 95 height 12
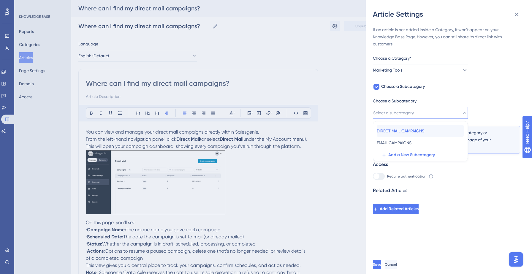
click at [413, 133] on span "DIRECT MAIL CAMPAIGNS" at bounding box center [400, 130] width 47 height 7
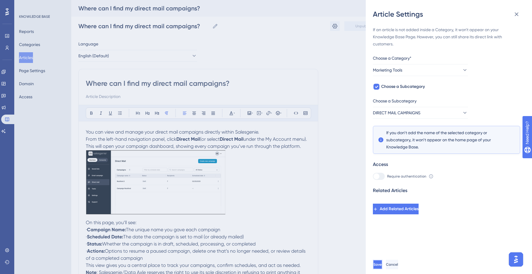
click at [382, 266] on span "Save" at bounding box center [377, 264] width 8 height 5
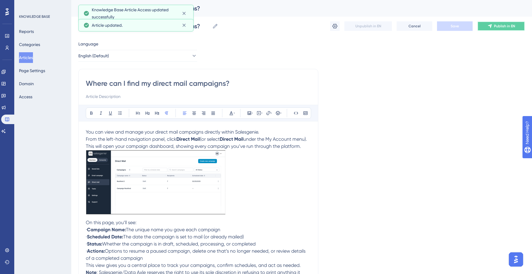
click at [509, 27] on span "Publish in EN" at bounding box center [504, 26] width 21 height 5
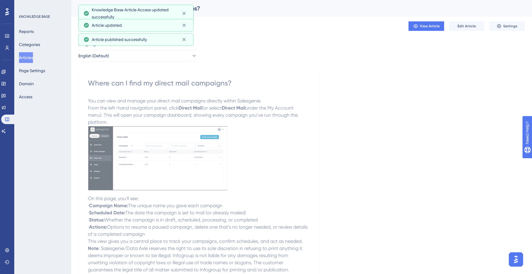
click at [26, 57] on button "Articles" at bounding box center [26, 57] width 14 height 11
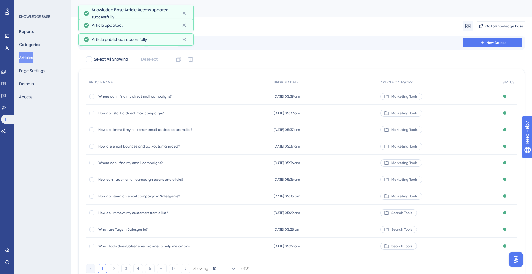
click at [345, 30] on div "Migrate from Go to Knowledge Base" at bounding box center [301, 26] width 446 height 19
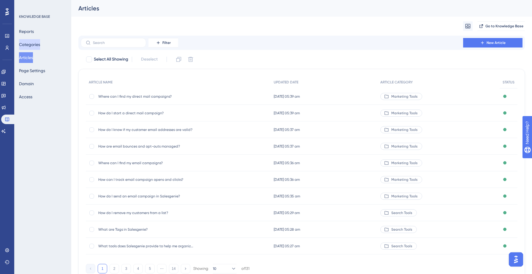
click at [37, 45] on button "Categories" at bounding box center [29, 44] width 21 height 11
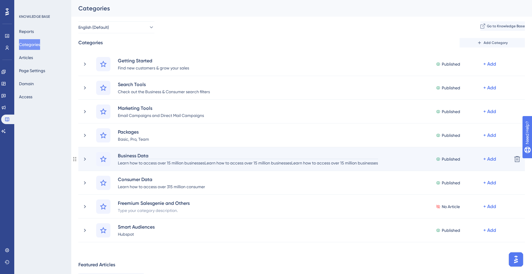
scroll to position [10, 0]
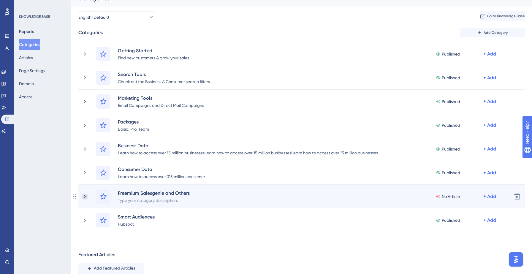
click at [84, 196] on icon at bounding box center [85, 196] width 6 height 6
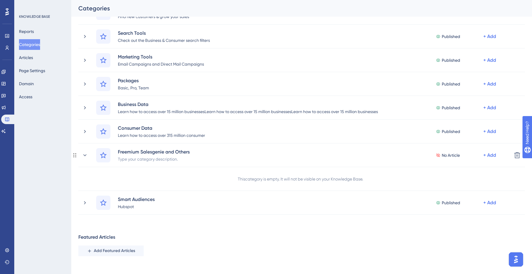
scroll to position [59, 0]
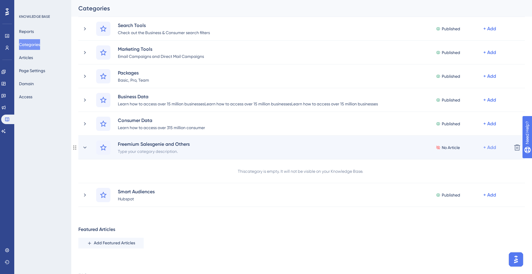
click at [492, 146] on div "+ Add" at bounding box center [489, 147] width 13 height 7
click at [455, 163] on span "Add a Subcategory" at bounding box center [458, 163] width 37 height 7
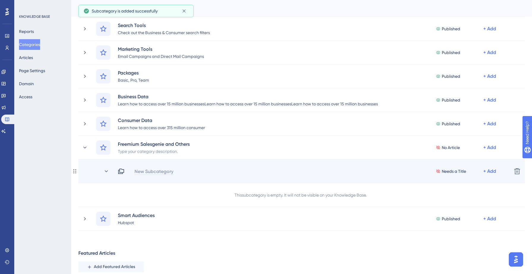
click at [166, 168] on div "New Subcategory" at bounding box center [153, 171] width 39 height 7
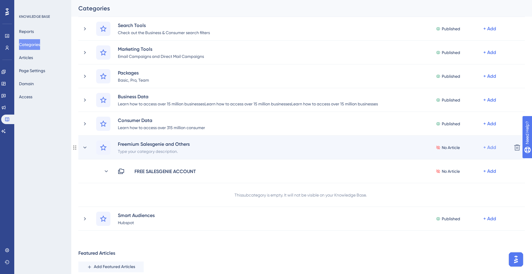
click at [490, 149] on div "+ Add" at bounding box center [489, 147] width 13 height 7
click at [473, 163] on span "Add a Subcategory" at bounding box center [458, 163] width 37 height 7
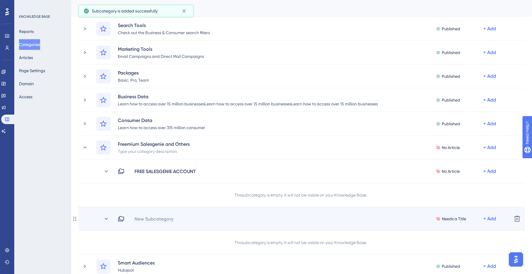
click at [147, 218] on div "New Subcategory" at bounding box center [153, 218] width 39 height 7
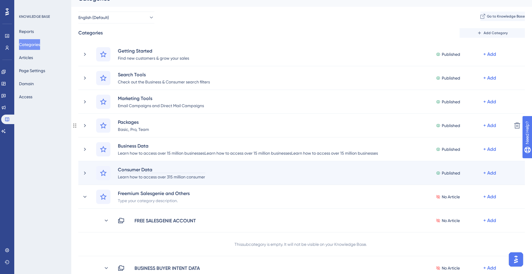
scroll to position [46, 0]
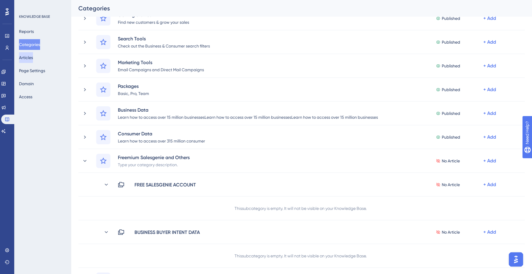
click at [29, 58] on button "Articles" at bounding box center [26, 57] width 14 height 11
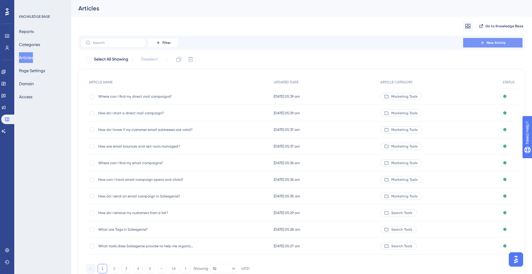
click at [504, 46] on button "New Article" at bounding box center [492, 42] width 59 height 9
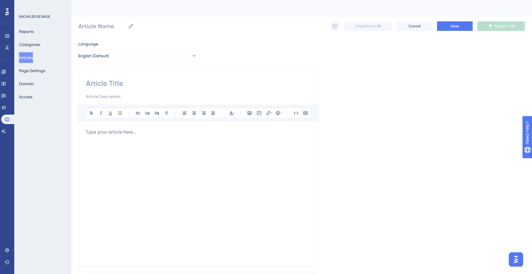
click at [155, 85] on input at bounding box center [198, 83] width 225 height 9
paste input "1. What is a free Salesgenie account? Can I access Salesgenie without a subscri…"
type input "1. What is a free Salesgenie account? Can I access Salesgenie without a subscri…"
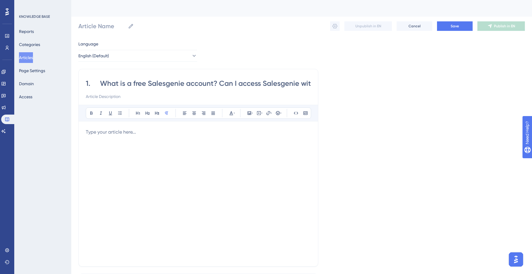
scroll to position [0, 65]
type input "1. What is a free Salesgenie account? Can I access Salesgenie without a subscri…"
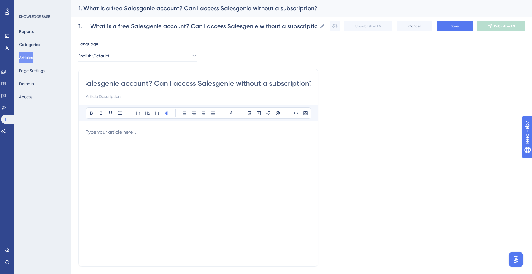
scroll to position [0, 0]
click at [118, 140] on div at bounding box center [198, 193] width 225 height 131
click at [101, 83] on input "1. What is a free Salesgenie account? Can I access Salesgenie without a subscri…" at bounding box center [198, 83] width 225 height 9
type input "1What is a free Salesgenie account? Can I access Salesgenie without a subscript…"
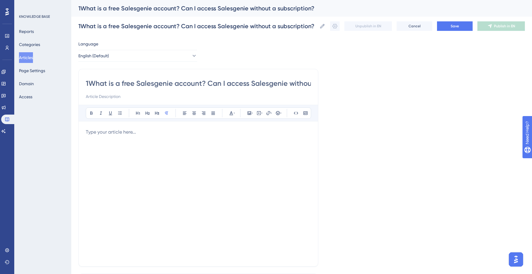
type input "What is a free Salesgenie account? Can I access Salesgenie without a subscripti…"
click at [100, 131] on p at bounding box center [198, 131] width 225 height 7
click at [130, 140] on div at bounding box center [198, 193] width 225 height 131
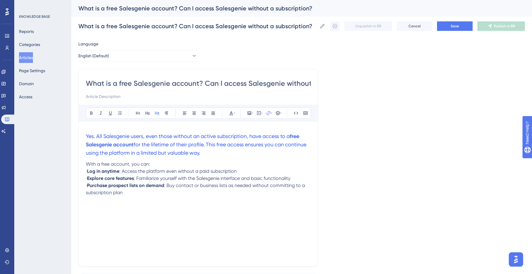
drag, startPoint x: 234, startPoint y: 158, endPoint x: 85, endPoint y: 135, distance: 151.0
click at [85, 135] on div "What is a free Salesgenie account? Can I access Salesgenie without a subscripti…" at bounding box center [198, 168] width 240 height 198
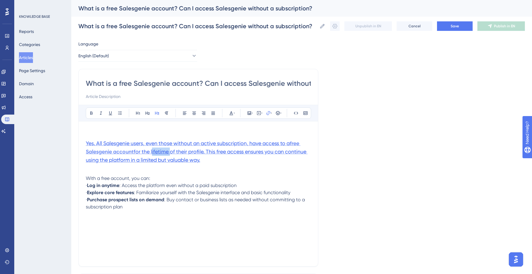
type input "1What is a free Salesgenie account? Can I access Salesgenie without a subscript…"
click at [88, 81] on input "1What is a free Salesgenie account? Can I access Salesgenie without a subscript…" at bounding box center [198, 83] width 225 height 9
type input "What is a free Salesgenie account? Can I access Salesgenie without a subscripti…"
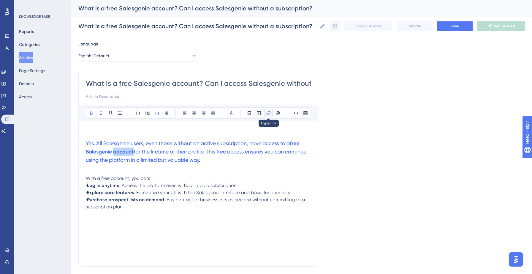
click at [267, 112] on icon at bounding box center [268, 113] width 5 height 5
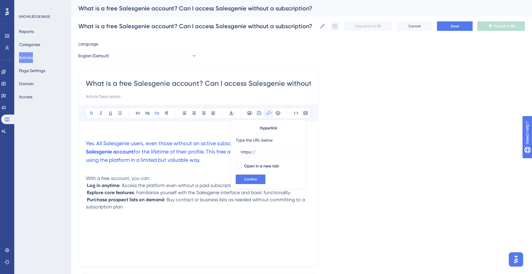
drag, startPoint x: 256, startPoint y: 152, endPoint x: 233, endPoint y: 149, distance: 23.0
click at [233, 149] on div "Hyperlink Type the URL below https:// Open in a new tab Confirm" at bounding box center [268, 154] width 75 height 69
click at [247, 180] on span "Confirm" at bounding box center [250, 179] width 13 height 5
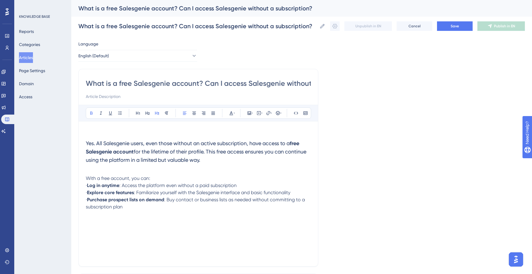
click at [230, 161] on h3 "Yes. All Salesgenie users, even those without an active subscription, have acce…" at bounding box center [198, 152] width 225 height 32
click at [86, 141] on span "Yes. All Salesgenie users, even those without an active subscription, have acce…" at bounding box center [188, 143] width 204 height 6
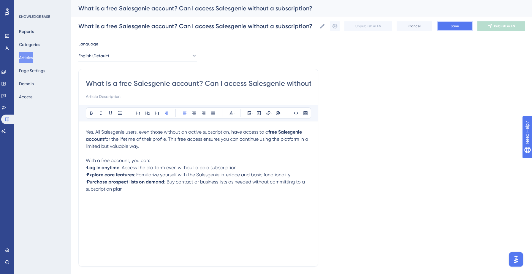
click at [454, 24] on span "Save" at bounding box center [454, 26] width 8 height 5
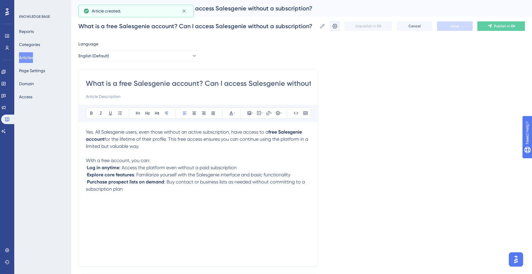
click at [334, 26] on icon at bounding box center [334, 26] width 5 height 5
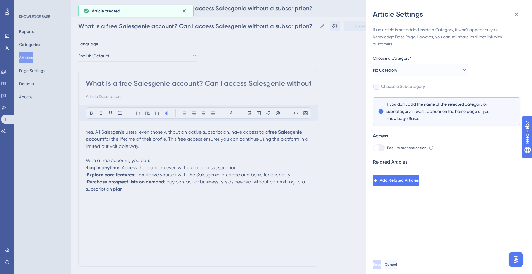
click at [437, 68] on button "No Category" at bounding box center [420, 70] width 95 height 12
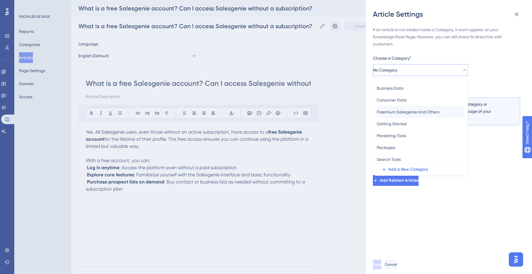
scroll to position [5, 0]
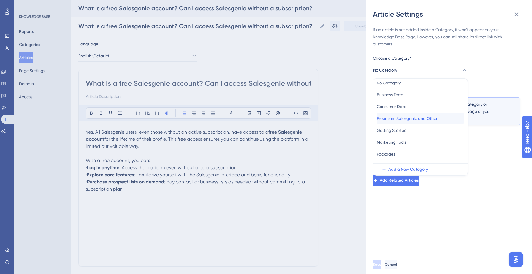
click at [412, 118] on span "Freemium Salesgenie and Others" at bounding box center [408, 118] width 63 height 7
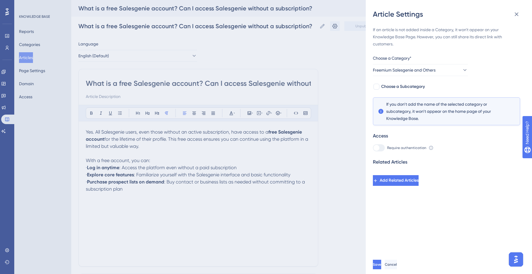
click at [406, 82] on div "If an article is not added inside a Category, it won't appear on your Knowledge…" at bounding box center [446, 106] width 147 height 160
click at [406, 87] on span "Choose a Subcategory" at bounding box center [403, 86] width 44 height 7
checkbox input "true"
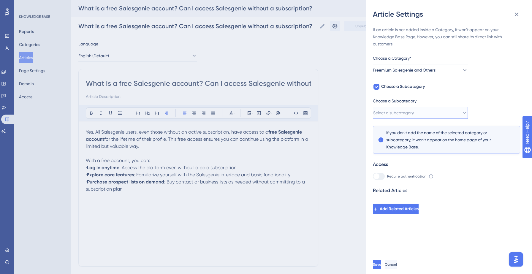
click at [412, 107] on button "Select a subcategory" at bounding box center [420, 113] width 95 height 12
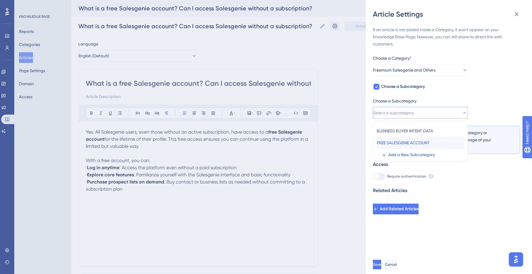
click at [402, 145] on span "FREE SALESGENIE ACCOUNT" at bounding box center [403, 142] width 53 height 7
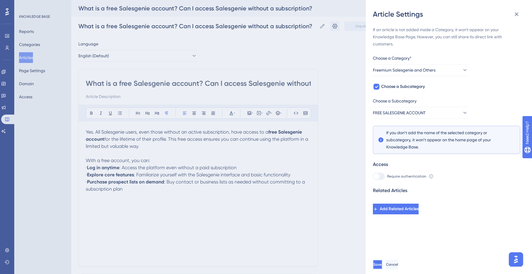
click at [382, 262] on span "Save" at bounding box center [377, 264] width 8 height 5
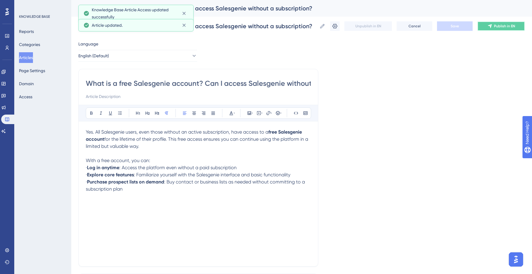
click at [498, 26] on span "Publish in EN" at bounding box center [504, 26] width 21 height 5
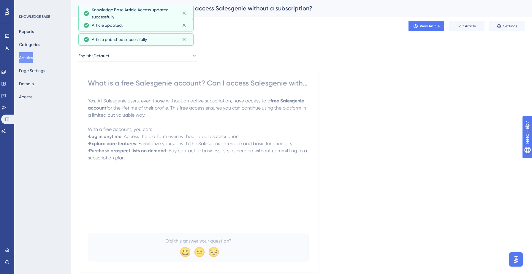
click at [32, 57] on button "Articles" at bounding box center [26, 57] width 14 height 11
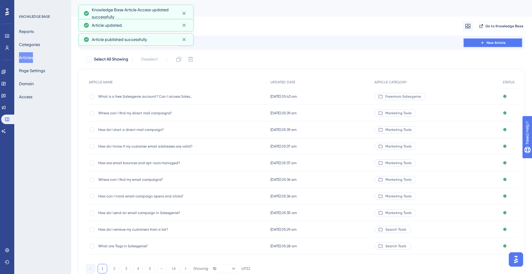
click at [501, 42] on span "New Article" at bounding box center [495, 42] width 19 height 5
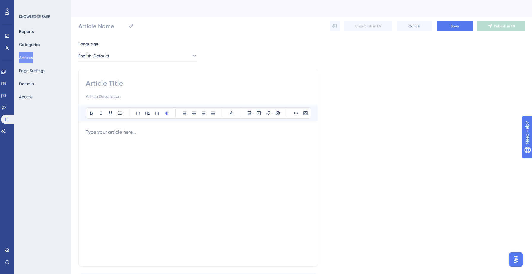
click at [117, 84] on input at bounding box center [198, 83] width 225 height 9
paste input "2. What features are available in a Free Salesgenie Account?"
type input "2. What features are available in a Free Salesgenie Account?"
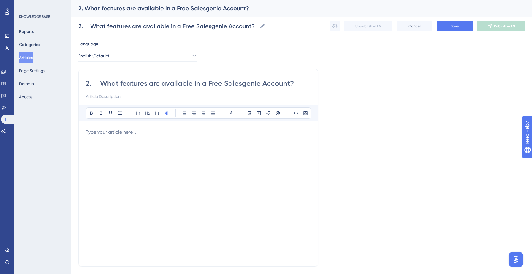
click at [102, 84] on input "2. What features are available in a Free Salesgenie Account?" at bounding box center [198, 83] width 225 height 9
type input "What features are available in a Free Salesgenie Account?"
click at [112, 132] on p at bounding box center [198, 131] width 225 height 7
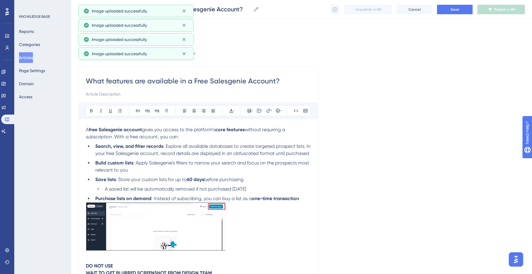
scroll to position [103, 0]
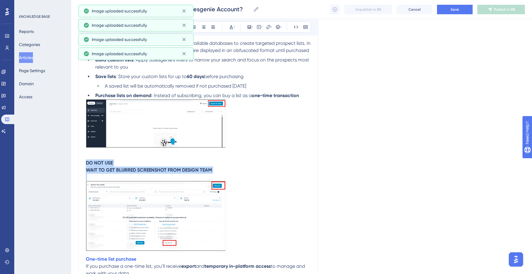
drag, startPoint x: 85, startPoint y: 162, endPoint x: 245, endPoint y: 179, distance: 160.6
click at [245, 179] on p "DO NOT USE WAIT TO GET BLURRED SCREENSHOT FROM DESIGN TEAM" at bounding box center [198, 207] width 225 height 96
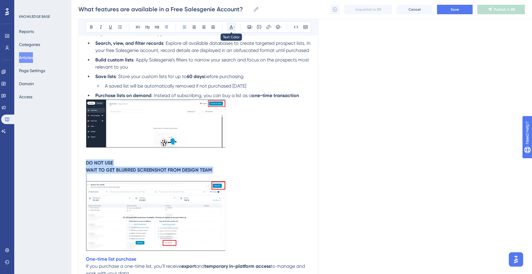
click at [234, 27] on icon at bounding box center [234, 27] width 1 height 5
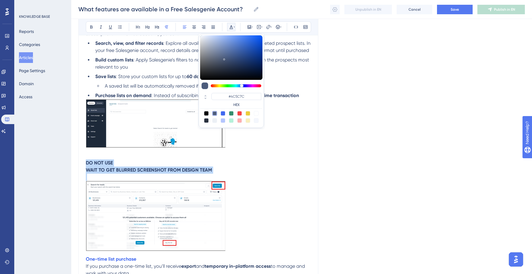
click at [240, 114] on div at bounding box center [239, 113] width 5 height 5
type input "#F84343"
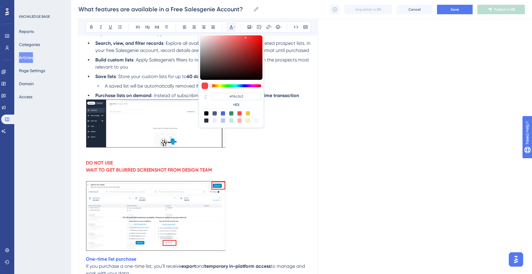
click at [247, 137] on p at bounding box center [198, 125] width 225 height 53
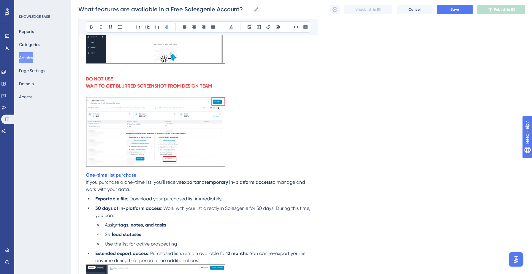
scroll to position [189, 0]
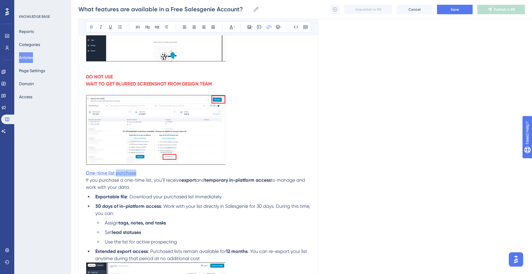
click at [123, 174] on strong "One-time list purchase" at bounding box center [111, 173] width 50 height 6
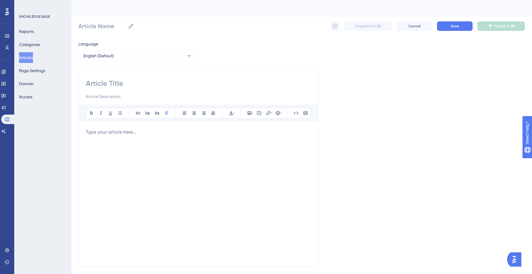
click at [129, 133] on p at bounding box center [198, 131] width 225 height 7
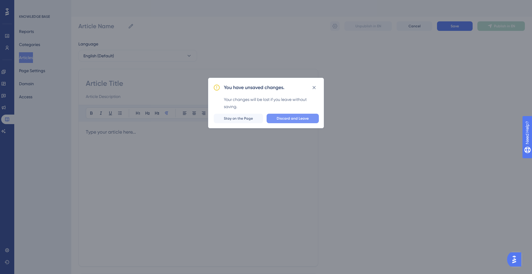
click at [285, 119] on span "Discard and Leave" at bounding box center [293, 118] width 32 height 5
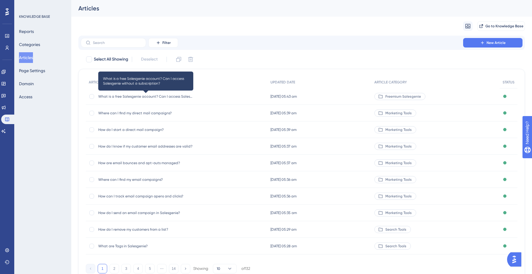
click at [161, 96] on span "What is a free Salesgenie account? Can I access Salesgenie without a subscripti…" at bounding box center [145, 96] width 95 height 5
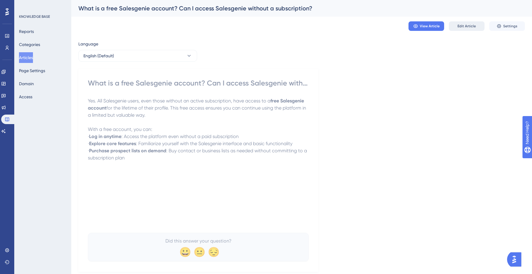
click at [464, 23] on button "Edit Article" at bounding box center [467, 25] width 36 height 9
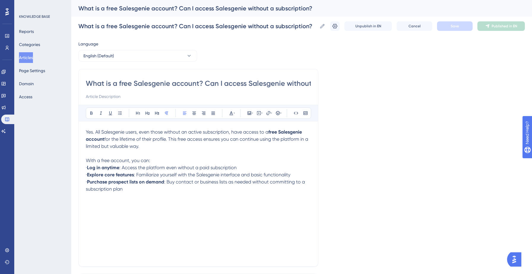
click at [29, 55] on button "Articles" at bounding box center [26, 57] width 14 height 11
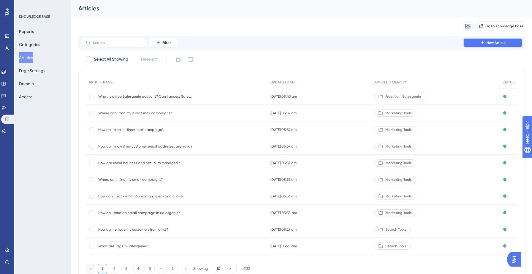
click at [504, 43] on span "New Article" at bounding box center [495, 42] width 19 height 5
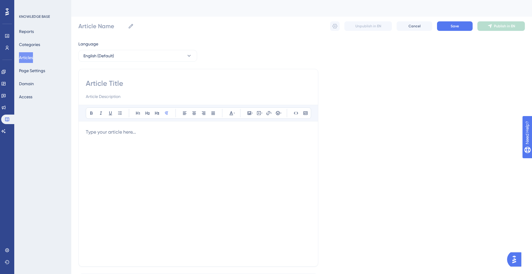
click at [156, 132] on p at bounding box center [198, 131] width 225 height 7
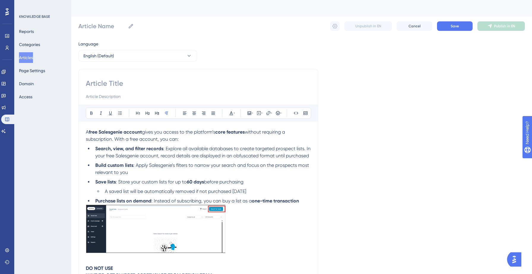
click at [112, 88] on input at bounding box center [198, 83] width 225 height 9
paste input "2. What features are available in a Free Salesgenie Account?"
type input "2. What features are available in a Free Salesgenie Account?"
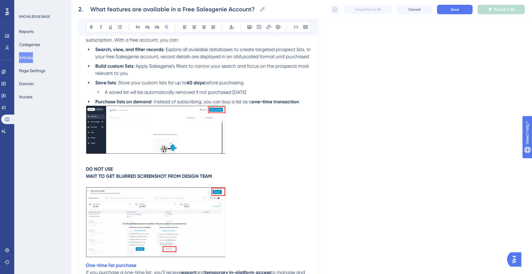
scroll to position [104, 0]
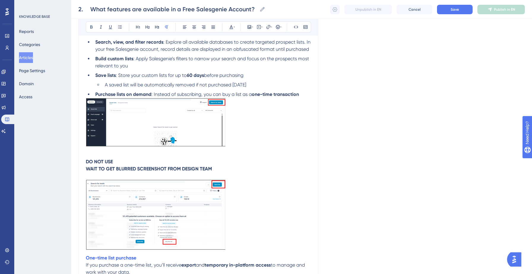
type input "2. What features are available in a Free Salesgenie Account?"
drag, startPoint x: 86, startPoint y: 163, endPoint x: 219, endPoint y: 169, distance: 133.1
click at [219, 169] on p "DO NOT USE WAIT TO GET BLURRED SCREENSHOT FROM DESIGN TEAM" at bounding box center [198, 165] width 225 height 14
click at [231, 26] on icon at bounding box center [231, 27] width 4 height 4
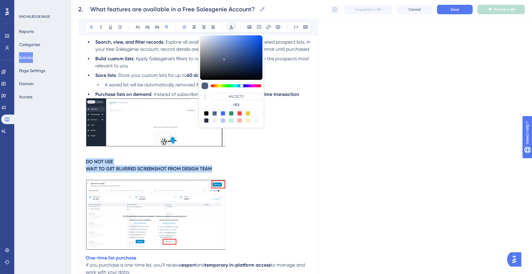
click at [239, 112] on div at bounding box center [239, 113] width 5 height 5
type input "#F84343"
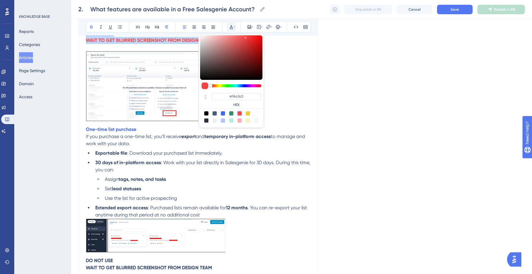
scroll to position [247, 0]
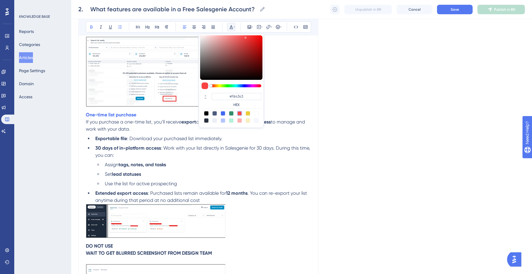
click at [158, 167] on strong "tags, notes, and tasks" at bounding box center [141, 165] width 47 height 6
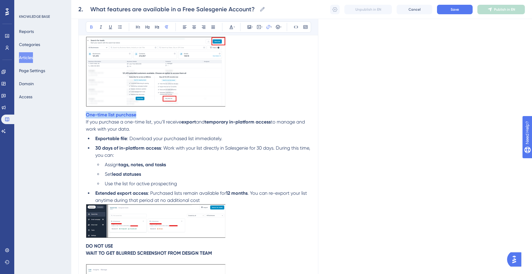
drag, startPoint x: 141, startPoint y: 116, endPoint x: 81, endPoint y: 117, distance: 60.0
click at [81, 117] on div "2. What features are available in a Free Salesgenie Account? Bold Italic Underl…" at bounding box center [198, 78] width 240 height 518
click at [267, 29] on icon at bounding box center [268, 27] width 4 height 4
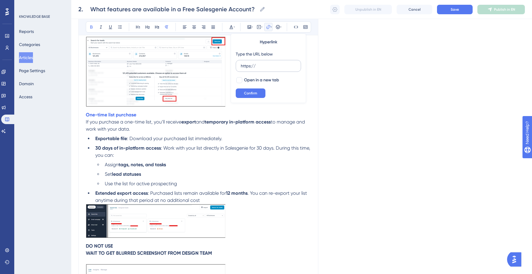
drag, startPoint x: 266, startPoint y: 63, endPoint x: 240, endPoint y: 63, distance: 25.8
click at [239, 63] on label "https://" at bounding box center [268, 66] width 65 height 12
click at [241, 63] on input "https://" at bounding box center [268, 66] width 55 height 7
click at [256, 67] on input "https://" at bounding box center [268, 66] width 55 height 7
type input "h"
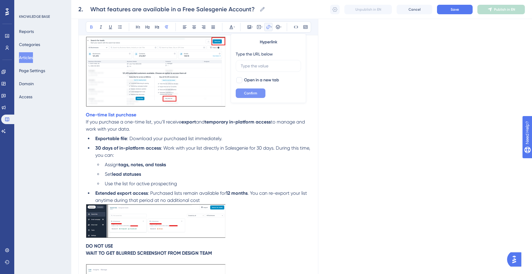
click at [253, 92] on span "Confirm" at bounding box center [250, 93] width 13 height 5
click at [167, 168] on li "Assign tags, notes, and tasks" at bounding box center [206, 164] width 208 height 7
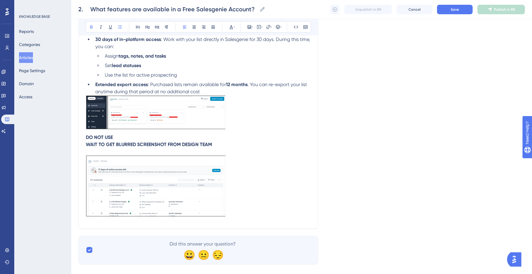
scroll to position [367, 0]
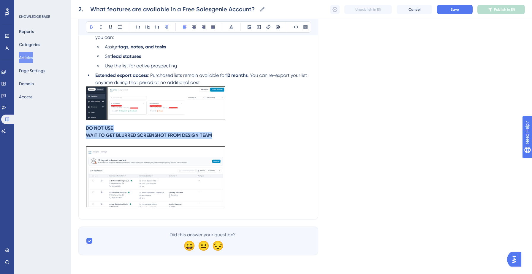
drag, startPoint x: 86, startPoint y: 128, endPoint x: 232, endPoint y: 134, distance: 146.4
click at [232, 134] on p "DO NOT USE WAIT TO GET BLURRED SCREENSHOT FROM DESIGN TEAM" at bounding box center [198, 132] width 225 height 14
click at [230, 31] on div "Bold Italic Underline Bullet Point Heading 1 Heading 2 Heading 3 Normal Align L…" at bounding box center [198, 26] width 225 height 11
click at [233, 26] on icon at bounding box center [231, 27] width 5 height 5
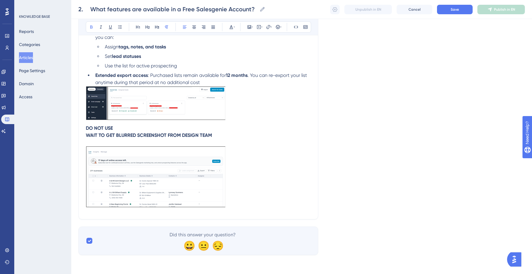
drag, startPoint x: 85, startPoint y: 128, endPoint x: 107, endPoint y: 127, distance: 21.4
drag, startPoint x: 215, startPoint y: 134, endPoint x: 83, endPoint y: 126, distance: 132.0
click at [228, 29] on button at bounding box center [231, 27] width 8 height 8
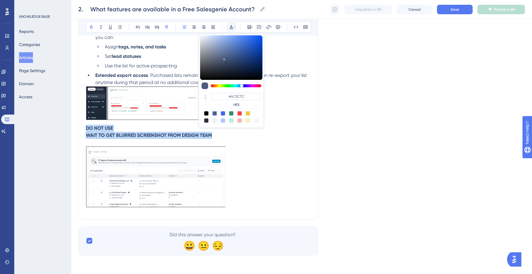
click at [239, 113] on div at bounding box center [239, 113] width 5 height 5
type input "#F84343"
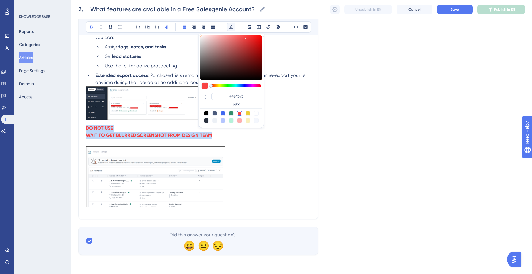
click at [189, 134] on strong "WAIT TO GET BLURRED SCREENSHOT FROM DESIGN TEAM" at bounding box center [149, 135] width 126 height 6
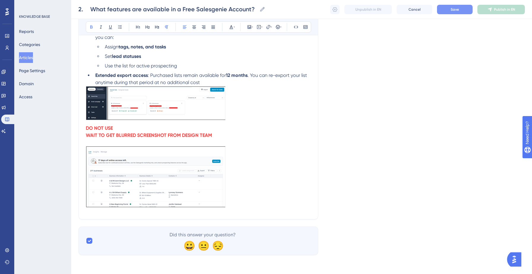
click at [451, 11] on span "Save" at bounding box center [454, 9] width 8 height 5
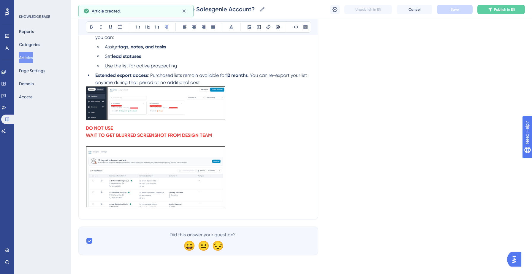
scroll to position [101, 0]
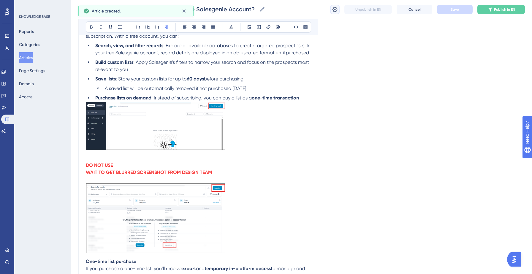
click at [335, 10] on icon at bounding box center [335, 10] width 6 height 6
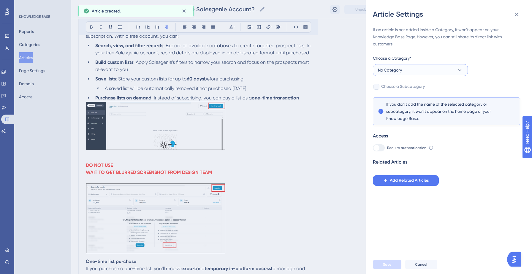
click at [433, 69] on button "No Category" at bounding box center [420, 70] width 95 height 12
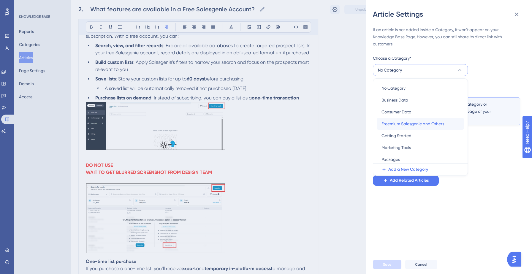
click at [407, 126] on span "Freemium Salesgenie and Others" at bounding box center [412, 123] width 63 height 7
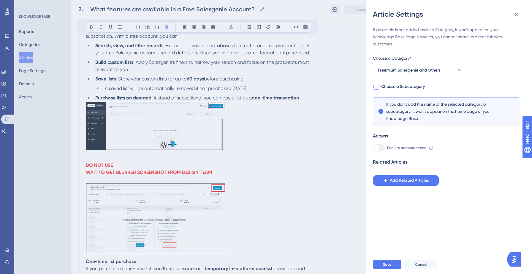
click at [410, 85] on span "Choose a Subcategory" at bounding box center [403, 86] width 44 height 7
checkbox input "true"
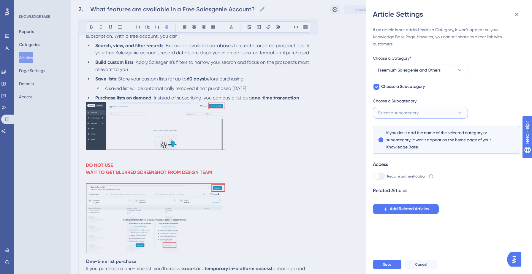
click at [416, 109] on button "Select a subcategory" at bounding box center [420, 113] width 95 height 12
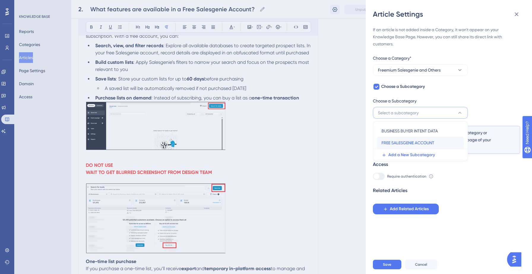
click at [407, 142] on span "FREE SALESGENIE ACCOUNT" at bounding box center [407, 142] width 53 height 7
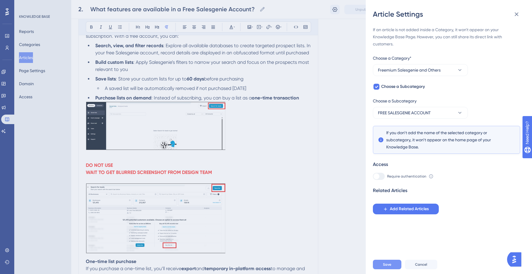
click at [382, 262] on button "Save" at bounding box center [387, 264] width 28 height 9
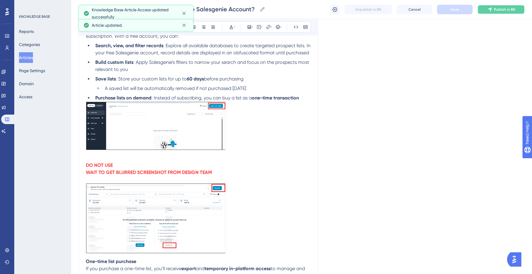
click at [500, 11] on span "Publish in EN" at bounding box center [504, 9] width 21 height 5
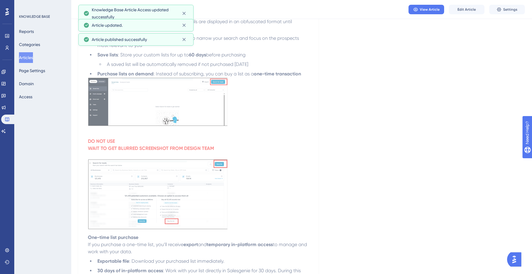
click at [27, 58] on button "Articles" at bounding box center [26, 57] width 14 height 11
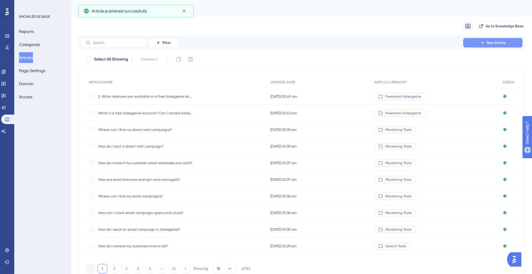
click at [480, 44] on icon at bounding box center [482, 42] width 5 height 5
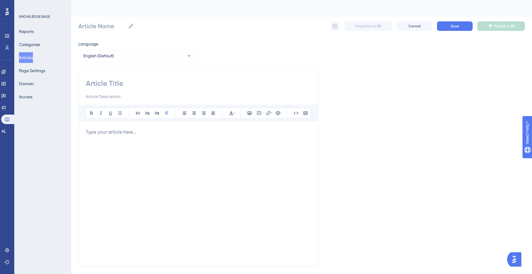
click at [140, 87] on input at bounding box center [198, 83] width 225 height 9
paste input "3. What is business buyer intent data?"
type input "3. What is business buyer intent data?"
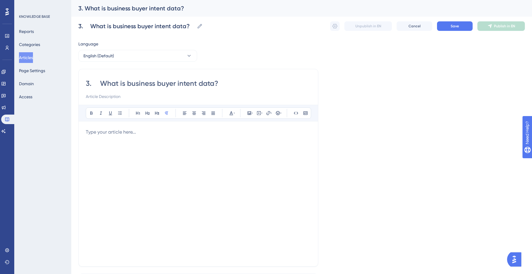
click at [100, 83] on input "3. What is business buyer intent data?" at bounding box center [198, 83] width 225 height 9
type input "What is business buyer intent data?"
click at [100, 135] on p at bounding box center [198, 131] width 225 height 7
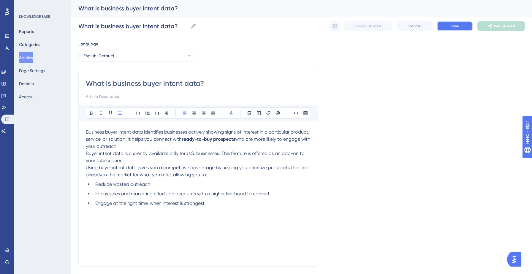
click at [451, 23] on button "Save" at bounding box center [455, 25] width 36 height 9
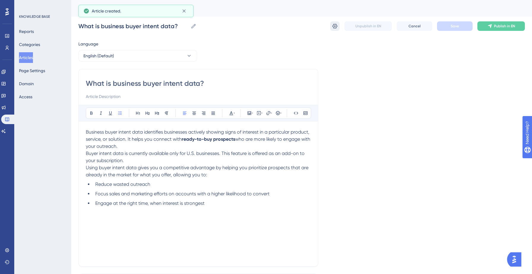
click at [330, 26] on button at bounding box center [334, 25] width 9 height 9
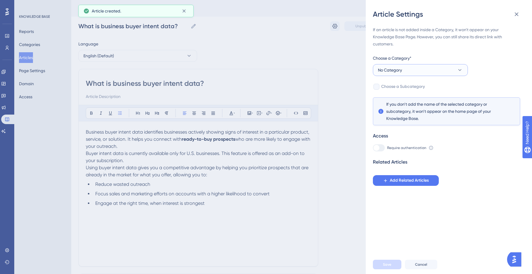
click at [434, 72] on button "No Category" at bounding box center [420, 70] width 95 height 12
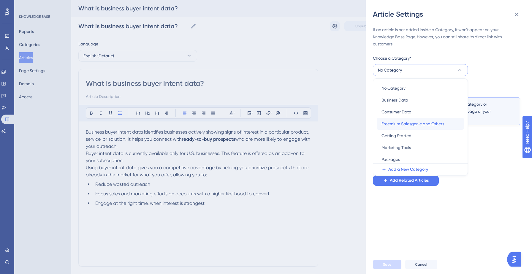
click at [414, 126] on span "Freemium Salesgenie and Others" at bounding box center [412, 123] width 63 height 7
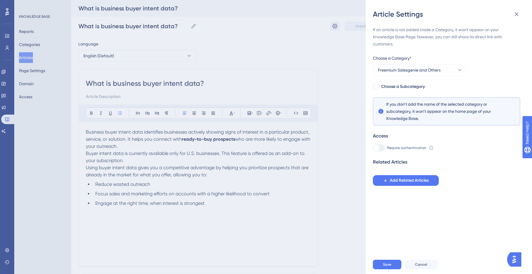
click at [403, 82] on div "If an article is not added inside a Category, it won't appear on your Knowledge…" at bounding box center [446, 106] width 147 height 160
click at [403, 85] on span "Choose a Subcategory" at bounding box center [403, 86] width 44 height 7
checkbox input "true"
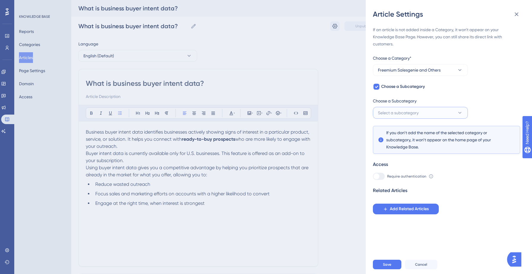
click at [440, 114] on button "Select a subcategory" at bounding box center [420, 113] width 95 height 12
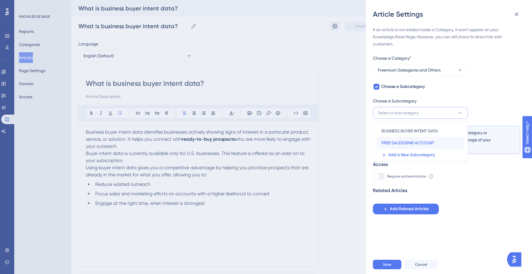
click at [422, 143] on span "FREE SALESGENIE ACCOUNT" at bounding box center [407, 142] width 53 height 7
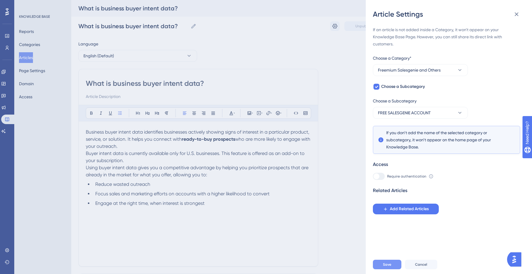
click at [386, 263] on span "Save" at bounding box center [387, 264] width 8 height 5
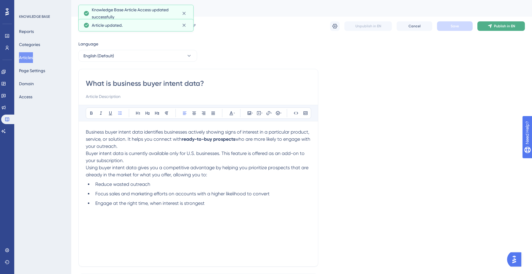
click at [493, 29] on button "Publish in EN" at bounding box center [500, 25] width 47 height 9
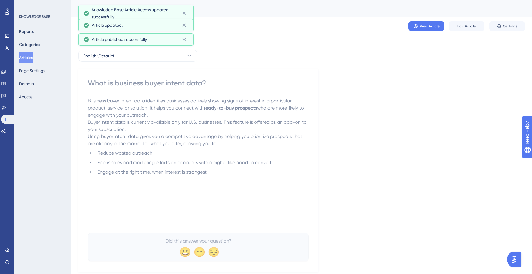
click at [33, 58] on button "Articles" at bounding box center [26, 57] width 14 height 11
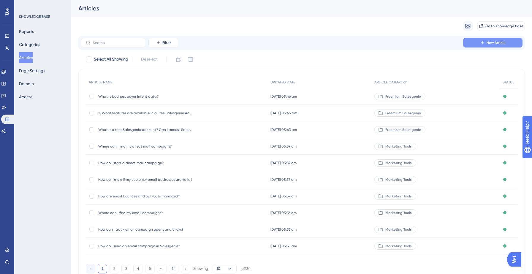
click at [496, 43] on span "New Article" at bounding box center [495, 42] width 19 height 5
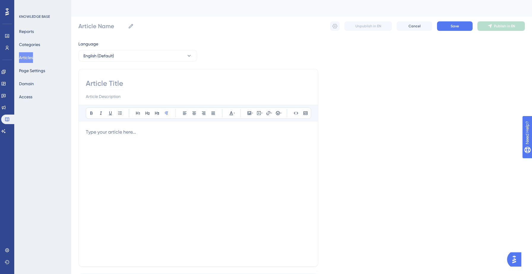
click at [133, 79] on input at bounding box center [198, 83] width 225 height 9
paste input "4. How can I search business buyer intent data?"
type input "4. How can I search business buyer intent data?"
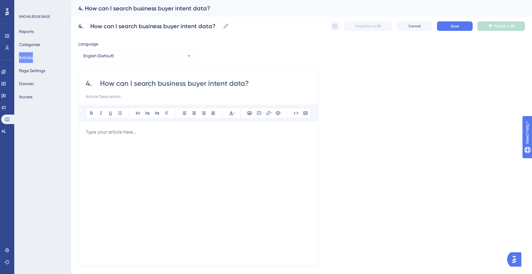
click at [99, 82] on input "4. How can I search business buyer intent data?" at bounding box center [198, 83] width 225 height 9
type input "How can I search business buyer intent data?"
click at [110, 139] on div at bounding box center [198, 193] width 225 height 131
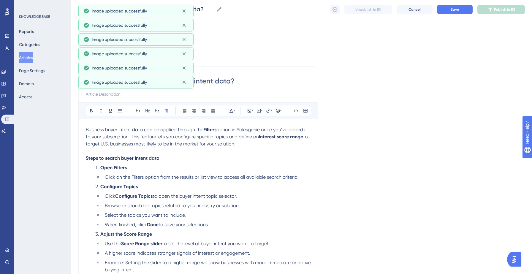
scroll to position [142, 0]
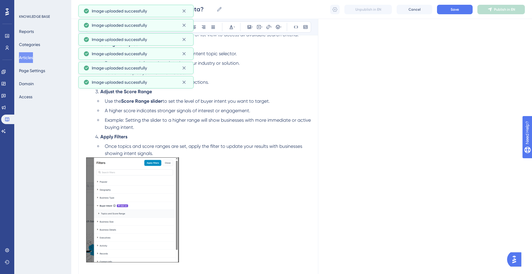
click at [237, 131] on li "Example: Setting the slider to a higher range will show businesses with more im…" at bounding box center [206, 124] width 208 height 14
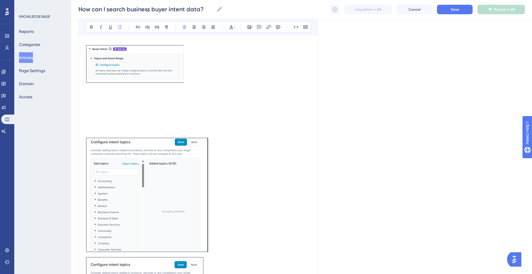
scroll to position [380, 0]
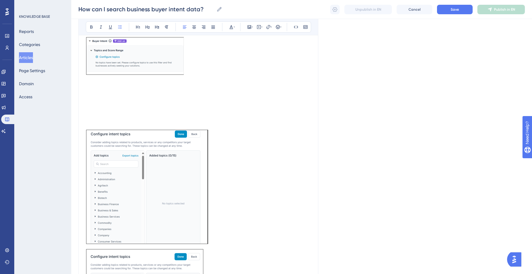
click at [128, 118] on p at bounding box center [198, 118] width 225 height 7
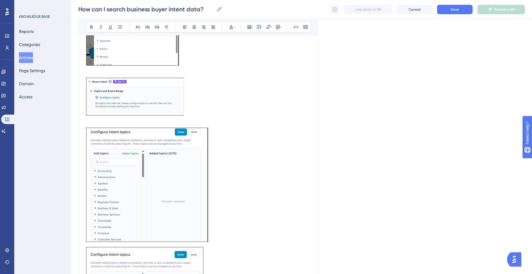
scroll to position [1, 0]
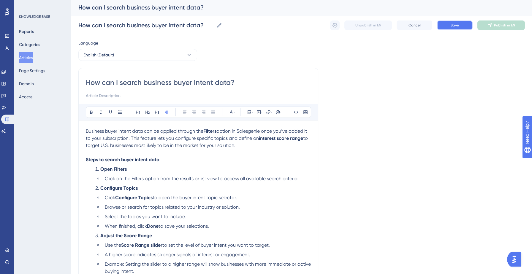
click at [450, 25] on button "Save" at bounding box center [455, 24] width 36 height 9
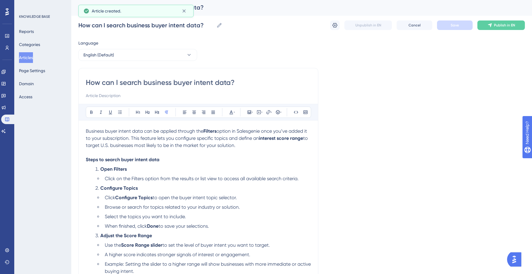
scroll to position [100, 0]
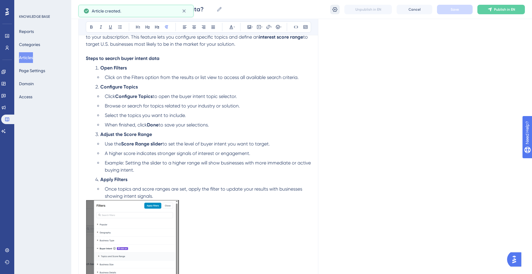
click at [337, 10] on icon at bounding box center [335, 10] width 6 height 6
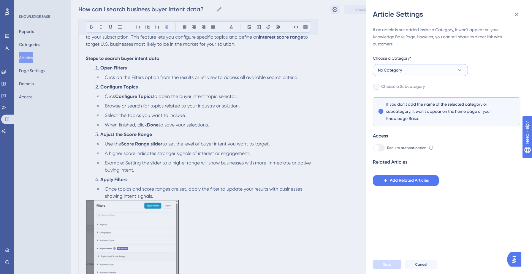
click at [387, 68] on span "No Category" at bounding box center [390, 69] width 24 height 7
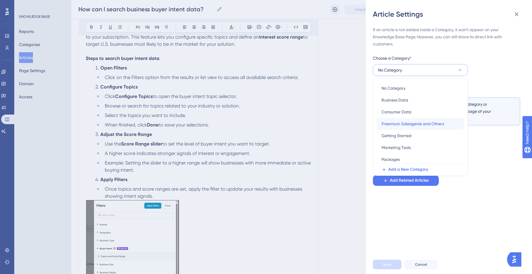
click at [399, 122] on span "Freemium Salesgenie and Others" at bounding box center [412, 123] width 63 height 7
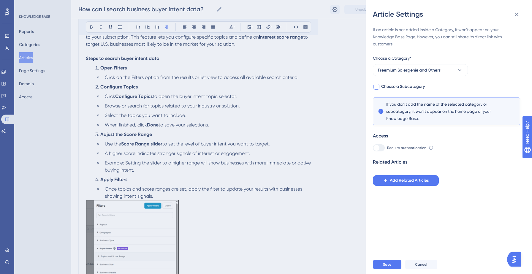
click at [403, 85] on span "Choose a Subcategory" at bounding box center [403, 86] width 44 height 7
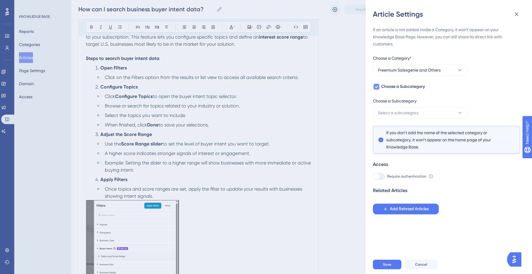
checkbox input "true"
click at [409, 113] on span "Select a subcategory" at bounding box center [398, 112] width 41 height 7
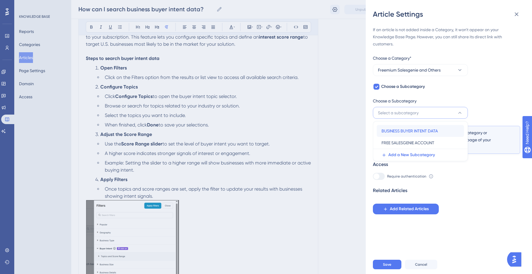
click at [404, 130] on span "BUSINESS BUYER INTENT DATA" at bounding box center [409, 130] width 56 height 7
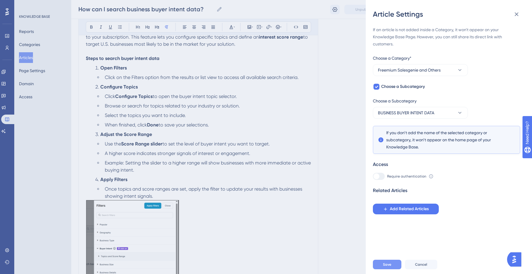
click at [391, 265] on span "Save" at bounding box center [387, 264] width 8 height 5
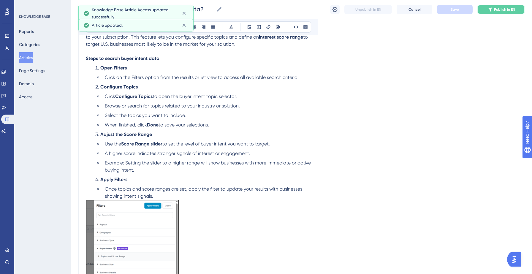
click at [498, 12] on button "Publish in EN" at bounding box center [500, 9] width 47 height 9
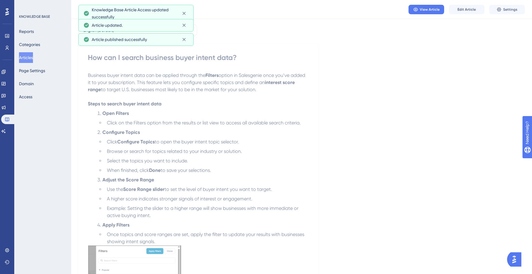
scroll to position [0, 0]
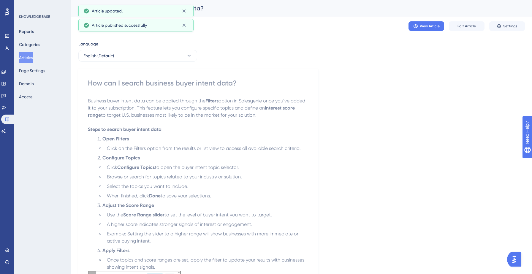
click at [30, 56] on button "Articles" at bounding box center [26, 57] width 14 height 11
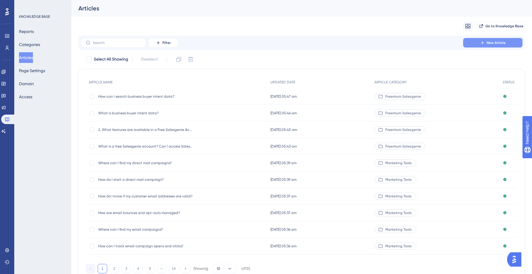
click at [475, 40] on button "New Article" at bounding box center [492, 42] width 59 height 9
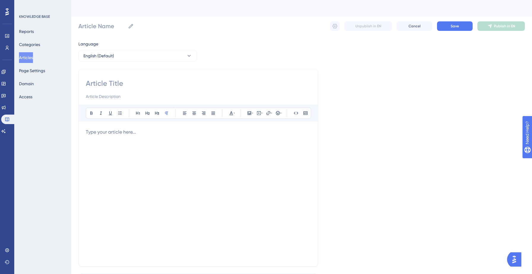
click at [110, 83] on input at bounding box center [198, 83] width 225 height 9
click at [115, 83] on input at bounding box center [198, 83] width 225 height 9
paste input "How can I purchase business buyer intent data?"
type input "How can I purchase business buyer intent data?"
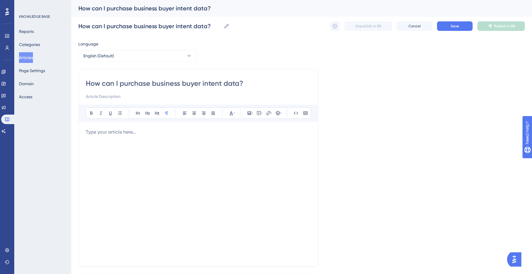
type input "How can I purchase business buyer intent data?"
click at [103, 136] on div at bounding box center [198, 193] width 225 height 131
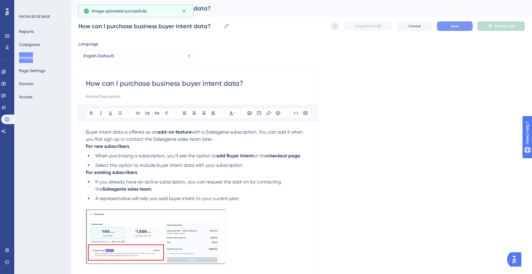
click at [450, 29] on button "Save" at bounding box center [455, 25] width 36 height 9
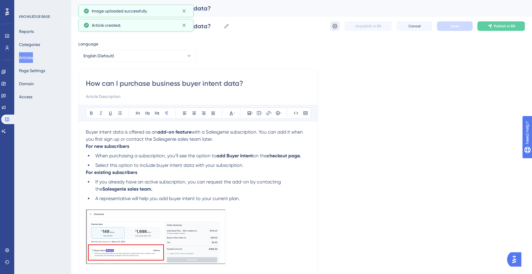
click at [335, 25] on icon at bounding box center [335, 26] width 6 height 6
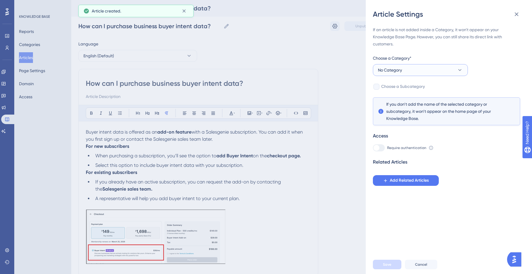
click at [426, 66] on button "No Category" at bounding box center [420, 70] width 95 height 12
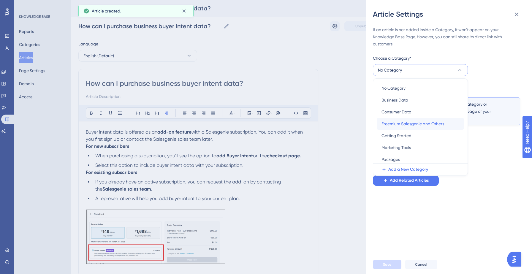
click at [404, 124] on span "Freemium Salesgenie and Others" at bounding box center [412, 123] width 63 height 7
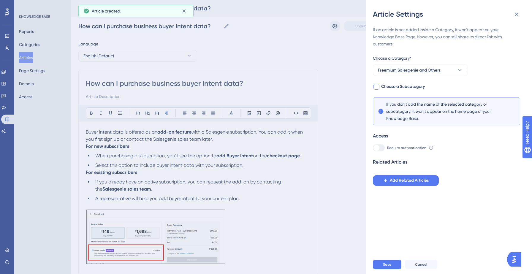
click at [415, 89] on span "Choose a Subcategory" at bounding box center [403, 86] width 44 height 7
checkbox input "true"
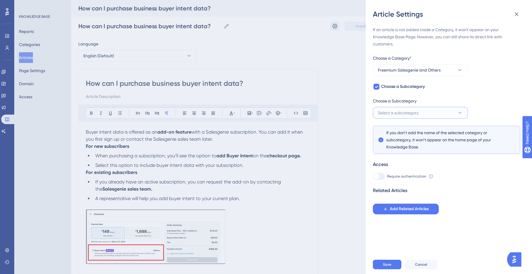
click at [418, 114] on span "Select a subcategory" at bounding box center [398, 112] width 41 height 7
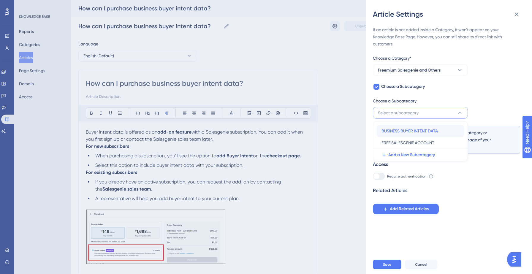
click at [415, 130] on span "BUSINESS BUYER INTENT DATA" at bounding box center [409, 130] width 56 height 7
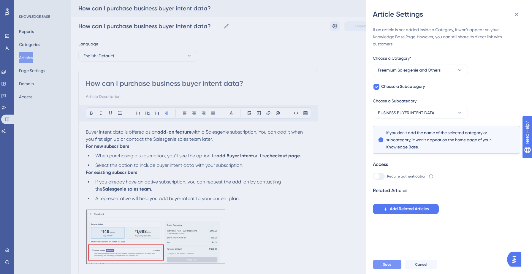
click at [388, 265] on span "Save" at bounding box center [387, 264] width 8 height 5
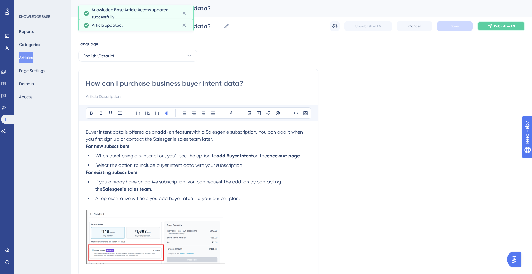
click at [498, 25] on span "Publish in EN" at bounding box center [504, 26] width 21 height 5
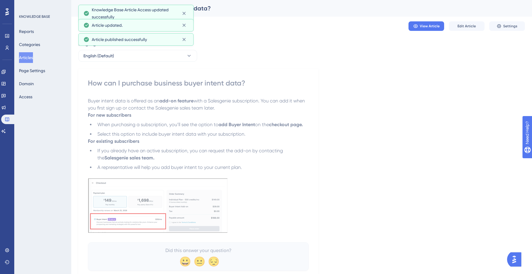
click at [33, 57] on button "Articles" at bounding box center [26, 57] width 14 height 11
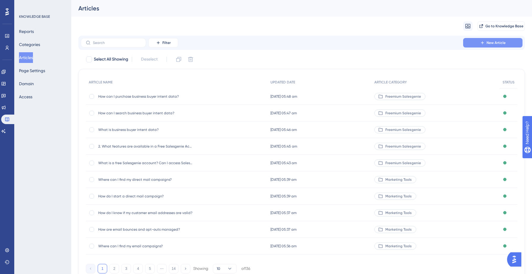
click at [497, 42] on span "New Article" at bounding box center [495, 42] width 19 height 5
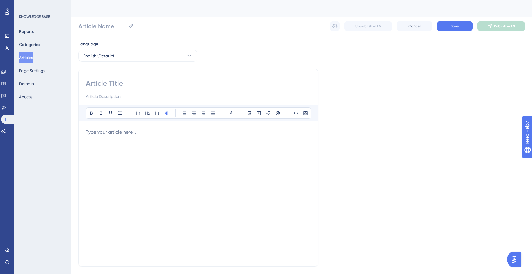
click at [163, 85] on input at bounding box center [198, 83] width 225 height 9
paste input "How can I view my filters in a saved list?"
type input "How can I view my filters in a saved list?"
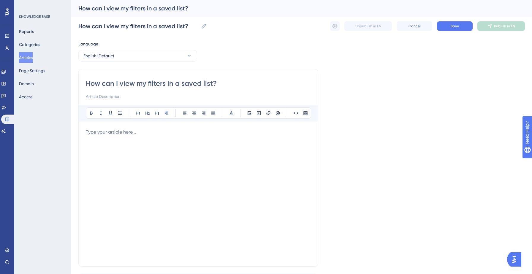
type input "How can I view my filters in a saved list?"
click at [125, 130] on p at bounding box center [198, 131] width 225 height 7
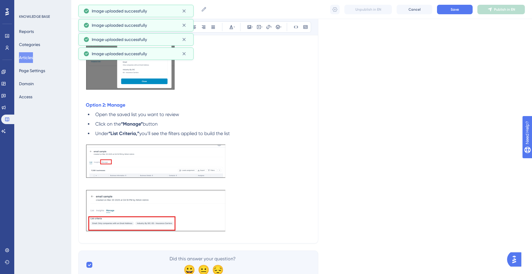
scroll to position [234, 0]
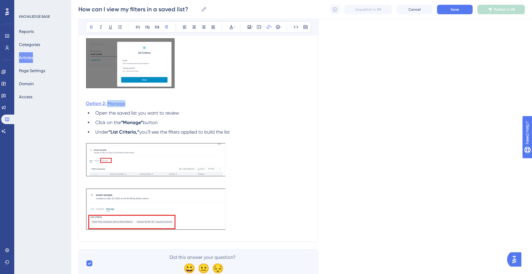
click at [115, 105] on strong "Option 2: Manage" at bounding box center [105, 104] width 39 height 6
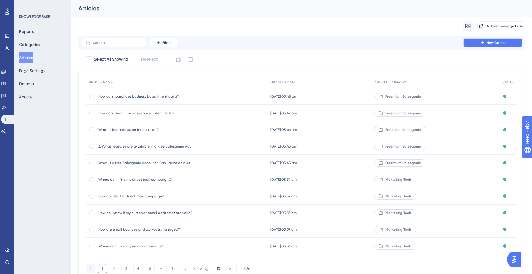
click at [508, 42] on button "New Article" at bounding box center [492, 42] width 59 height 9
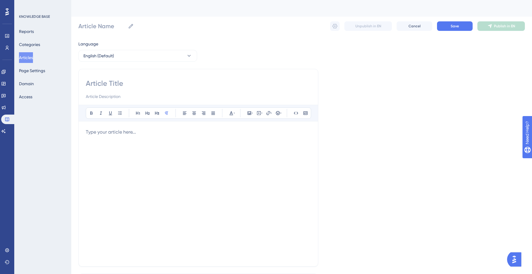
click at [133, 77] on div "Bold Italic Underline Bullet Point Heading 1 Heading 2 Heading 3 Normal Align L…" at bounding box center [198, 168] width 240 height 198
click at [101, 85] on input at bounding box center [198, 83] width 225 height 9
paste input "How can I view my filters in a saved list?"
type input "How can I view my filters in a saved list?"
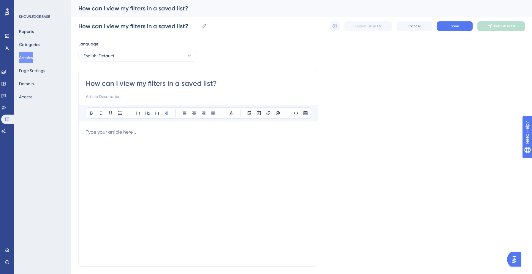
type input "How can I view my filters in a saved list?"
click at [108, 147] on div at bounding box center [198, 193] width 225 height 131
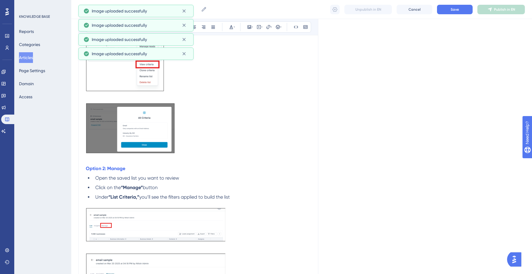
scroll to position [170, 0]
click at [133, 183] on ul "Open the saved list you want to review Click on the “Manage” button Under “List…" at bounding box center [198, 187] width 225 height 26
click at [118, 167] on strong "Option 2: Manage" at bounding box center [105, 168] width 39 height 6
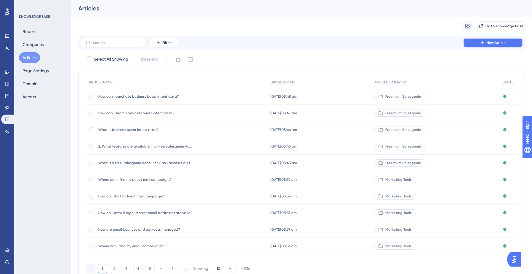
click at [477, 42] on button "New Article" at bounding box center [492, 42] width 59 height 9
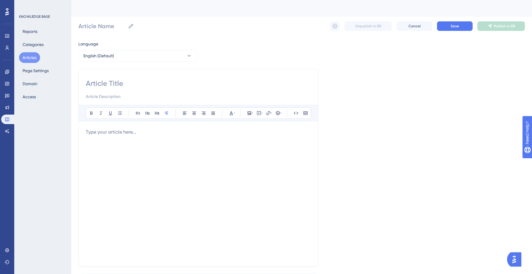
click at [137, 83] on input at bounding box center [198, 83] width 225 height 9
paste input "How can I view my filters in a saved list?"
type input "How can I view my filters in a saved list?"
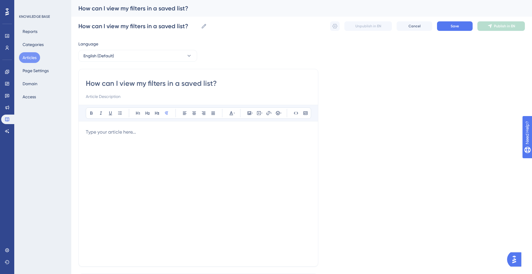
type input "How can I view my filters in a saved list?"
click at [96, 134] on p at bounding box center [198, 131] width 225 height 7
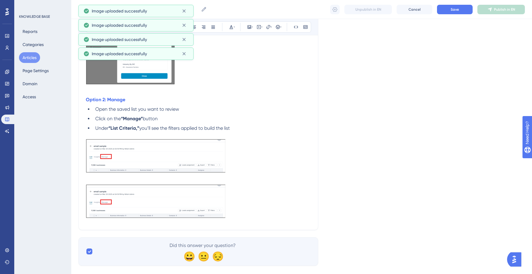
scroll to position [250, 0]
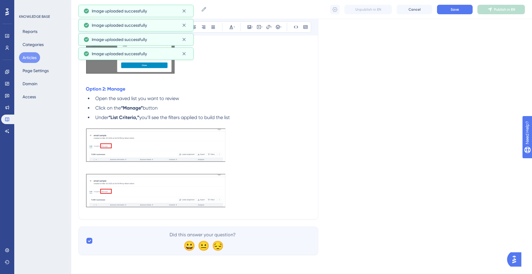
click at [220, 109] on li "Click on the “Manage” button" at bounding box center [202, 107] width 218 height 7
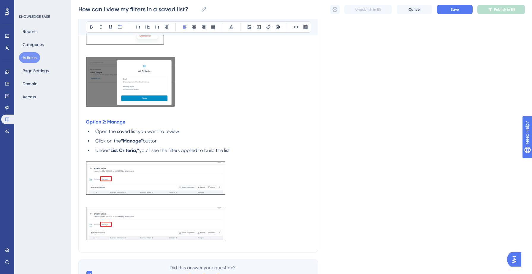
scroll to position [212, 0]
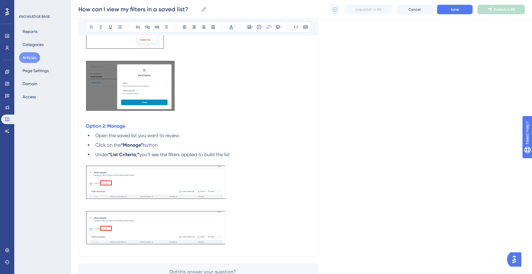
click at [129, 127] on p "Option 2: Manage" at bounding box center [198, 126] width 225 height 7
type input "h"
click at [247, 91] on span "Confirm" at bounding box center [250, 93] width 13 height 5
click at [171, 150] on ul "Open the saved list you want to review Click on the “Manage” button Under “List…" at bounding box center [198, 145] width 225 height 26
click at [458, 5] on button "Save" at bounding box center [455, 9] width 36 height 9
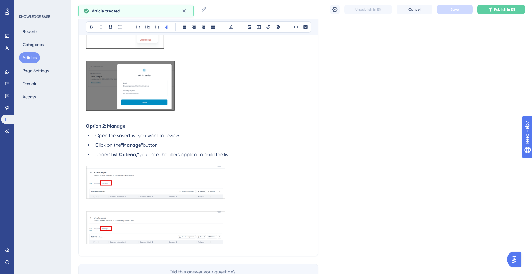
scroll to position [19, 0]
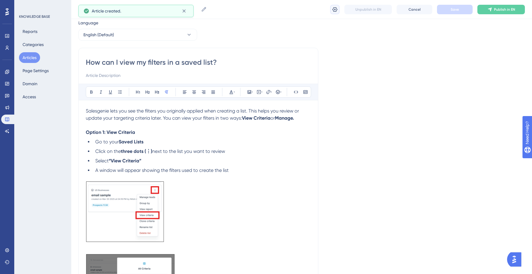
click at [334, 10] on icon at bounding box center [334, 9] width 5 height 5
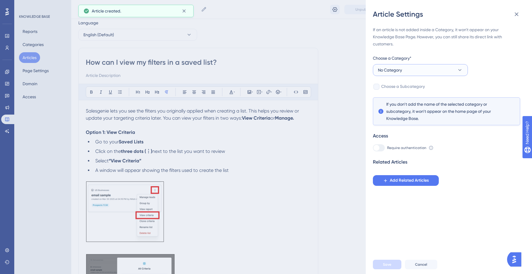
click at [403, 68] on button "No Category" at bounding box center [420, 70] width 95 height 12
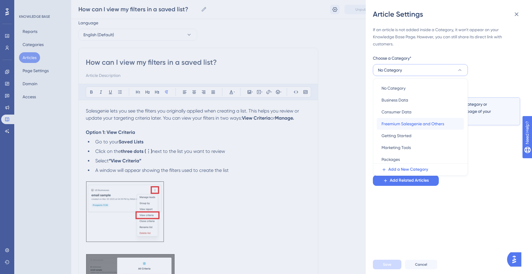
click at [398, 120] on span "Freemium Salesgenie and Others" at bounding box center [412, 123] width 63 height 7
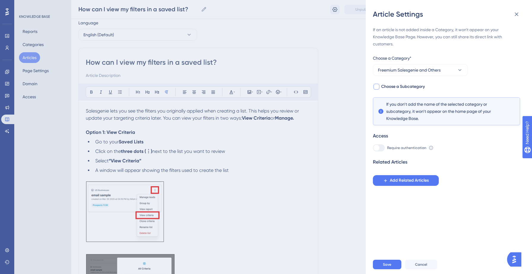
click at [412, 88] on span "Choose a Subcategory" at bounding box center [403, 86] width 44 height 7
checkbox input "true"
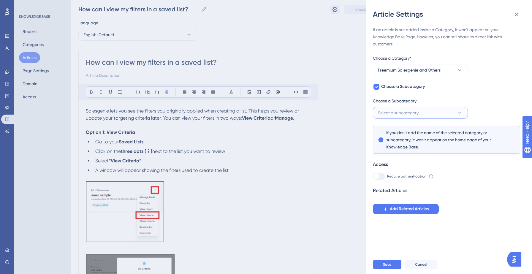
click at [413, 112] on span "Select a subcategory" at bounding box center [398, 112] width 41 height 7
click at [405, 132] on span "BUSINESS BUYER INTENT DATA" at bounding box center [409, 130] width 56 height 7
click at [387, 261] on button "Save" at bounding box center [387, 264] width 28 height 9
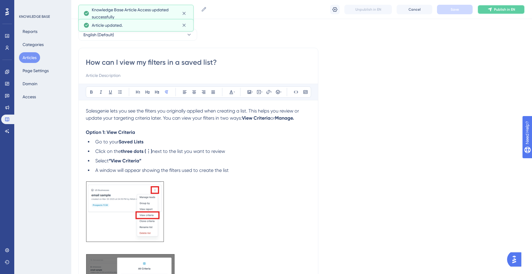
click at [502, 9] on span "Publish in EN" at bounding box center [504, 9] width 21 height 5
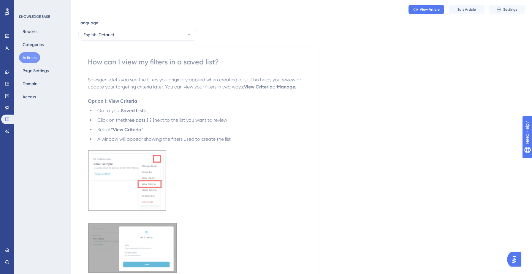
click at [33, 58] on button "Articles" at bounding box center [29, 57] width 21 height 11
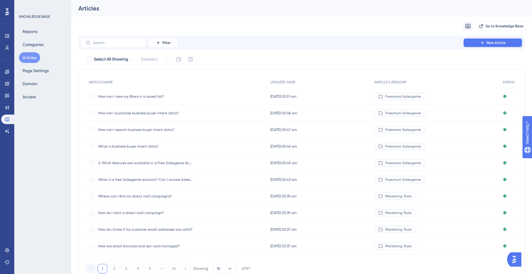
click at [505, 42] on button "New Article" at bounding box center [492, 42] width 59 height 9
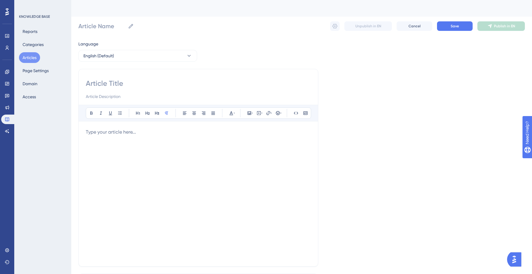
click at [131, 77] on div "Bold Italic Underline Bullet Point Heading 1 Heading 2 Heading 3 Normal Align L…" at bounding box center [198, 168] width 240 height 198
click at [116, 81] on input at bounding box center [198, 83] width 225 height 9
paste input "Can I get an alert whenever a new record is added to my saved list?"
type input "Can I get an alert whenever a new record is added to my saved list?"
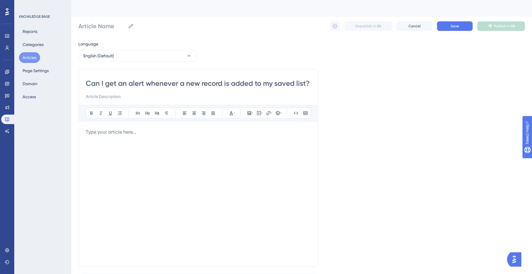
type input "Can I get an alert whenever a new record is added to my saved list?"
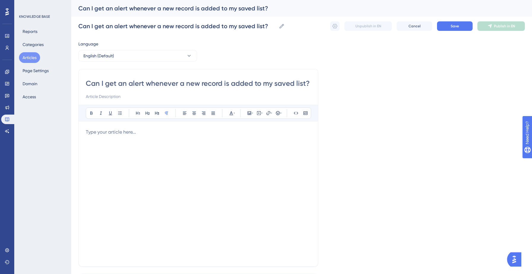
type input "Can I get an alert whenever a new record is added to my saved list?"
click at [103, 127] on div "Bold Italic Underline Bullet Point Heading 1 Heading 2 Heading 3 Normal Align L…" at bounding box center [198, 182] width 225 height 154
click at [101, 130] on p at bounding box center [198, 131] width 225 height 7
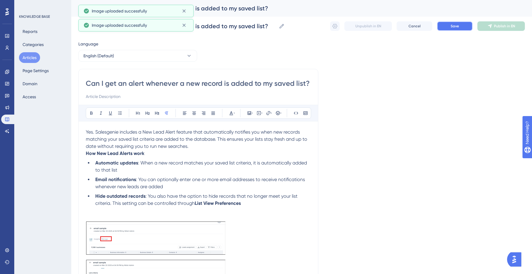
click at [446, 23] on button "Save" at bounding box center [455, 25] width 36 height 9
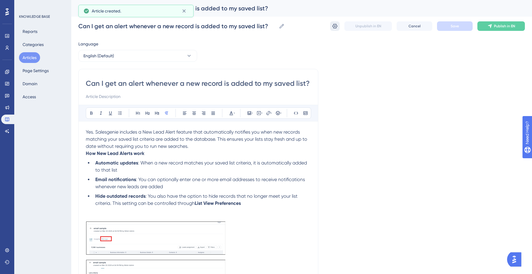
click at [332, 25] on icon at bounding box center [335, 26] width 6 height 6
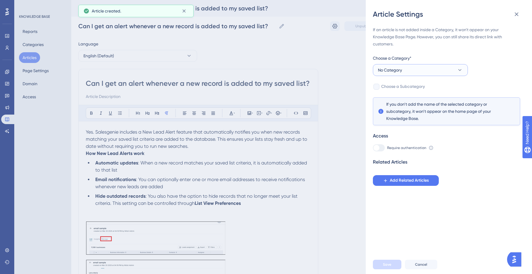
click at [441, 74] on button "No Category" at bounding box center [420, 70] width 95 height 12
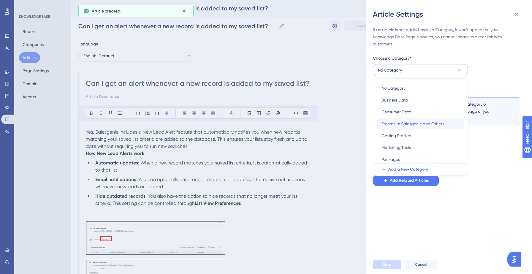
click at [417, 123] on span "Freemium Salesgenie and Others" at bounding box center [412, 123] width 63 height 7
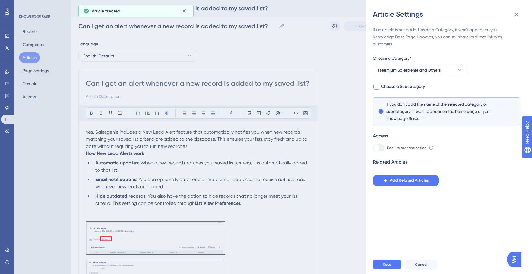
click at [415, 85] on span "Choose a Subcategory" at bounding box center [403, 86] width 44 height 7
checkbox input "true"
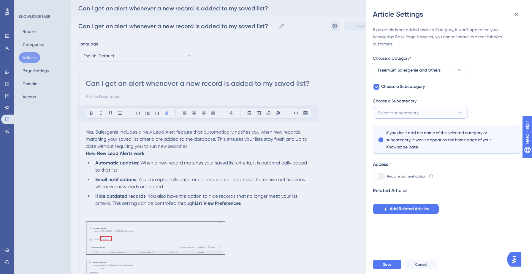
click at [417, 108] on button "Select a subcategory" at bounding box center [420, 113] width 95 height 12
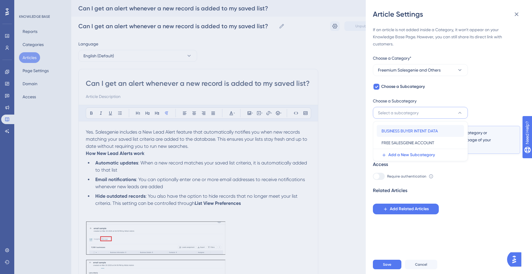
click at [416, 129] on span "BUSINESS BUYER INTENT DATA" at bounding box center [409, 130] width 56 height 7
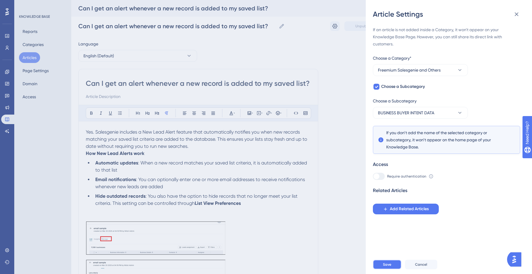
click at [384, 261] on button "Save" at bounding box center [387, 264] width 28 height 9
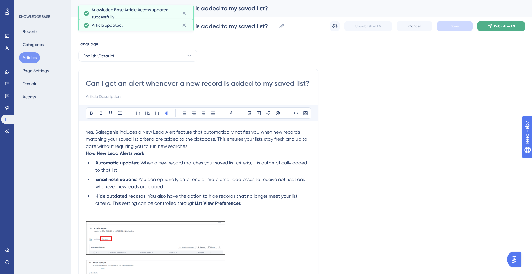
click at [510, 24] on span "Publish in EN" at bounding box center [504, 26] width 21 height 5
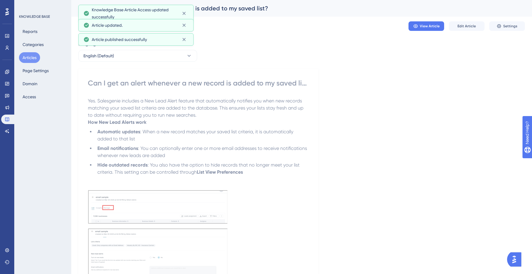
click at [34, 57] on button "Articles" at bounding box center [29, 57] width 21 height 11
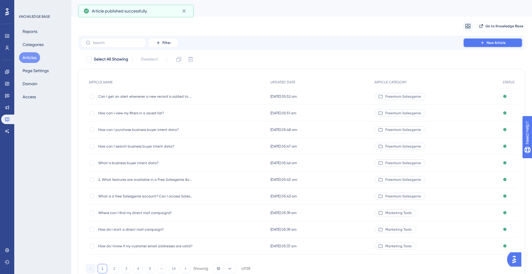
click at [504, 43] on span "New Article" at bounding box center [495, 42] width 19 height 5
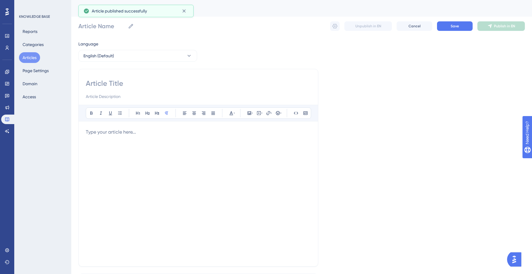
click at [202, 80] on input at bounding box center [198, 83] width 225 height 9
paste input "How can I add notes/tasks/follow-ups?"
type input "How can I add notes/tasks/follow-ups?"
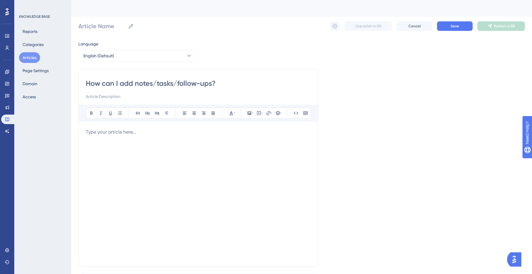
type input "How can I add notes/tasks/follow-ups?"
click at [102, 136] on div at bounding box center [198, 193] width 225 height 131
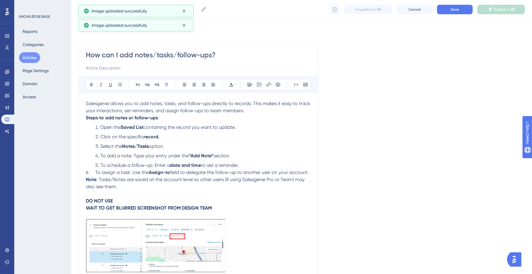
scroll to position [28, 0]
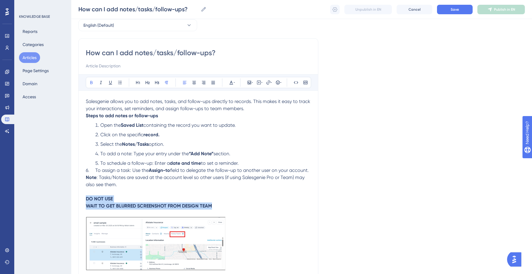
drag, startPoint x: 86, startPoint y: 200, endPoint x: 219, endPoint y: 205, distance: 133.4
click at [219, 205] on p "DO NOT USE WAIT TO GET BLURRED SCREENSHOT FROM DESIGN TEAM" at bounding box center [198, 202] width 225 height 14
click at [232, 84] on icon at bounding box center [231, 83] width 4 height 4
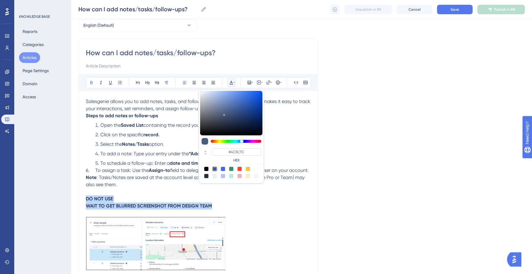
click at [240, 169] on div at bounding box center [239, 168] width 5 height 5
type input "#F84343"
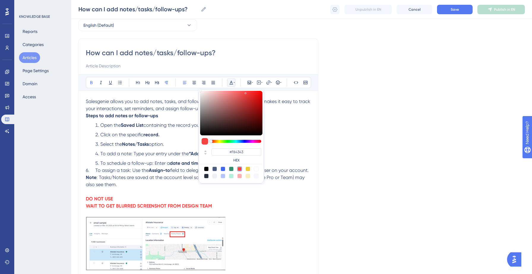
click at [86, 173] on span "6. To assign a task: Use the" at bounding box center [117, 170] width 63 height 6
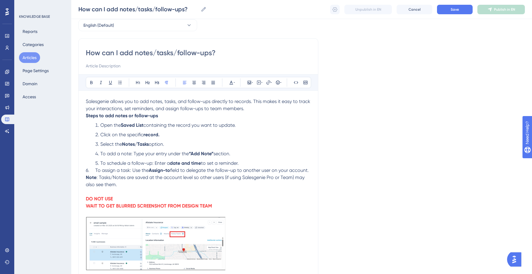
click at [94, 173] on span "6. To assign a task: Use the" at bounding box center [117, 170] width 63 height 6
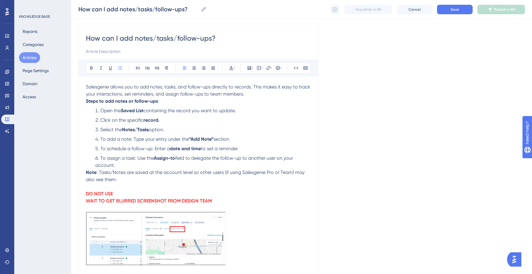
scroll to position [43, 0]
click at [128, 168] on li "To assign a task: Use the Assign-to field to delegate the follow-up to another …" at bounding box center [202, 161] width 218 height 14
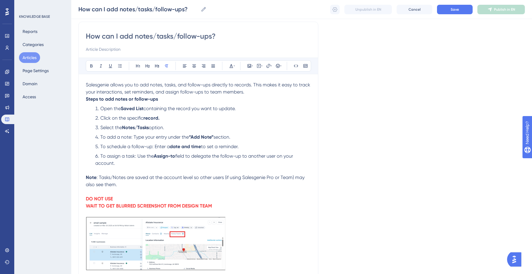
scroll to position [0, 0]
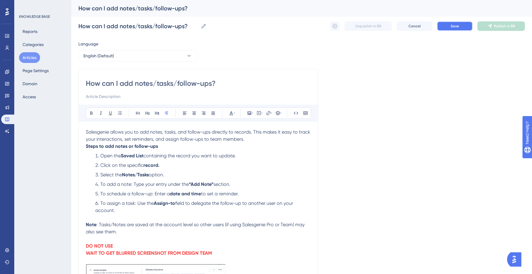
click at [451, 26] on span "Save" at bounding box center [454, 26] width 8 height 5
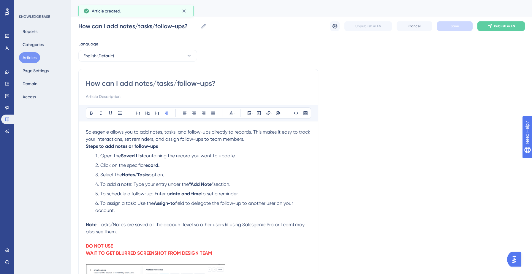
scroll to position [12, 0]
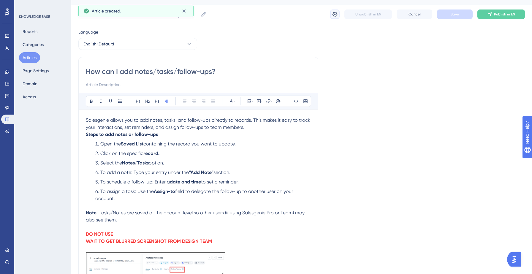
click at [333, 14] on icon at bounding box center [335, 14] width 6 height 6
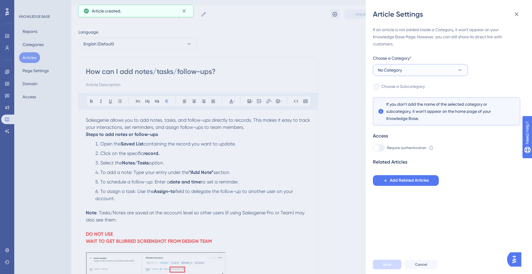
click at [426, 71] on button "No Category" at bounding box center [420, 70] width 95 height 12
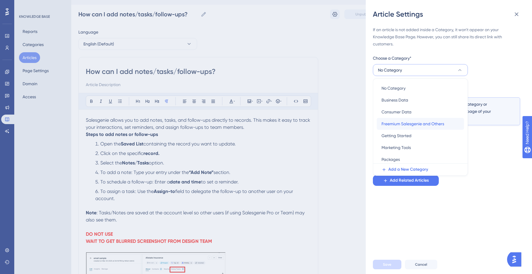
click at [412, 122] on span "Freemium Salesgenie and Others" at bounding box center [412, 123] width 63 height 7
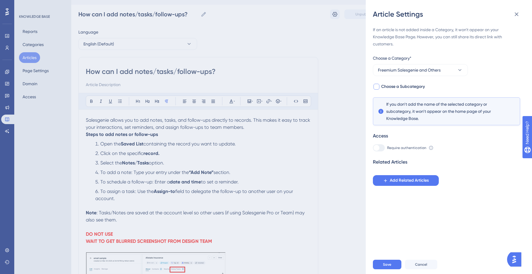
click at [406, 87] on span "Choose a Subcategory" at bounding box center [403, 86] width 44 height 7
checkbox input "true"
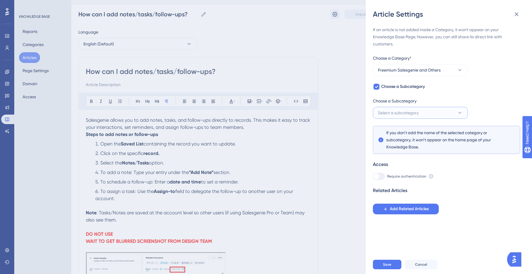
click at [403, 110] on span "Select a subcategory" at bounding box center [398, 112] width 41 height 7
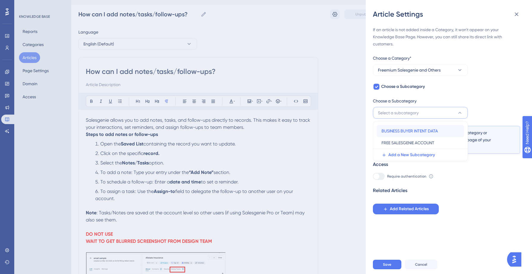
click at [403, 131] on span "BUSINESS BUYER INTENT DATA" at bounding box center [409, 130] width 56 height 7
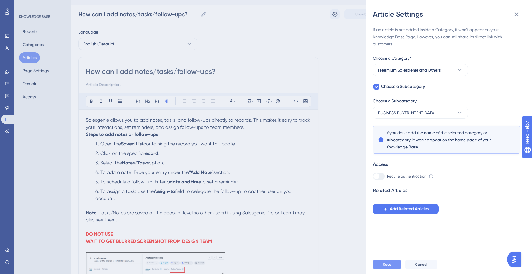
click at [388, 262] on button "Save" at bounding box center [387, 264] width 28 height 9
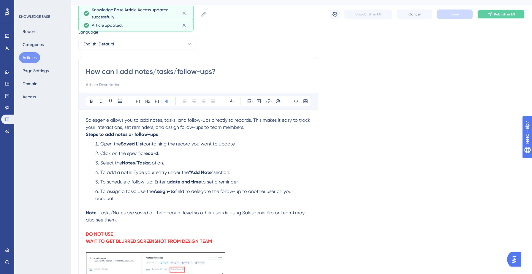
click at [497, 15] on span "Publish in EN" at bounding box center [504, 14] width 21 height 5
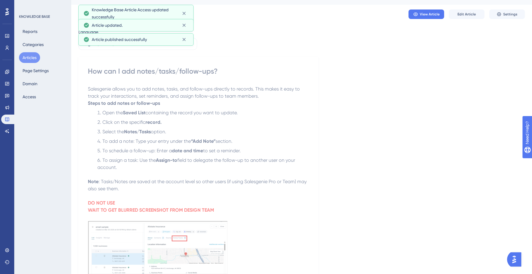
click at [35, 57] on button "Articles" at bounding box center [29, 57] width 21 height 11
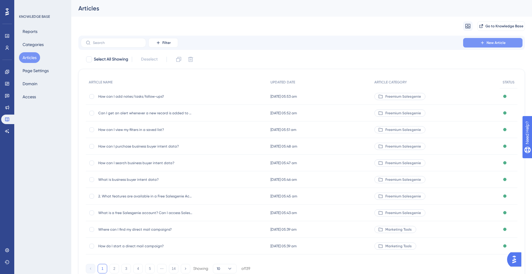
click at [465, 39] on button "New Article" at bounding box center [492, 42] width 59 height 9
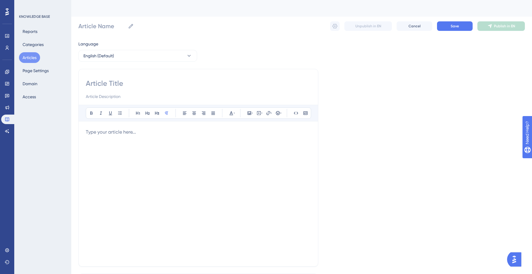
click at [137, 85] on input at bounding box center [198, 83] width 225 height 9
paste input "How can I view the notes/tasks/follow-ups?"
type input "How can I view the notes/tasks/follow-ups?"
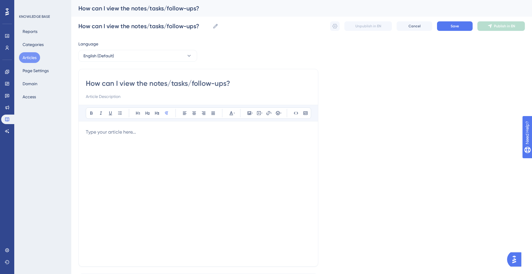
type input "How can I view the notes/tasks/follow-ups?"
click at [126, 135] on p at bounding box center [198, 131] width 225 height 7
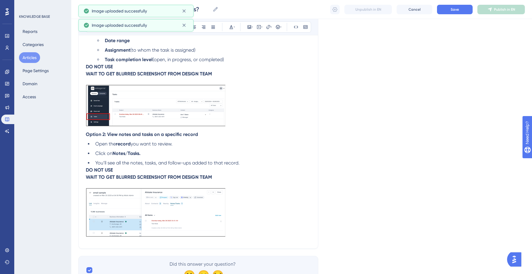
scroll to position [158, 0]
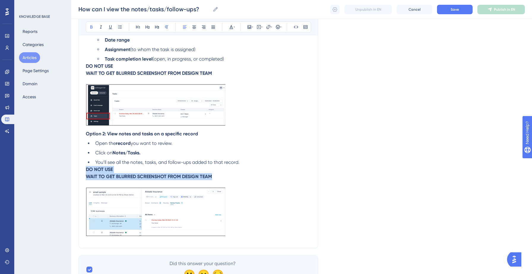
drag, startPoint x: 86, startPoint y: 171, endPoint x: 213, endPoint y: 178, distance: 127.5
click at [213, 178] on p "DO NOT USE WAIT TO GET BLURRED SCREENSHOT FROM DESIGN TEAM" at bounding box center [198, 173] width 225 height 14
click at [231, 27] on icon at bounding box center [231, 27] width 5 height 5
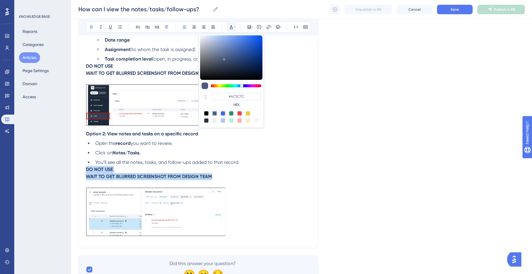
click at [240, 114] on div at bounding box center [239, 113] width 5 height 5
type input "#F84343"
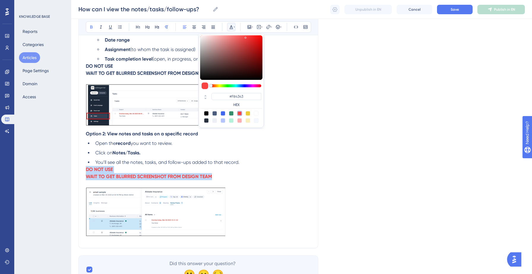
click at [169, 169] on p "DO NOT USE WAIT TO GET BLURRED SCREENSHOT FROM DESIGN TEAM" at bounding box center [198, 173] width 225 height 14
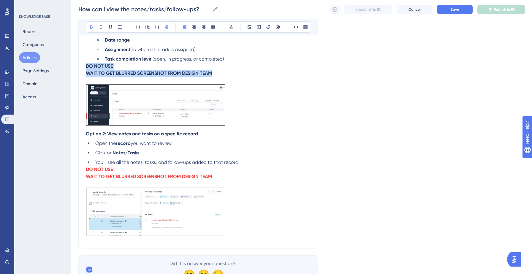
drag, startPoint x: 86, startPoint y: 67, endPoint x: 214, endPoint y: 75, distance: 128.4
click at [214, 75] on p "DO NOT USE WAIT TO GET BLURRED SCREENSHOT FROM DESIGN TEAM" at bounding box center [198, 70] width 225 height 14
click at [234, 25] on icon at bounding box center [234, 27] width 1 height 5
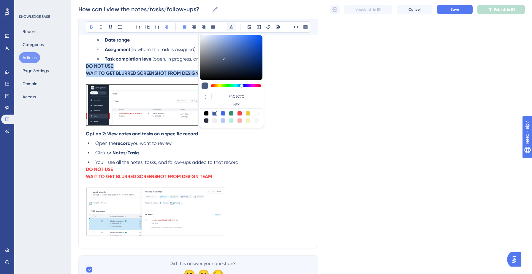
click at [239, 112] on div at bounding box center [239, 113] width 5 height 5
type input "#F84343"
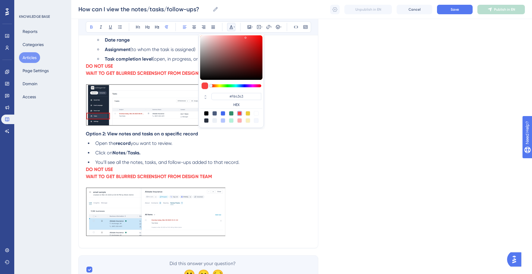
click at [168, 61] on span "(open, in progress, or completed)" at bounding box center [188, 59] width 71 height 6
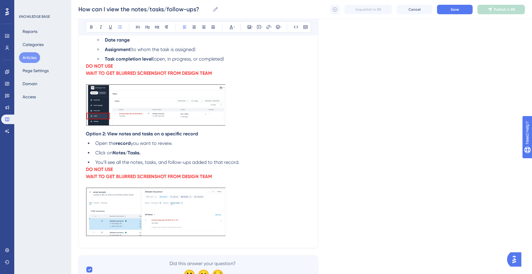
click at [228, 63] on li "Task completion level (open, in progress, or completed)" at bounding box center [206, 58] width 208 height 7
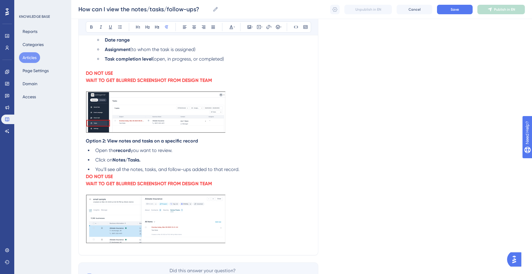
click at [244, 169] on li "You’ll see all the notes, tasks, and follow-ups added to that record." at bounding box center [202, 169] width 218 height 7
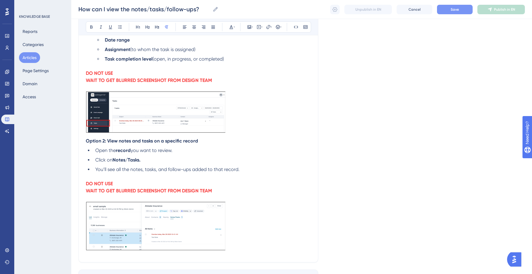
click at [456, 10] on span "Save" at bounding box center [454, 9] width 8 height 5
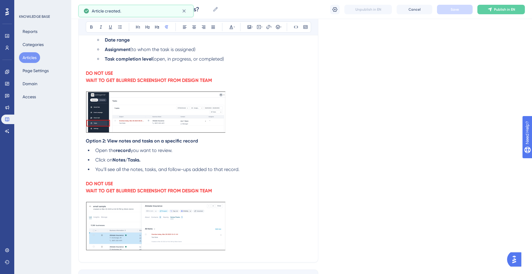
scroll to position [55, 0]
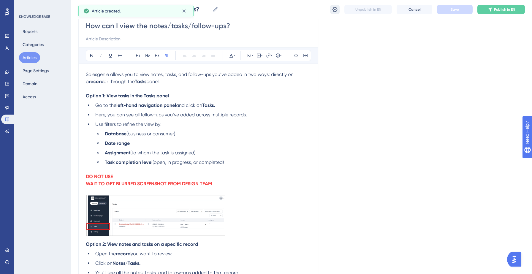
click at [335, 10] on icon at bounding box center [334, 9] width 5 height 5
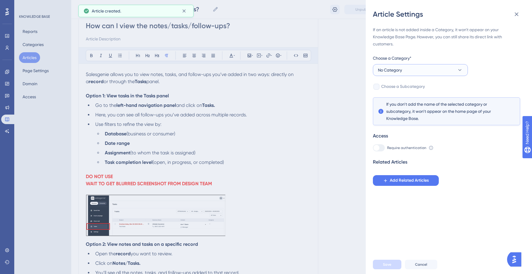
click at [415, 67] on button "No Category" at bounding box center [420, 70] width 95 height 12
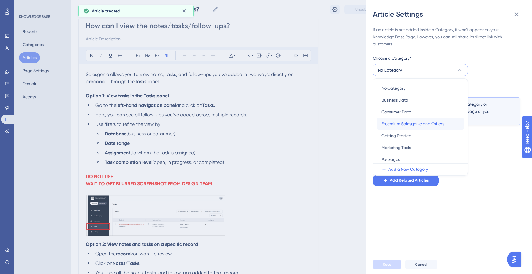
click at [402, 126] on span "Freemium Salesgenie and Others" at bounding box center [412, 123] width 63 height 7
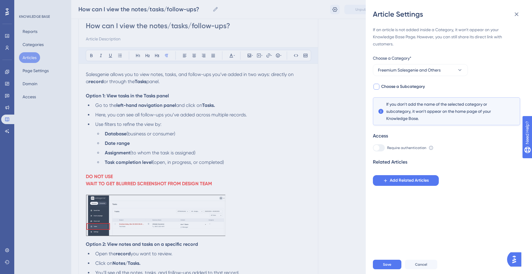
click at [405, 88] on span "Choose a Subcategory" at bounding box center [403, 86] width 44 height 7
checkbox input "true"
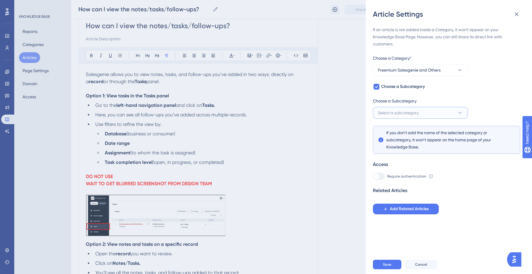
click at [411, 116] on button "Select a subcategory" at bounding box center [420, 113] width 95 height 12
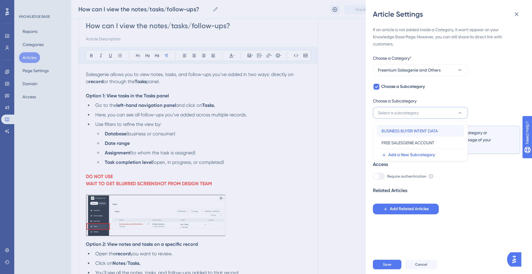
click at [410, 130] on span "BUSINESS BUYER INTENT DATA" at bounding box center [409, 130] width 56 height 7
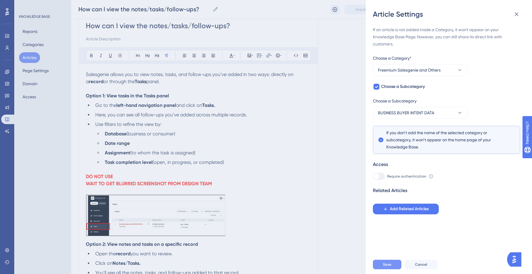
click at [388, 260] on button "Save" at bounding box center [387, 264] width 28 height 9
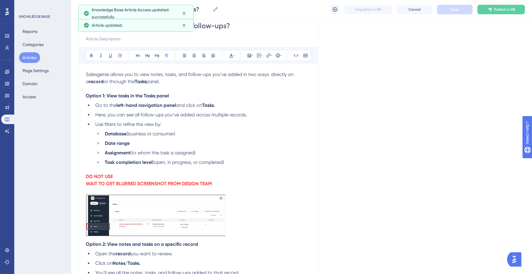
click at [496, 14] on div "How can I view the notes/tasks/follow-ups? How can I view the notes/tasks/follo…" at bounding box center [301, 9] width 461 height 19
click at [496, 10] on span "Publish in EN" at bounding box center [504, 9] width 21 height 5
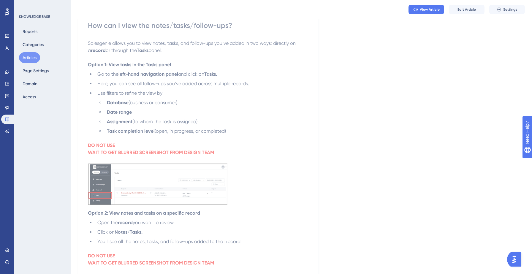
click at [24, 59] on button "Articles" at bounding box center [29, 57] width 21 height 11
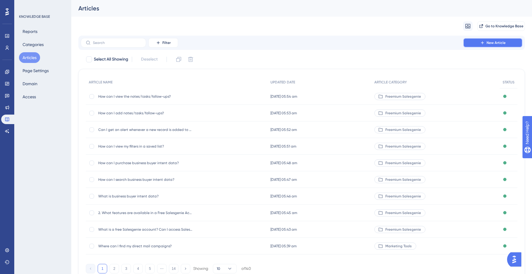
click at [468, 41] on button "New Article" at bounding box center [492, 42] width 59 height 9
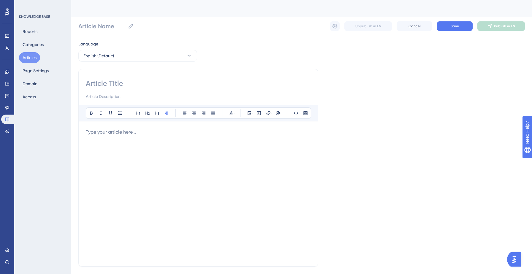
click at [164, 80] on input at bounding box center [198, 83] width 225 height 9
paste input "How can I edit my notes or tasks?"
type input "How can I edit my notes or tasks?"
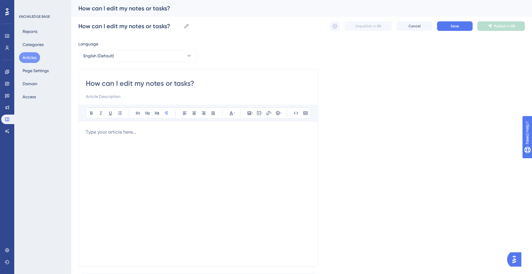
type input "How can I edit my notes or tasks?"
click at [125, 132] on p at bounding box center [198, 131] width 225 height 7
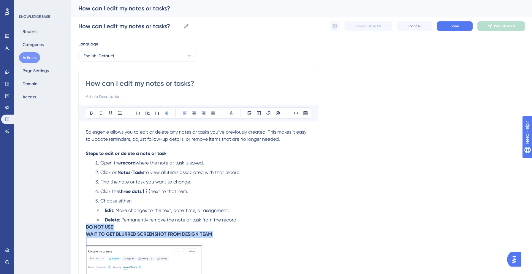
drag, startPoint x: 86, startPoint y: 227, endPoint x: 224, endPoint y: 241, distance: 138.1
click at [232, 114] on icon at bounding box center [231, 113] width 5 height 5
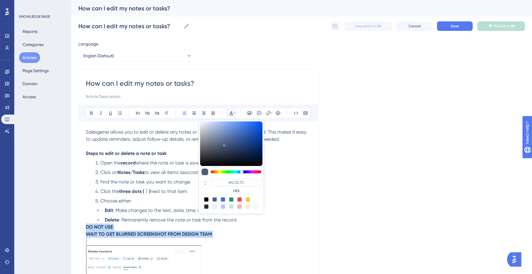
click at [238, 199] on div at bounding box center [239, 199] width 5 height 5
type input "#F84343"
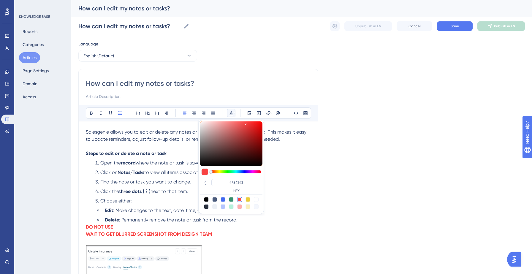
click at [248, 221] on li "Delete : Permanently remove the note or task from the record." at bounding box center [206, 219] width 208 height 7
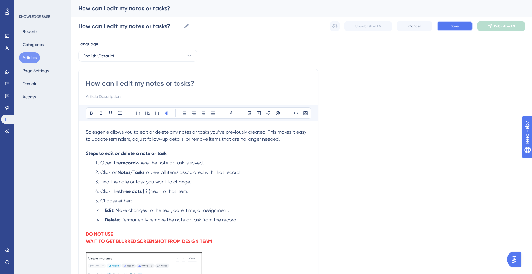
click at [455, 23] on button "Save" at bounding box center [455, 25] width 36 height 9
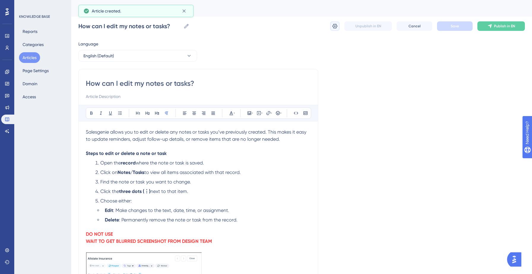
click at [334, 22] on button at bounding box center [334, 25] width 9 height 9
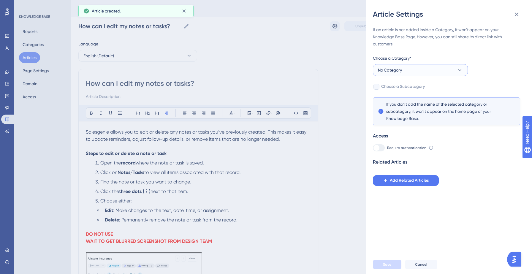
click at [425, 69] on button "No Category" at bounding box center [420, 70] width 95 height 12
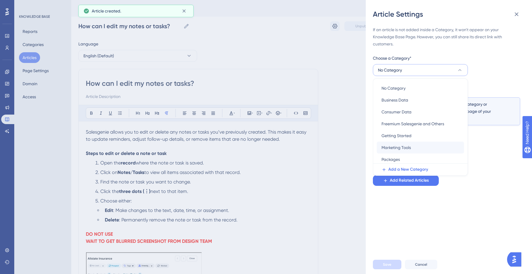
scroll to position [1, 0]
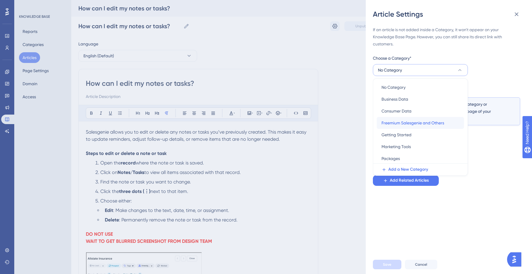
click at [410, 122] on span "Freemium Salesgenie and Others" at bounding box center [412, 122] width 63 height 7
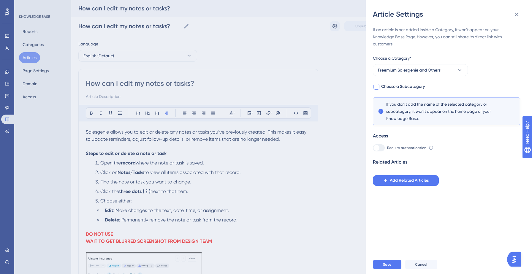
click at [417, 86] on span "Choose a Subcategory" at bounding box center [403, 86] width 44 height 7
checkbox input "true"
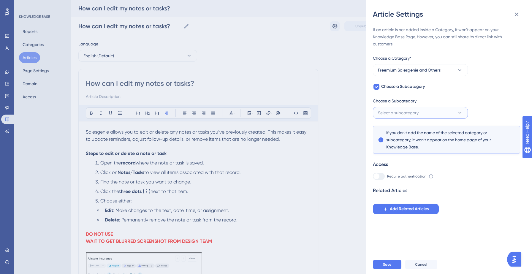
click at [424, 115] on button "Select a subcategory" at bounding box center [420, 113] width 95 height 12
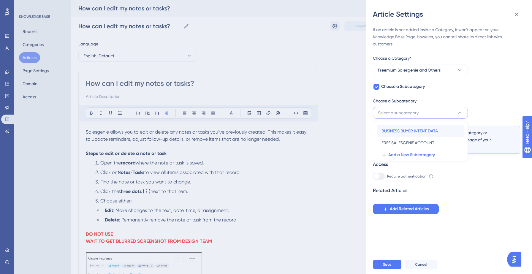
click at [416, 128] on span "BUSINESS BUYER INTENT DATA" at bounding box center [409, 130] width 56 height 7
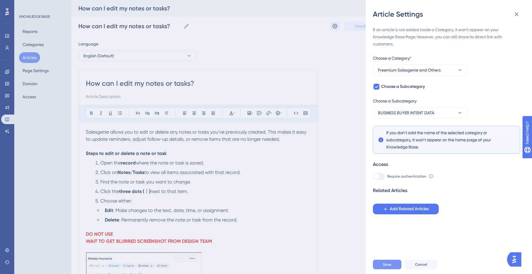
click at [386, 262] on span "Save" at bounding box center [387, 264] width 8 height 5
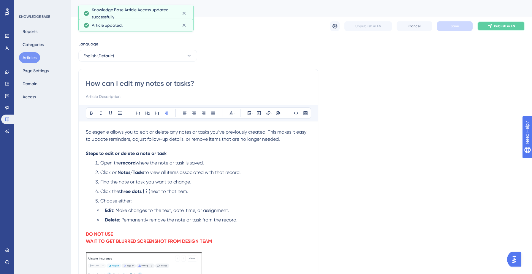
click at [496, 25] on span "Publish in EN" at bounding box center [504, 26] width 21 height 5
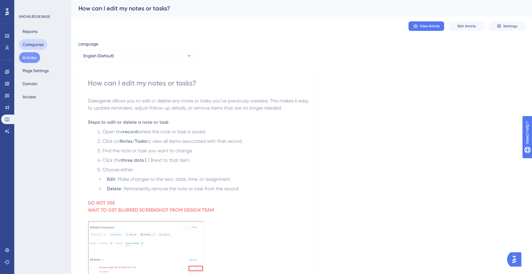
click at [35, 44] on button "Categories" at bounding box center [33, 44] width 28 height 11
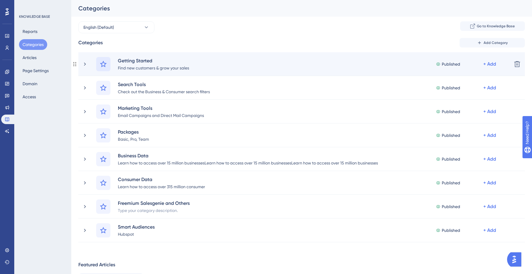
click at [104, 64] on icon at bounding box center [103, 64] width 7 height 7
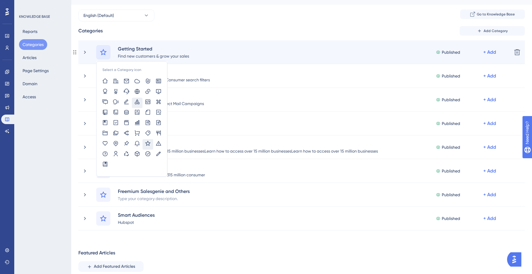
scroll to position [14, 0]
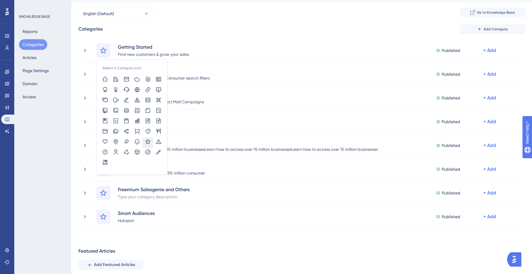
click at [217, 31] on div "Categories Add Category" at bounding box center [301, 28] width 446 height 9
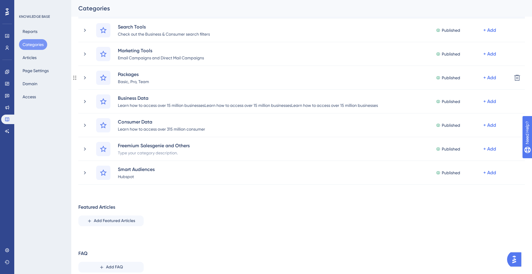
scroll to position [0, 0]
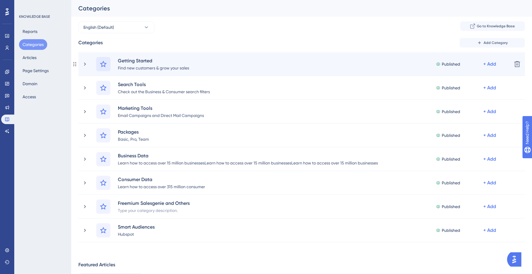
click at [102, 64] on icon at bounding box center [103, 64] width 7 height 7
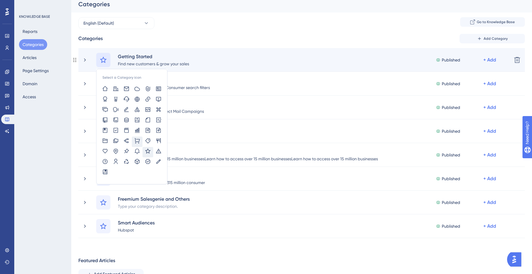
scroll to position [9, 0]
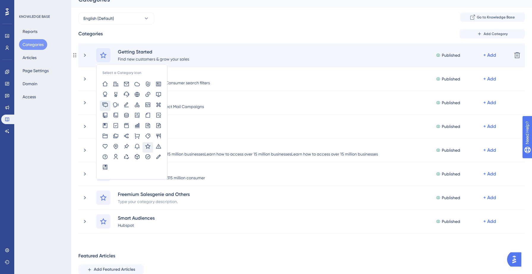
click at [108, 103] on div at bounding box center [105, 106] width 11 height 10
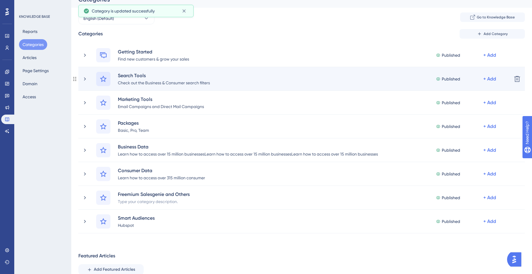
click at [104, 79] on icon at bounding box center [103, 78] width 7 height 7
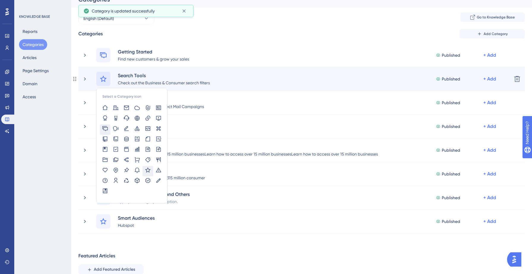
click at [106, 127] on icon at bounding box center [105, 129] width 6 height 6
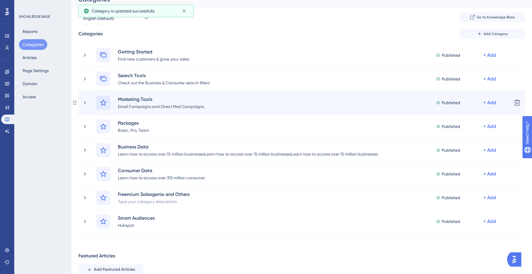
click at [104, 104] on icon at bounding box center [103, 102] width 7 height 7
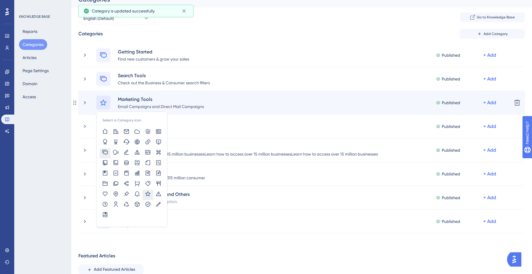
click at [106, 149] on icon at bounding box center [105, 152] width 6 height 6
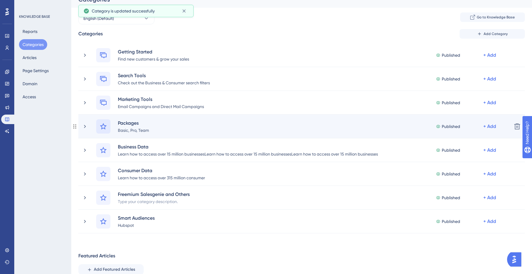
click at [104, 126] on icon at bounding box center [103, 126] width 7 height 7
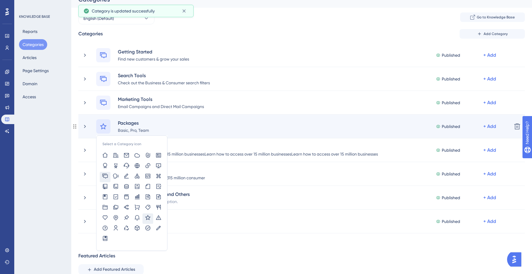
click at [105, 175] on icon at bounding box center [105, 176] width 6 height 6
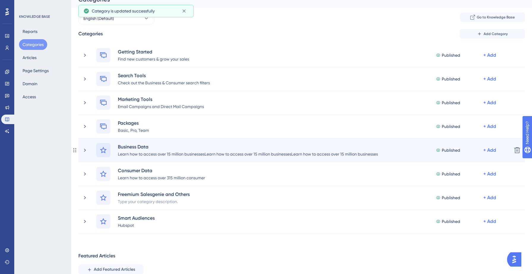
click at [104, 148] on icon at bounding box center [103, 150] width 7 height 7
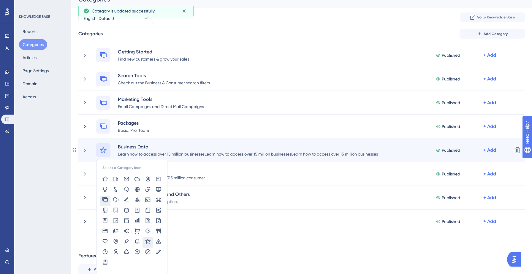
click at [106, 199] on icon at bounding box center [105, 200] width 6 height 6
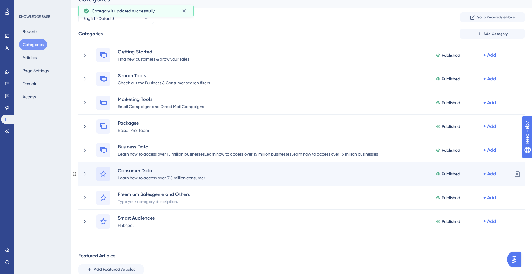
click at [103, 174] on icon at bounding box center [103, 173] width 7 height 7
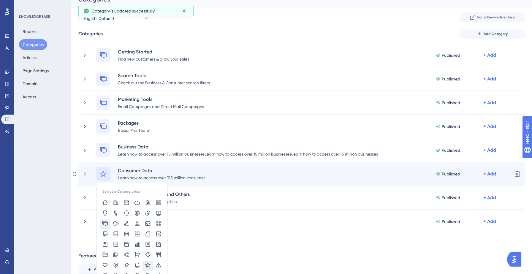
click at [107, 222] on icon at bounding box center [105, 223] width 6 height 6
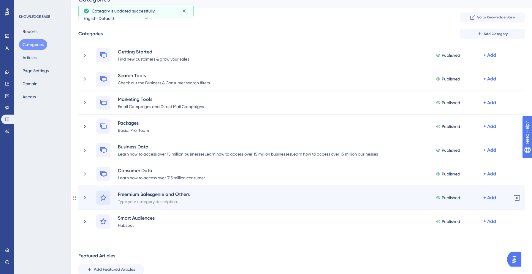
click at [103, 199] on icon at bounding box center [103, 197] width 7 height 7
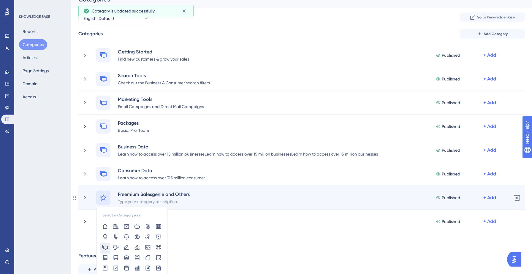
click at [106, 245] on icon at bounding box center [105, 247] width 6 height 6
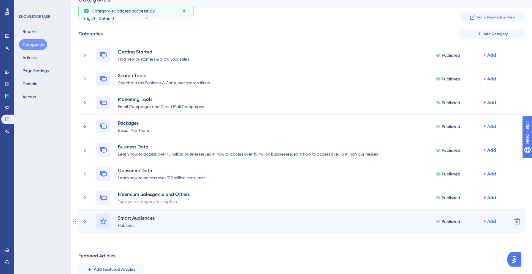
click at [104, 222] on icon at bounding box center [103, 221] width 7 height 7
click at [106, 269] on icon at bounding box center [105, 271] width 6 height 6
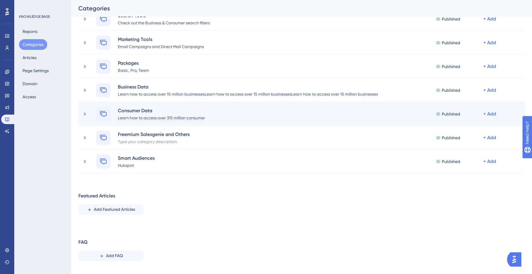
scroll to position [0, 0]
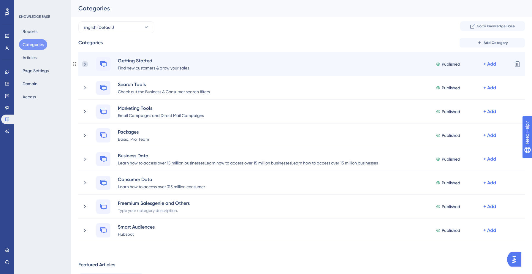
click at [85, 67] on icon at bounding box center [85, 64] width 6 height 6
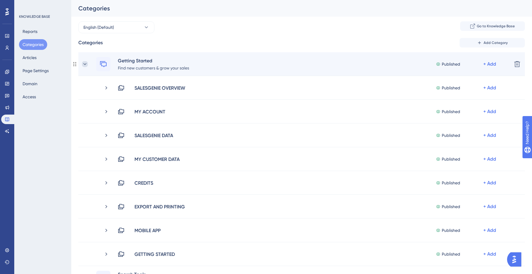
click at [85, 65] on icon at bounding box center [85, 64] width 6 height 6
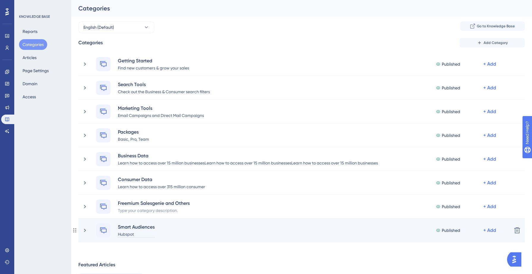
click at [135, 234] on div "Hubspot" at bounding box center [136, 233] width 37 height 7
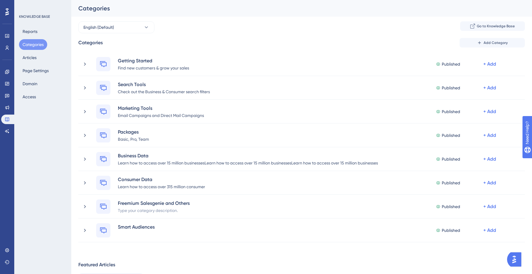
click at [148, 253] on div "Categories Add Category Getting Started Find new customers & grow your sales Pu…" at bounding box center [301, 186] width 446 height 297
click at [288, 23] on div "English (Default) Go to Knowledge Base" at bounding box center [301, 27] width 446 height 12
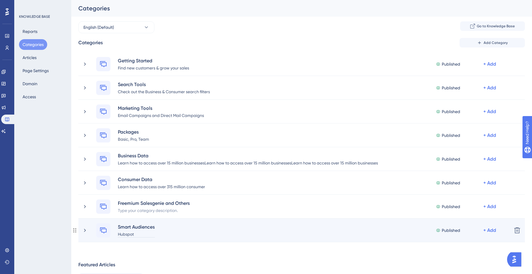
click at [142, 234] on div "Hubspot" at bounding box center [136, 233] width 37 height 7
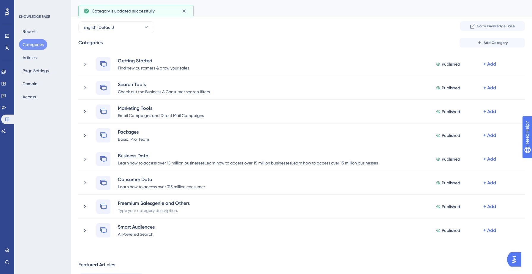
click at [153, 250] on div "Categories Add Category Getting Started Find new customers & grow your sales Pu…" at bounding box center [301, 186] width 446 height 297
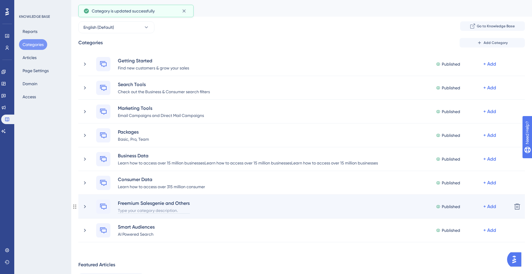
click at [168, 209] on div "Type your category description." at bounding box center [154, 210] width 72 height 7
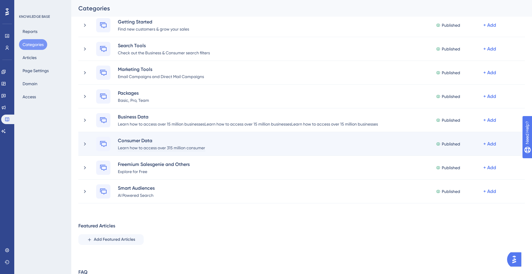
scroll to position [58, 0]
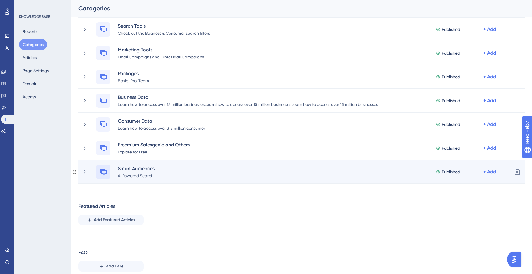
click at [105, 174] on icon at bounding box center [103, 172] width 7 height 6
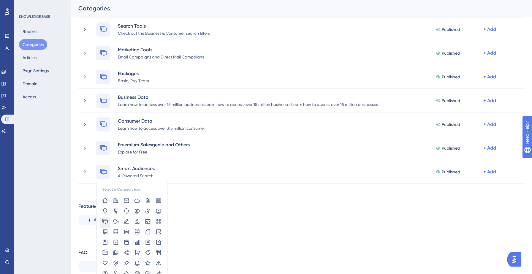
scroll to position [80, 0]
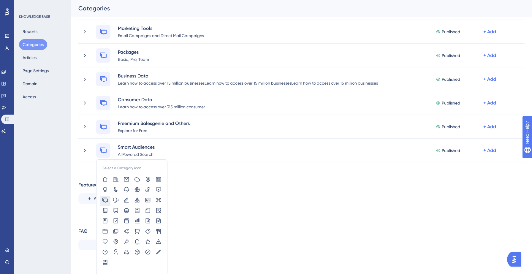
click at [215, 217] on div "Categories Add Category Getting Started Find new customers & grow your sales Pu…" at bounding box center [301, 106] width 446 height 297
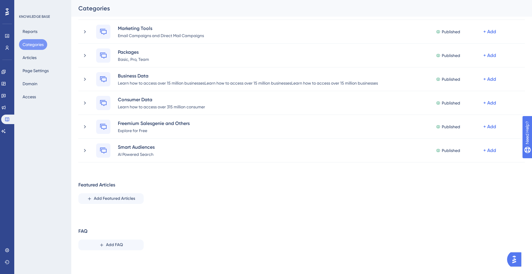
click at [215, 217] on div "Categories Add Category Getting Started Find new customers & grow your sales Pu…" at bounding box center [301, 106] width 446 height 297
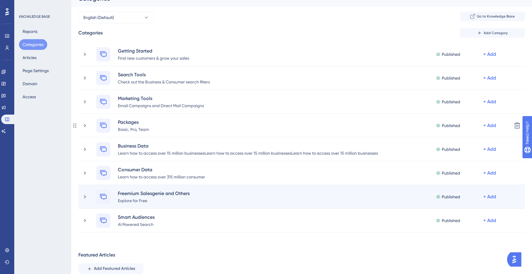
scroll to position [0, 0]
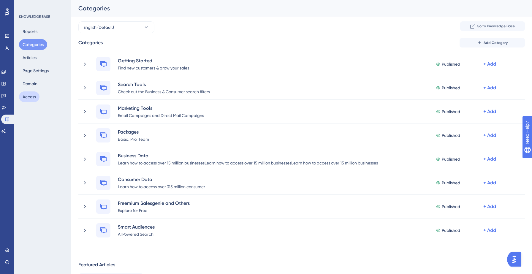
click at [25, 96] on button "Access" at bounding box center [29, 96] width 20 height 11
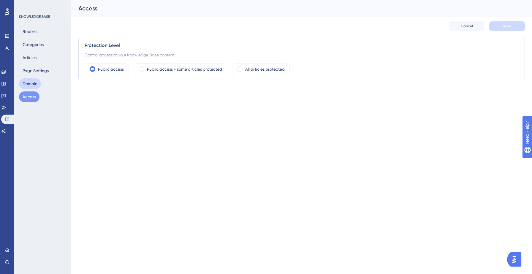
click at [31, 82] on button "Domain" at bounding box center [30, 83] width 22 height 11
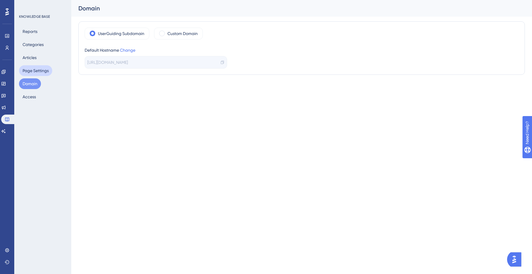
click at [35, 73] on button "Page Settings" at bounding box center [35, 70] width 33 height 11
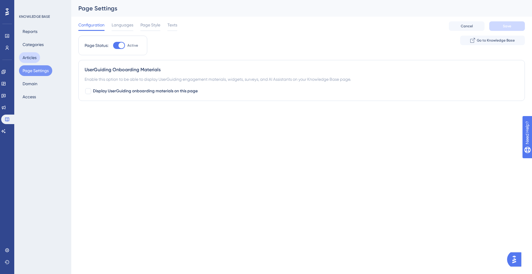
click at [31, 61] on button "Articles" at bounding box center [29, 57] width 21 height 11
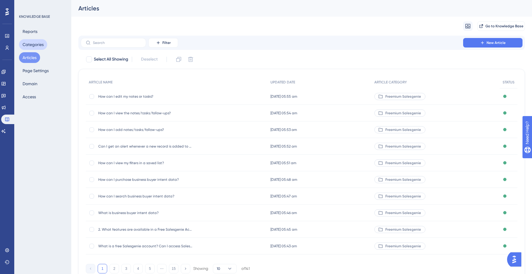
click at [31, 47] on button "Categories" at bounding box center [33, 44] width 28 height 11
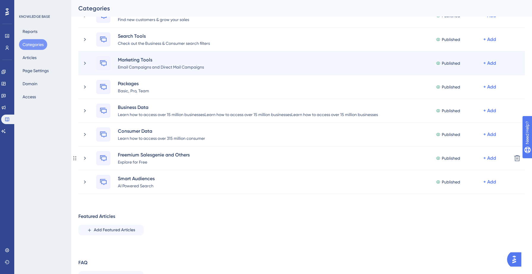
scroll to position [80, 0]
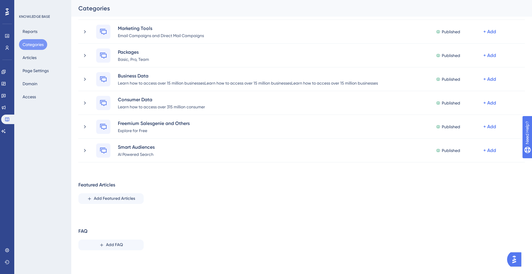
click at [115, 197] on span "Add Featured Articles" at bounding box center [114, 198] width 41 height 7
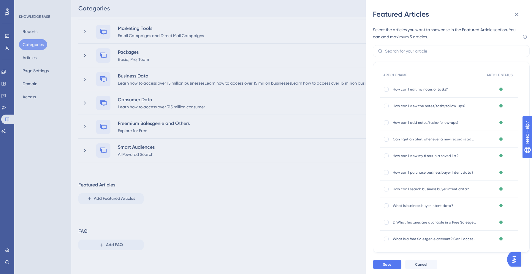
click at [163, 204] on div "Featured Articles Select the articles you want to showcase in the Featured Arti…" at bounding box center [266, 137] width 532 height 274
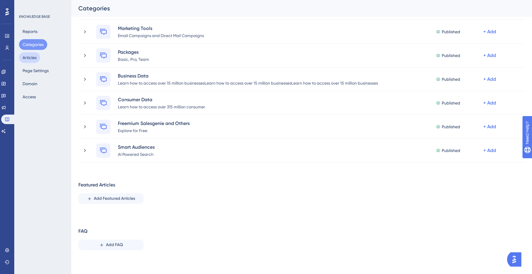
click at [29, 55] on button "Articles" at bounding box center [29, 57] width 21 height 11
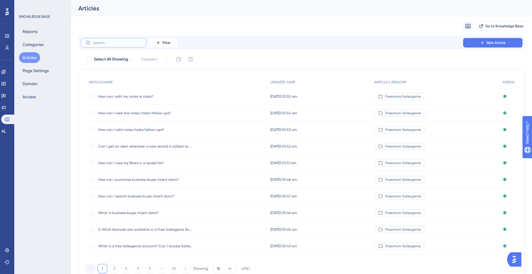
click at [112, 44] on input "text" at bounding box center [117, 43] width 48 height 4
type input "cos"
checkbox input "true"
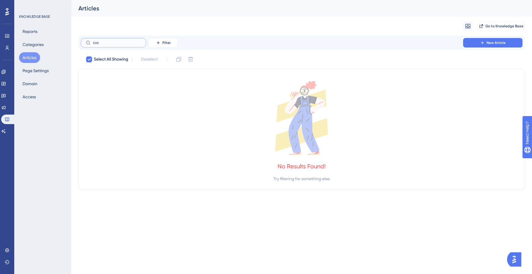
type input "co"
checkbox input "false"
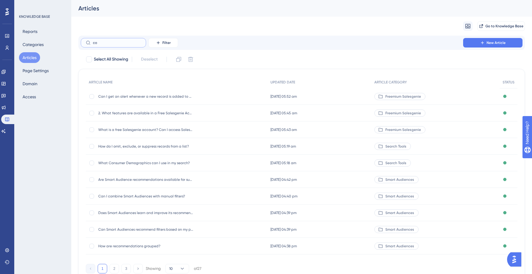
type input "c"
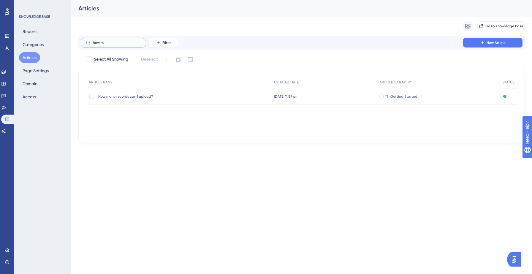
type input "how my"
checkbox input "true"
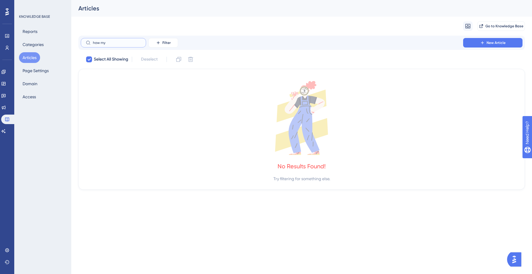
type input "how m"
checkbox input "false"
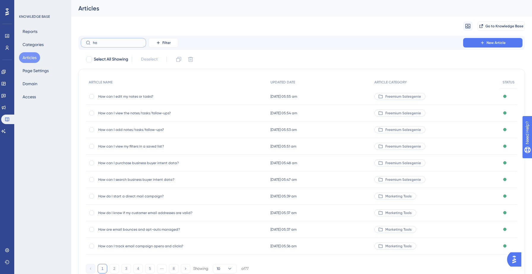
type input "h"
click at [218, 19] on div "Migrate from Go to Knowledge Base" at bounding box center [301, 26] width 446 height 19
click at [27, 57] on button "Articles" at bounding box center [29, 57] width 21 height 11
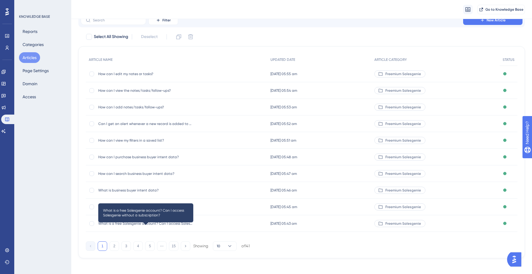
scroll to position [28, 0]
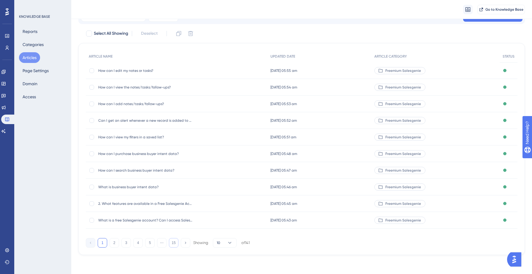
click at [175, 241] on button "15" at bounding box center [173, 242] width 9 height 9
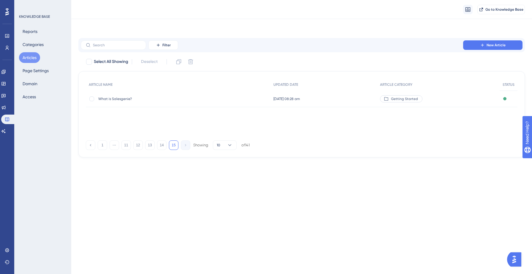
scroll to position [0, 0]
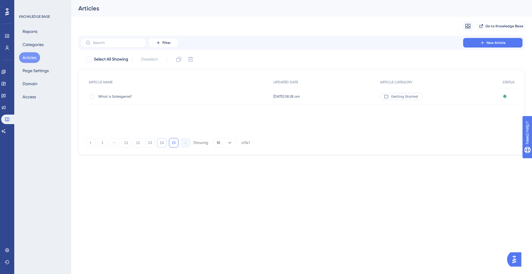
click at [161, 144] on button "14" at bounding box center [161, 142] width 9 height 9
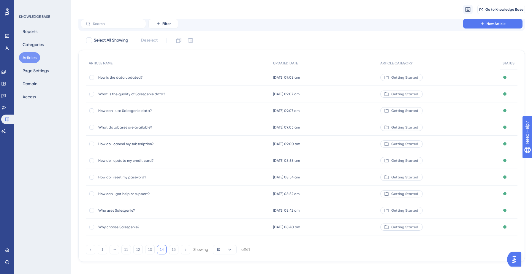
scroll to position [23, 0]
click at [149, 251] on button "13" at bounding box center [149, 247] width 9 height 9
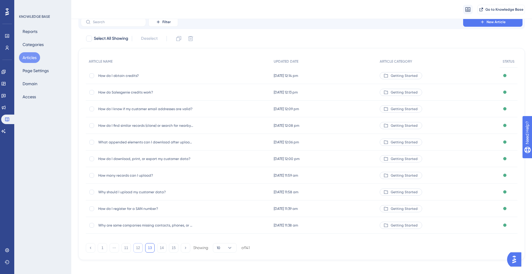
click at [140, 246] on button "12" at bounding box center [137, 247] width 9 height 9
click at [127, 246] on button "11" at bounding box center [125, 247] width 9 height 9
click at [128, 248] on button "10" at bounding box center [125, 247] width 9 height 9
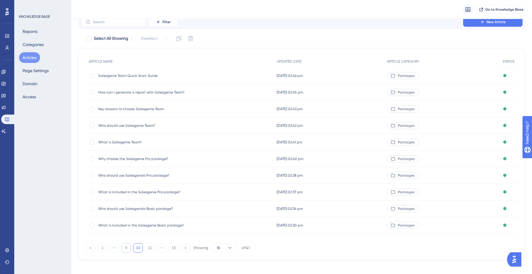
click at [126, 247] on button "9" at bounding box center [125, 247] width 9 height 9
click at [128, 247] on button "8" at bounding box center [125, 247] width 9 height 9
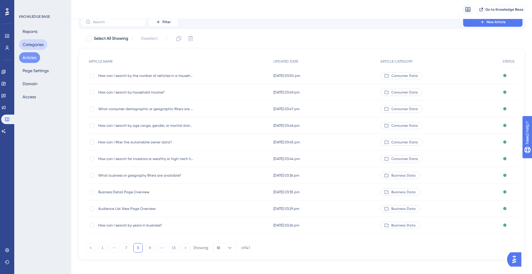
click at [34, 47] on button "Categories" at bounding box center [33, 44] width 28 height 11
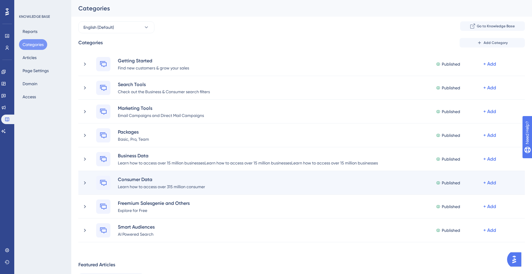
scroll to position [80, 0]
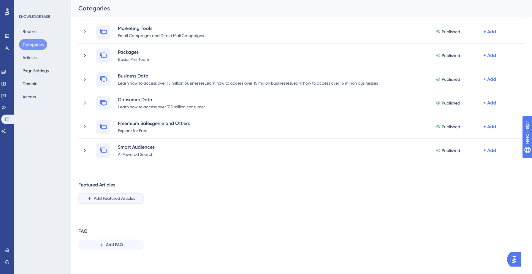
click at [116, 196] on span "Add Featured Articles" at bounding box center [114, 198] width 41 height 7
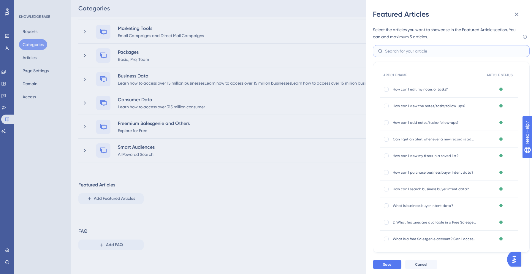
click at [426, 48] on input "text" at bounding box center [454, 51] width 139 height 7
type input "h"
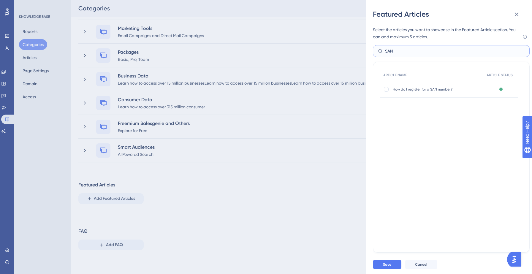
type input "SAN"
click at [429, 88] on span "How do I register for a SAN number?" at bounding box center [434, 89] width 83 height 5
click at [385, 89] on div at bounding box center [386, 89] width 5 height 5
checkbox input "true"
click at [387, 266] on span "Save" at bounding box center [387, 264] width 8 height 5
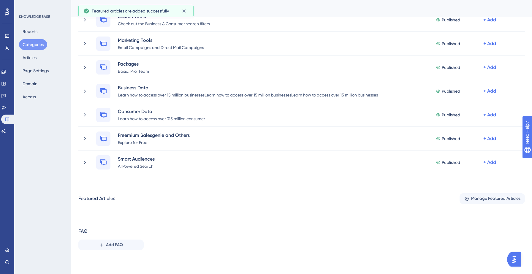
scroll to position [68, 0]
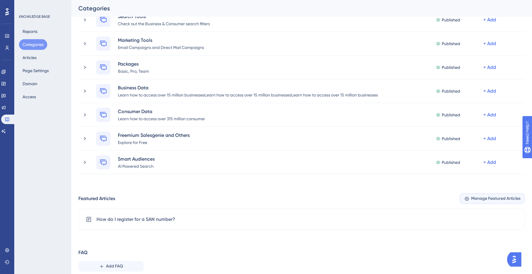
click at [490, 200] on span "Manage Featured Articles" at bounding box center [495, 198] width 49 height 7
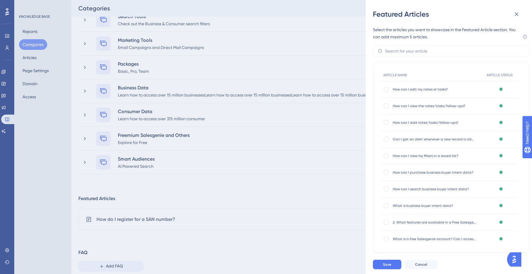
scroll to position [89, 0]
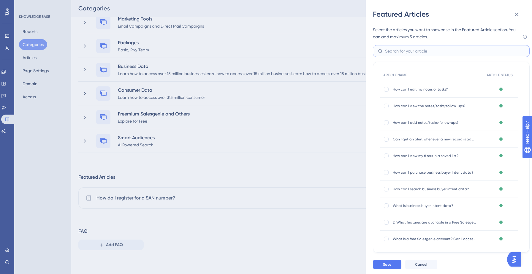
click at [397, 53] on input "text" at bounding box center [454, 51] width 139 height 7
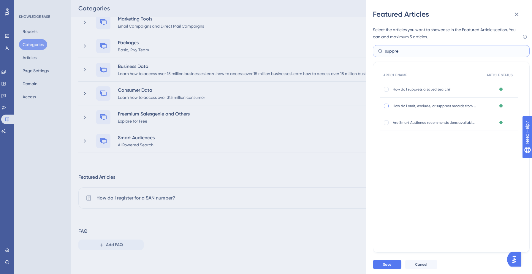
type input "suppre"
click at [386, 104] on div at bounding box center [386, 106] width 5 height 5
checkbox input "true"
click at [385, 265] on span "Save" at bounding box center [387, 264] width 8 height 5
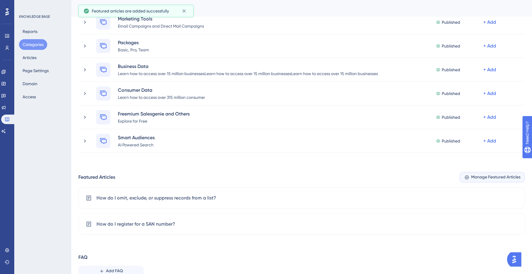
click at [484, 178] on span "Manage Featured Articles" at bounding box center [495, 177] width 49 height 7
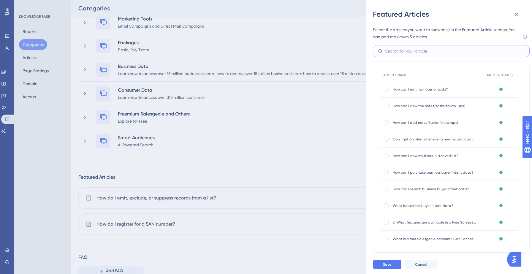
click at [415, 51] on input "text" at bounding box center [454, 51] width 139 height 7
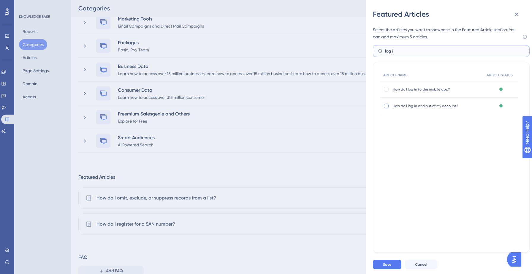
type input "log i"
click at [386, 104] on div at bounding box center [386, 106] width 5 height 5
checkbox input "true"
click at [387, 267] on button "Save" at bounding box center [387, 264] width 28 height 9
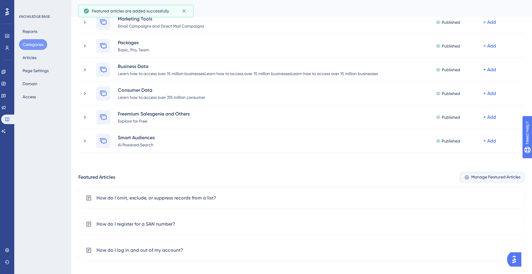
click at [483, 175] on span "Manage Featured Articles" at bounding box center [495, 177] width 49 height 7
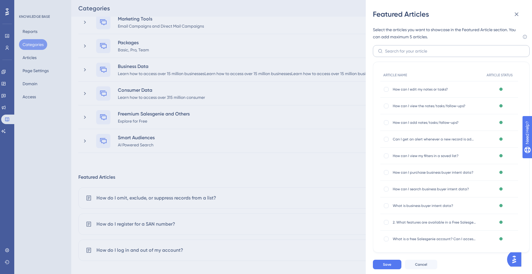
click at [392, 47] on label at bounding box center [451, 51] width 157 height 12
click at [392, 48] on input "text" at bounding box center [454, 51] width 139 height 7
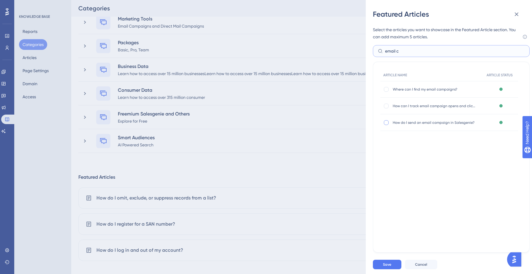
type input "email c"
click at [387, 123] on div at bounding box center [386, 122] width 5 height 5
checkbox input "true"
click at [386, 262] on span "Save" at bounding box center [387, 264] width 8 height 5
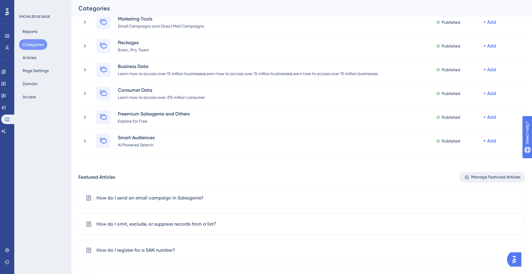
click at [508, 180] on span "Manage Featured Articles" at bounding box center [495, 177] width 49 height 7
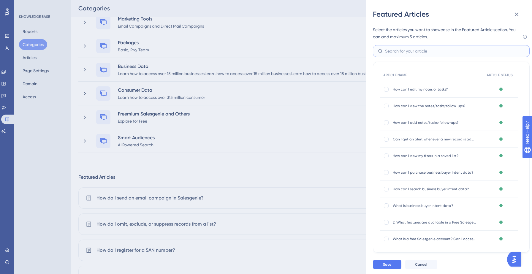
click at [402, 52] on input "text" at bounding box center [454, 51] width 139 height 7
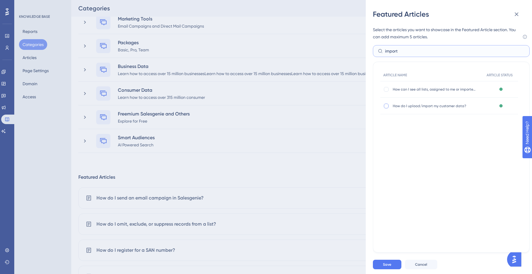
type input "import"
click at [385, 106] on div at bounding box center [386, 106] width 5 height 5
checkbox input "true"
click at [389, 261] on button "Save" at bounding box center [387, 264] width 28 height 9
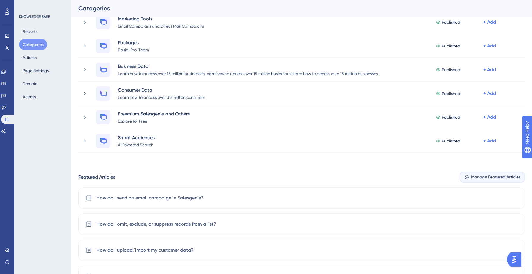
click at [493, 176] on span "Manage Featured Articles" at bounding box center [495, 177] width 49 height 7
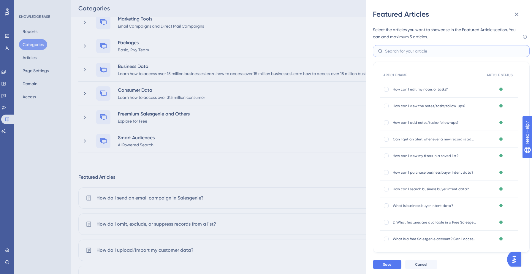
click at [417, 49] on input "text" at bounding box center [454, 51] width 139 height 7
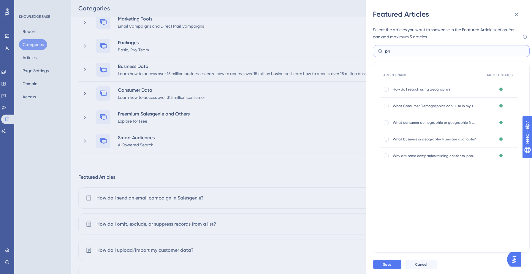
type input "p"
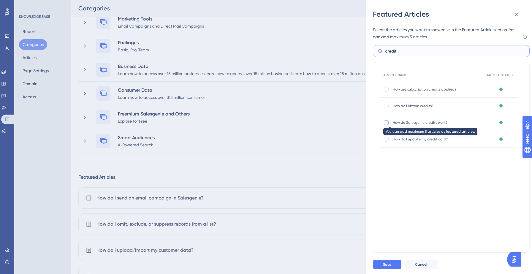
type input "credit"
click at [385, 121] on div at bounding box center [386, 122] width 5 height 5
click at [385, 263] on span "Save" at bounding box center [387, 264] width 8 height 5
